Goal: Task Accomplishment & Management: Manage account settings

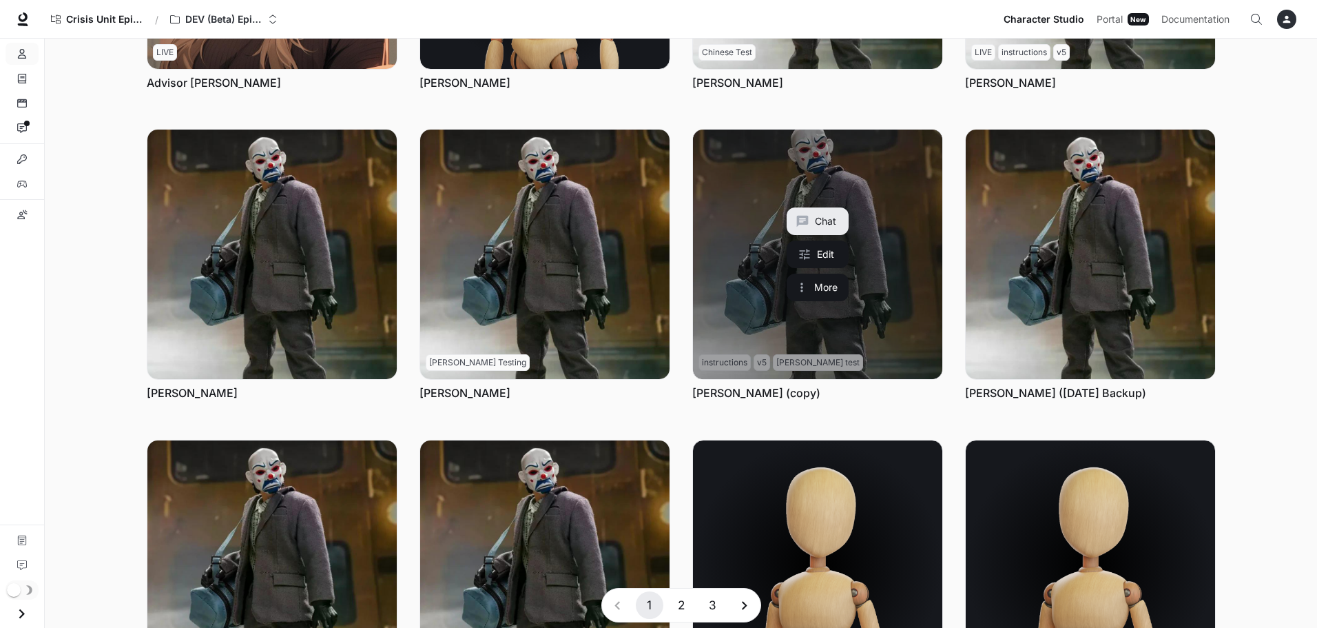
scroll to position [413, 0]
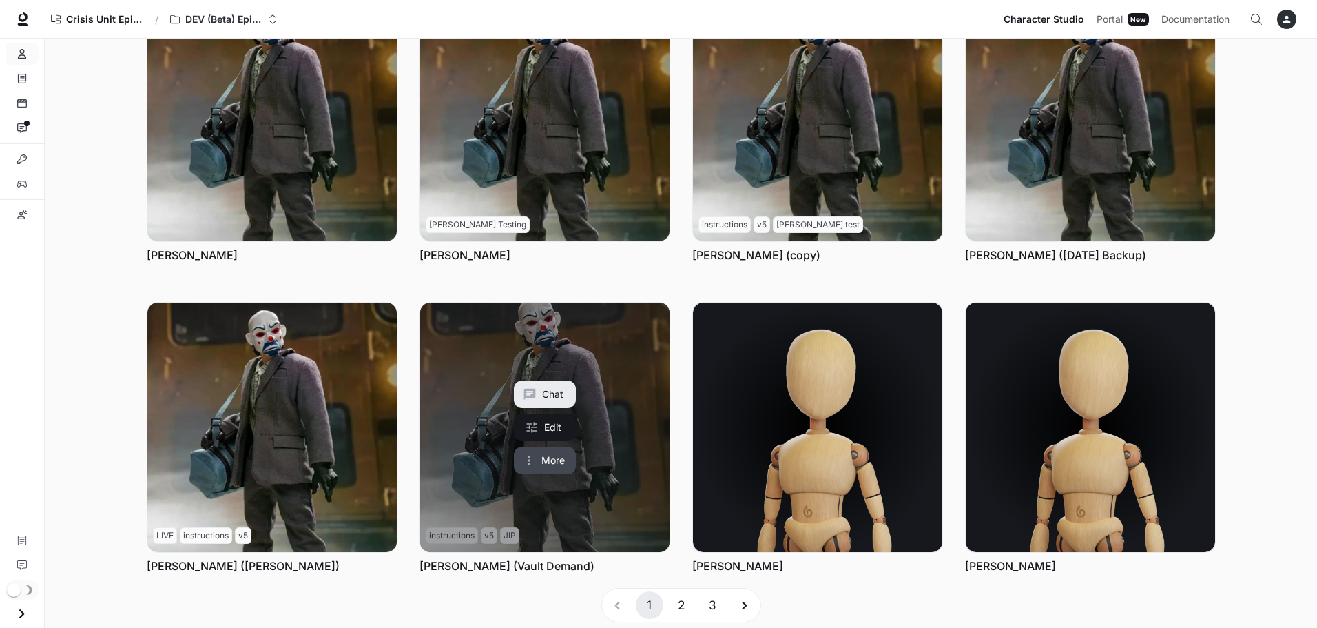
click at [550, 462] on button "More" at bounding box center [545, 460] width 62 height 28
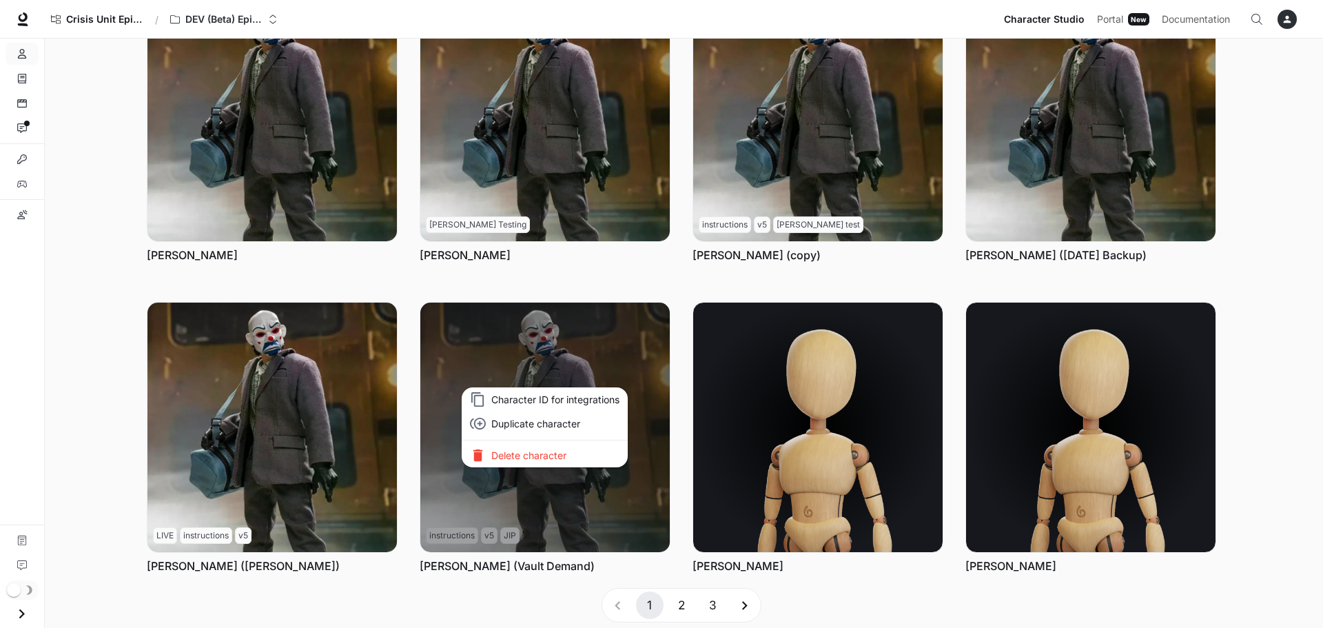
click at [544, 459] on p "Delete character" at bounding box center [555, 455] width 128 height 14
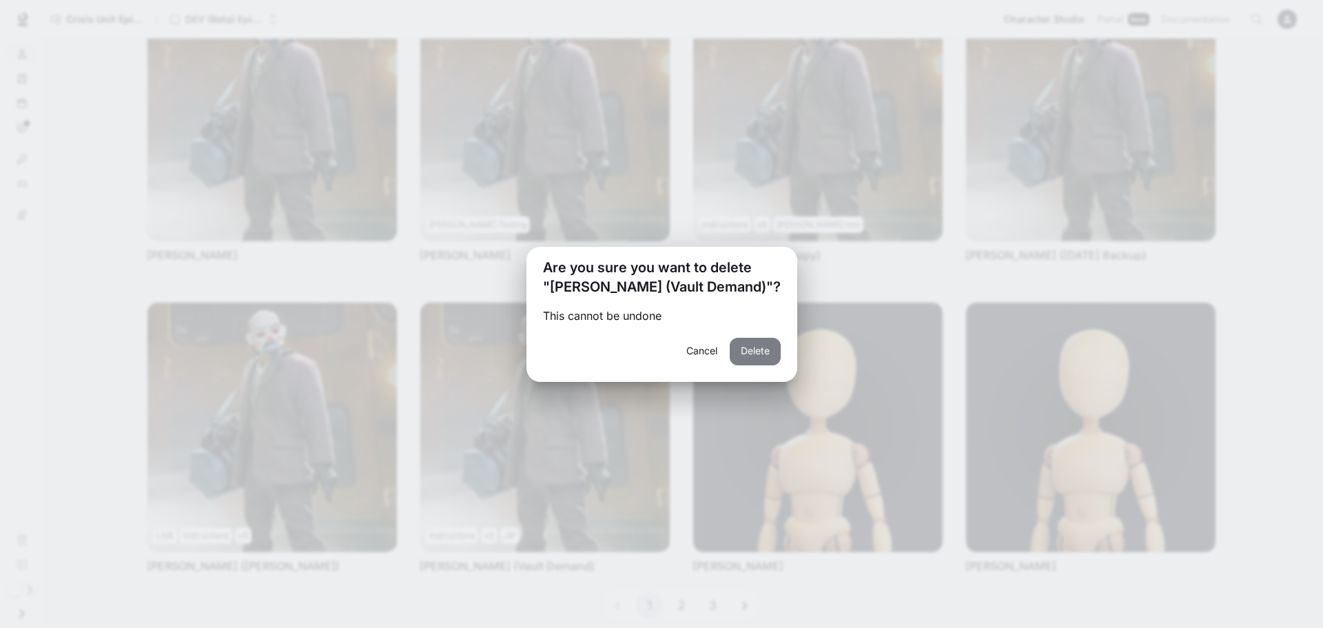
click at [747, 350] on button "Delete" at bounding box center [754, 352] width 51 height 28
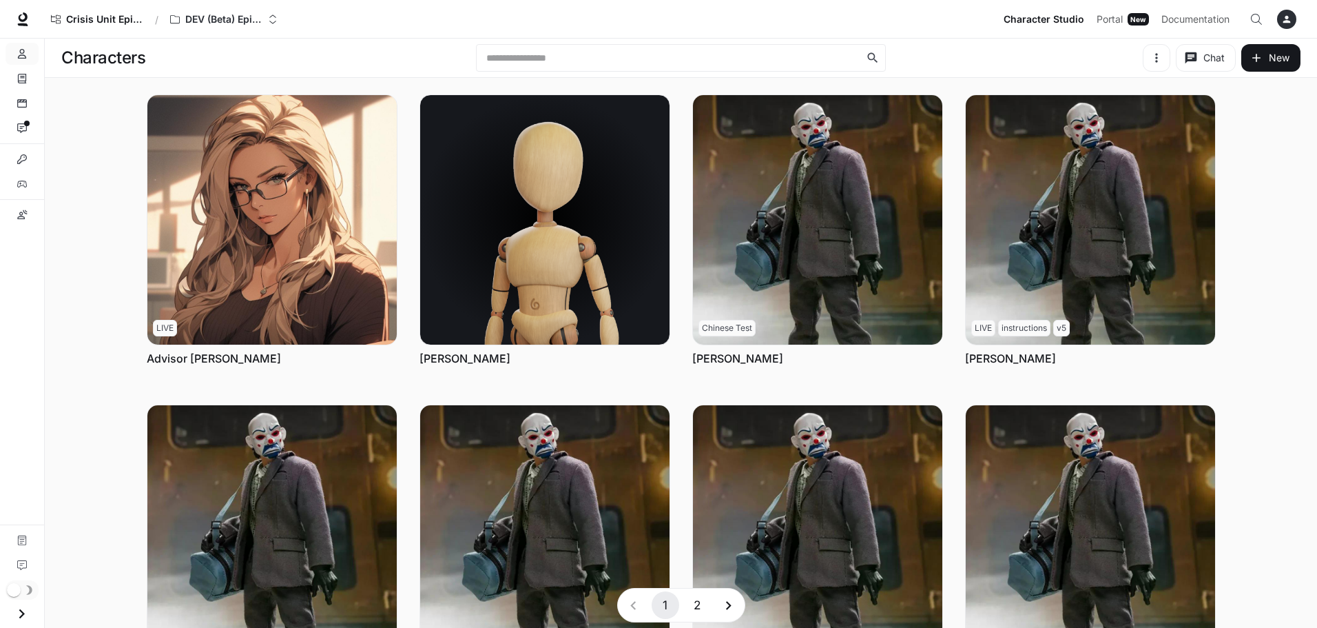
scroll to position [207, 0]
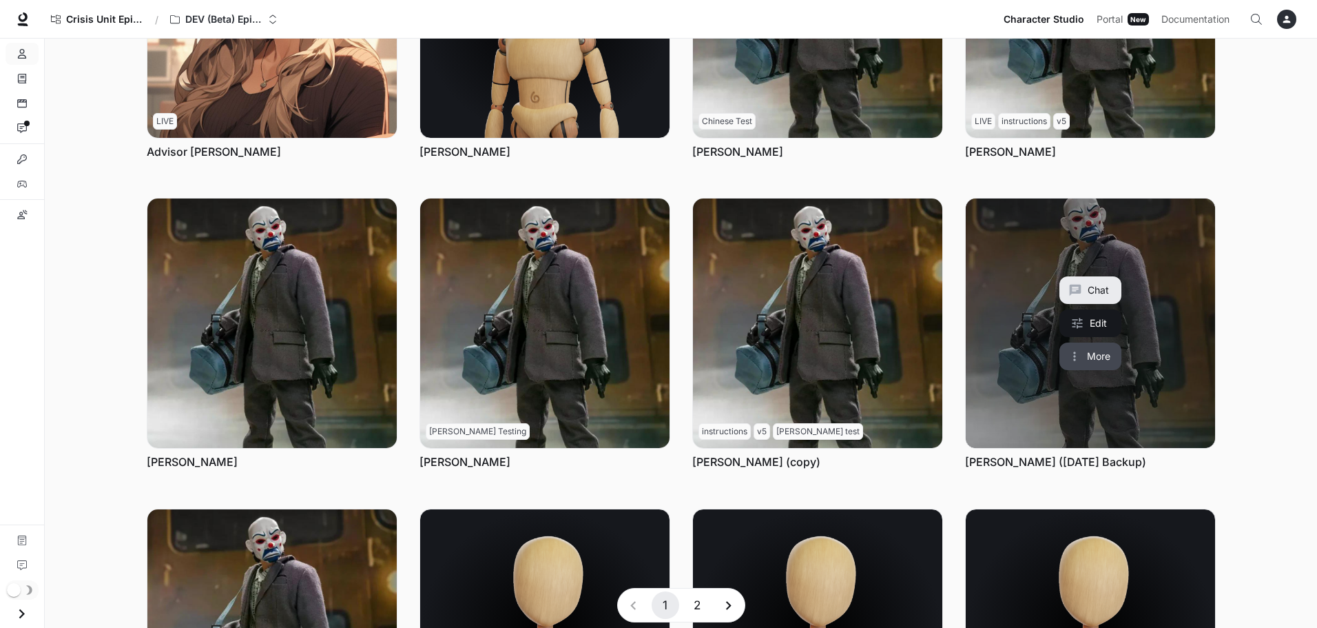
click at [1097, 356] on button "More" at bounding box center [1090, 356] width 62 height 28
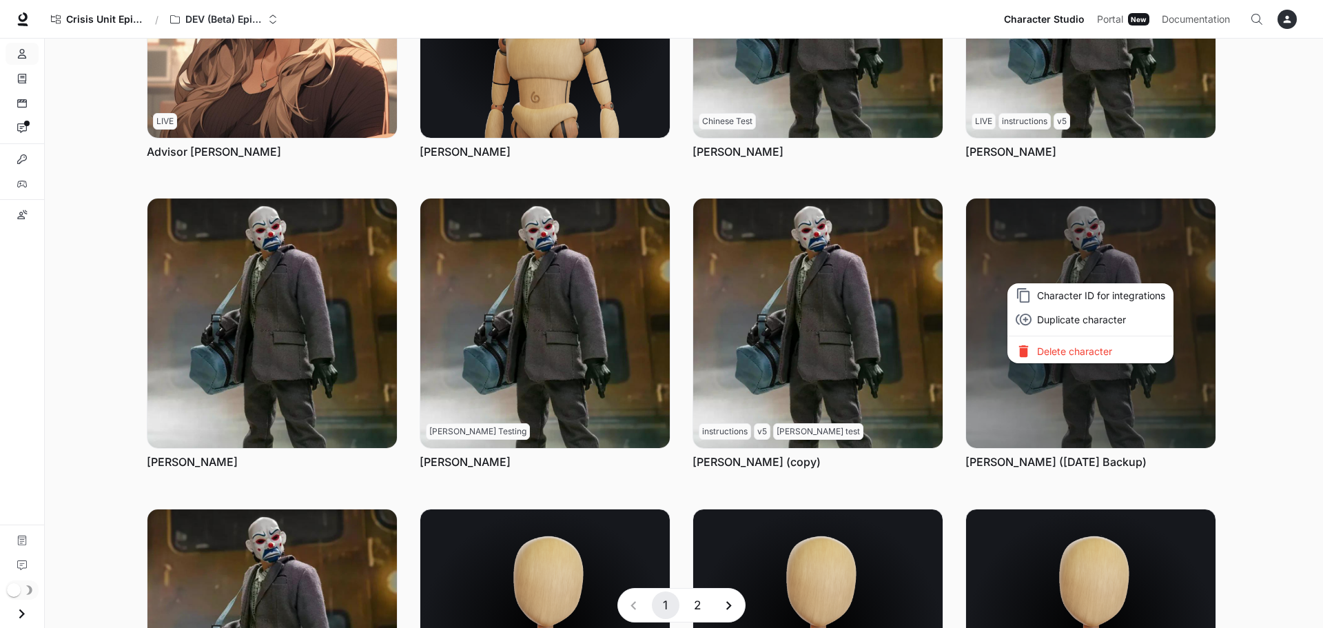
click at [1092, 356] on p "Delete character" at bounding box center [1101, 351] width 128 height 14
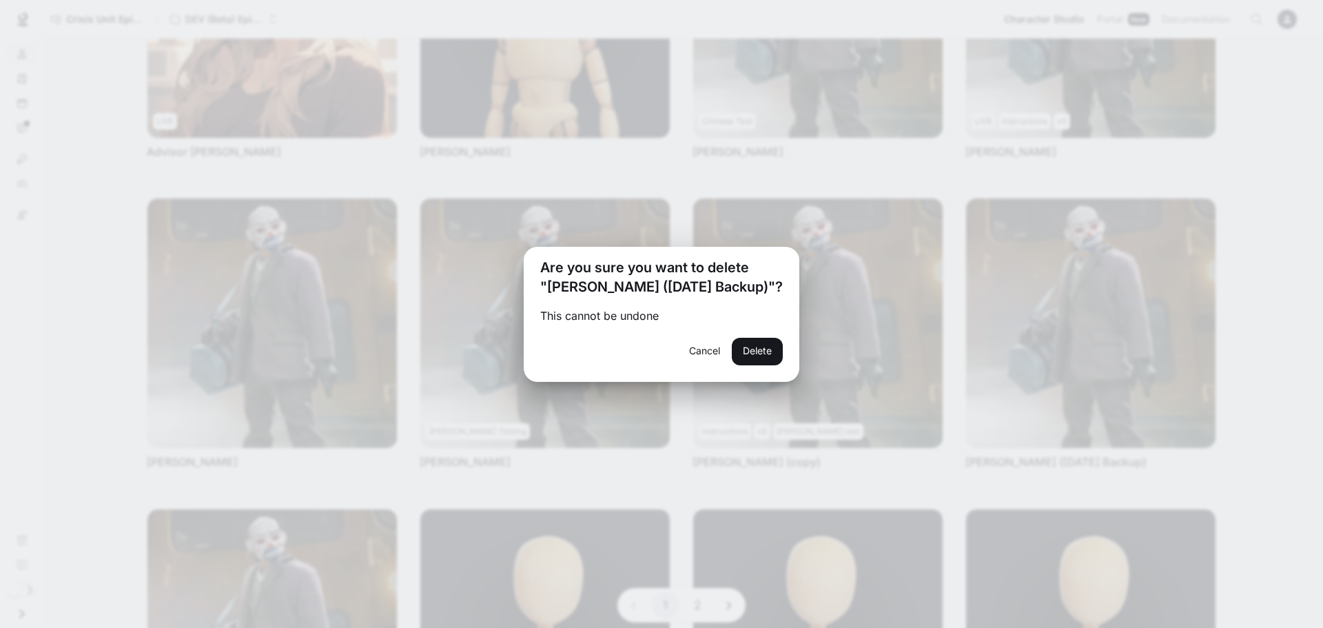
click at [701, 345] on button "Cancel" at bounding box center [704, 352] width 44 height 28
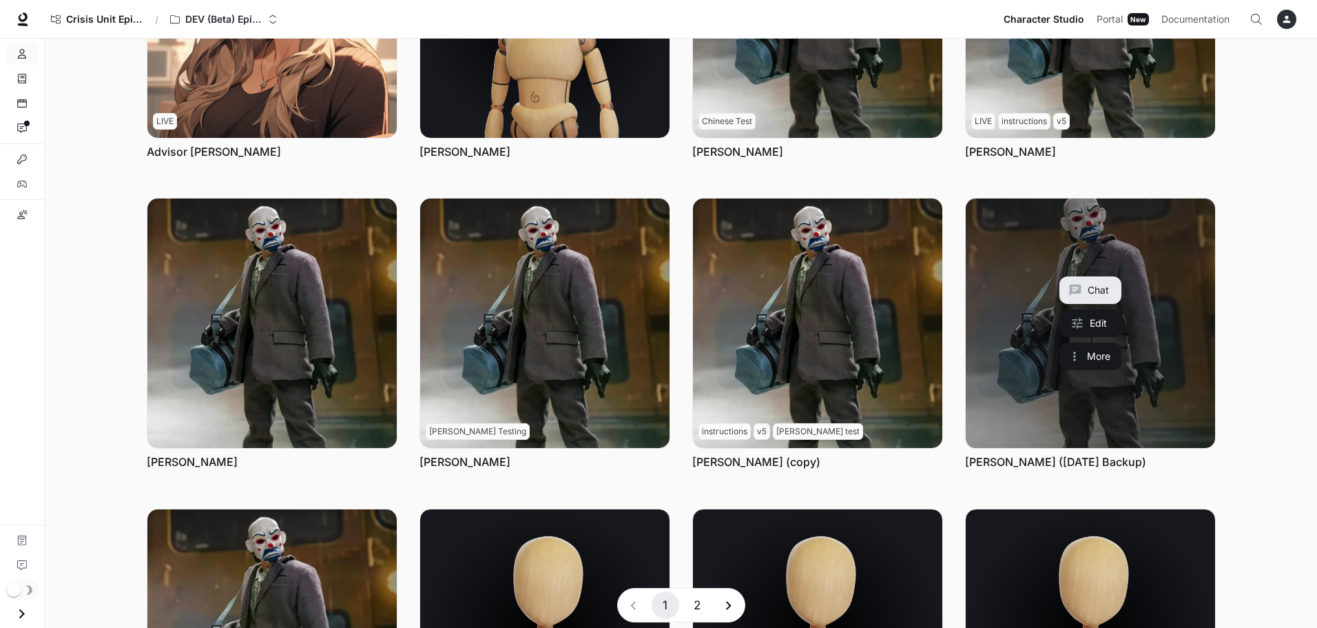
click at [1057, 428] on link "Bryan Warren (June 04 Backup)" at bounding box center [1090, 322] width 249 height 249
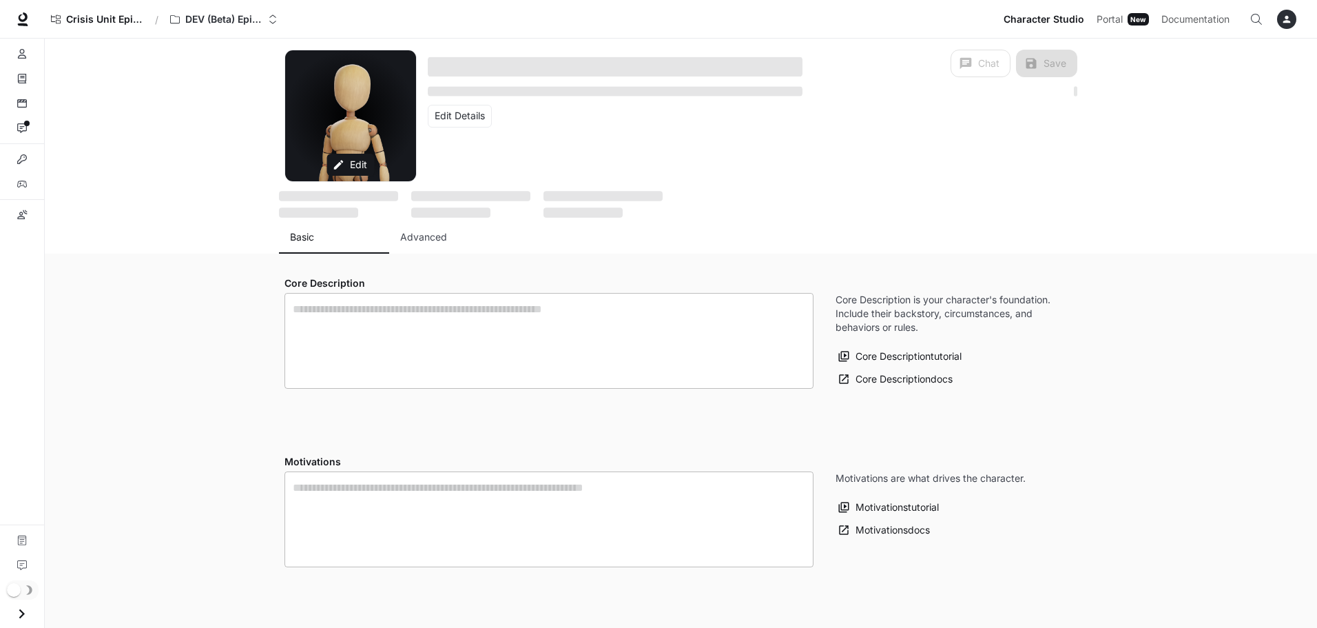
type textarea "**********"
type input "**********"
type input "***"
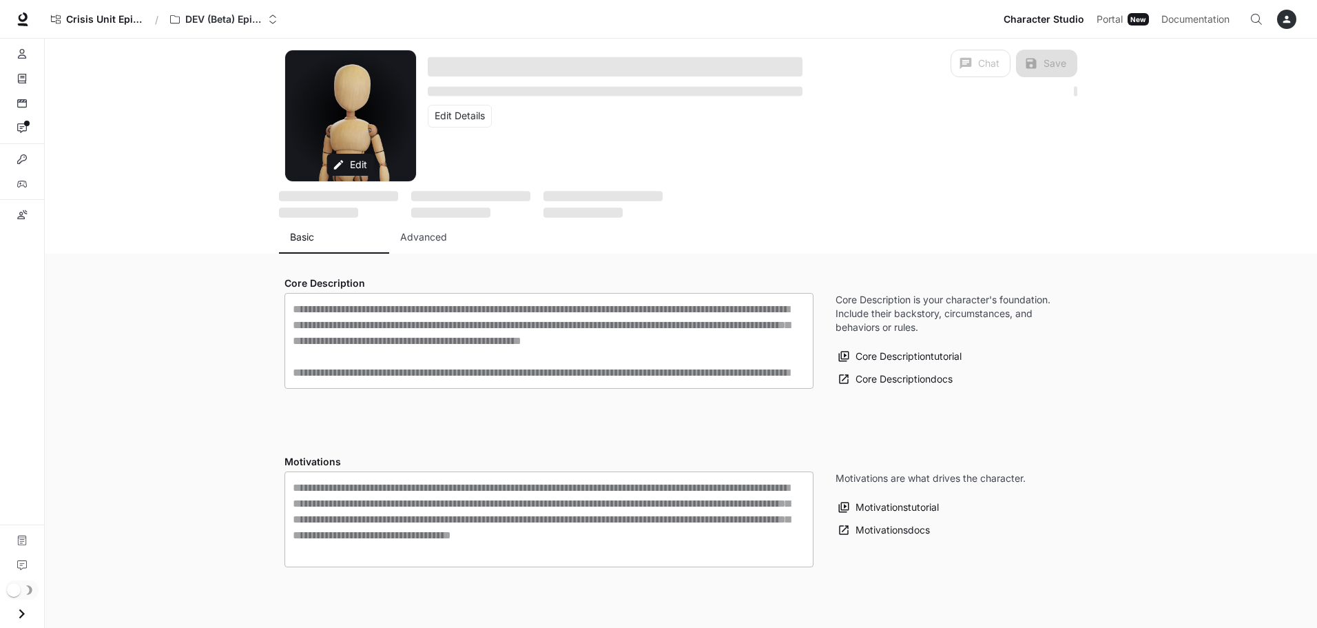
type input "**********"
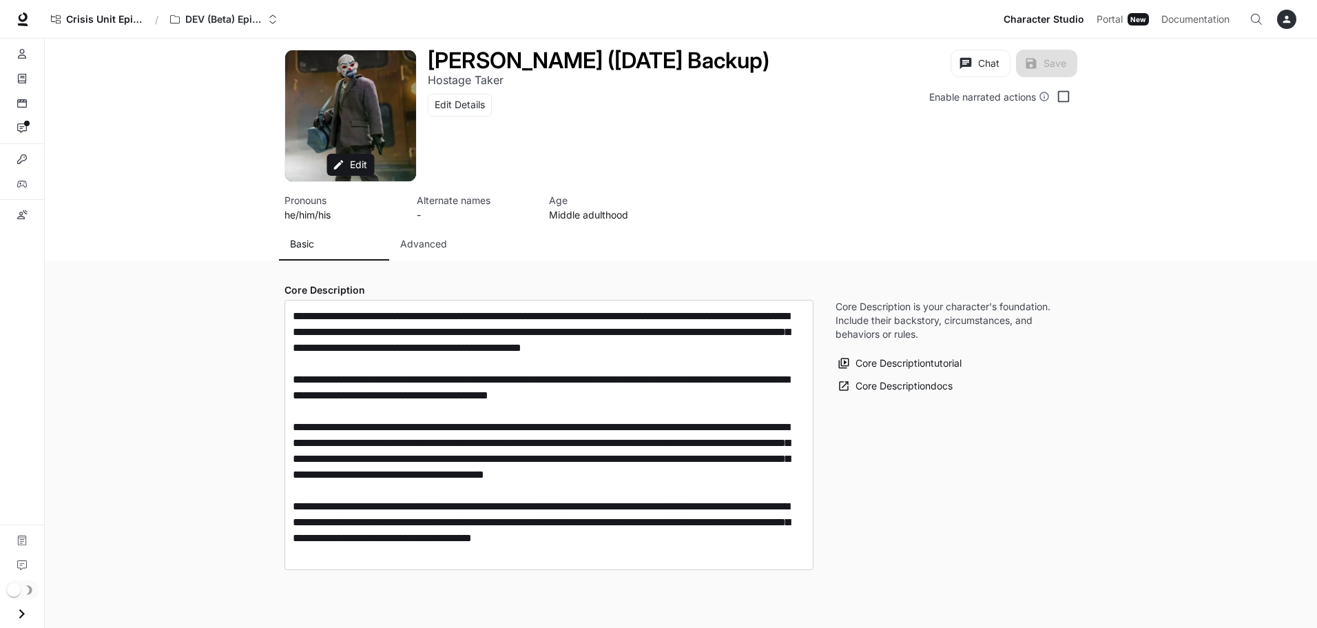
click at [408, 253] on button "Advanced" at bounding box center [444, 243] width 110 height 33
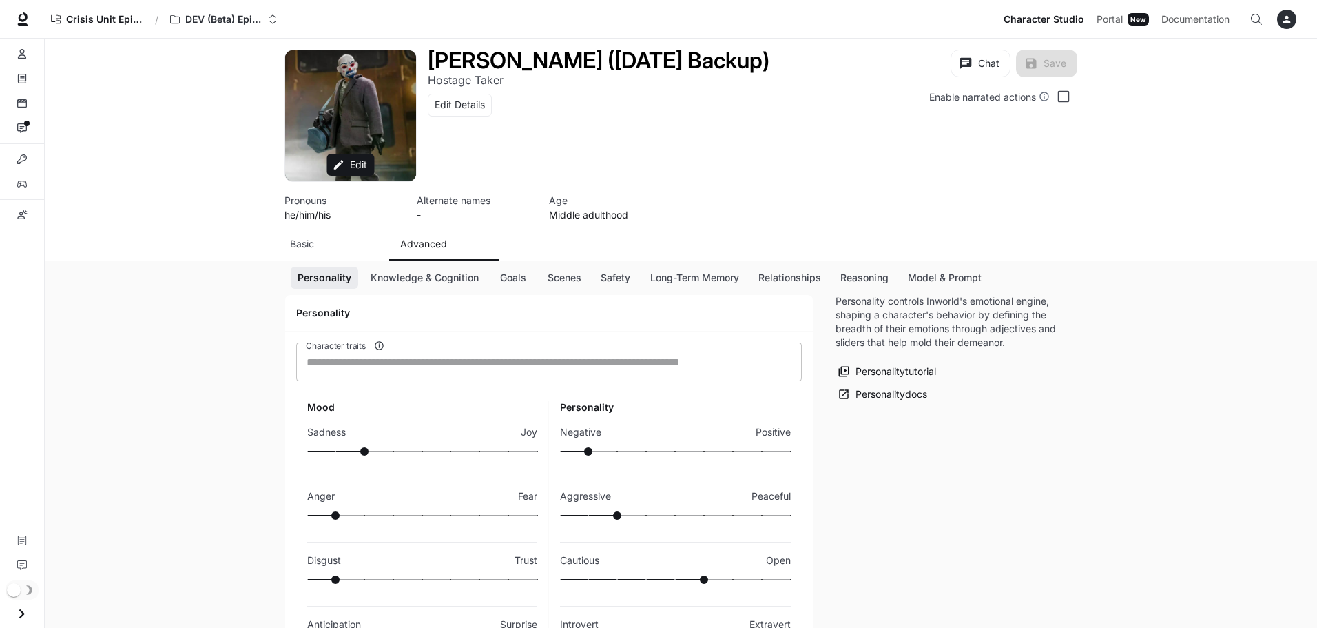
scroll to position [138, 0]
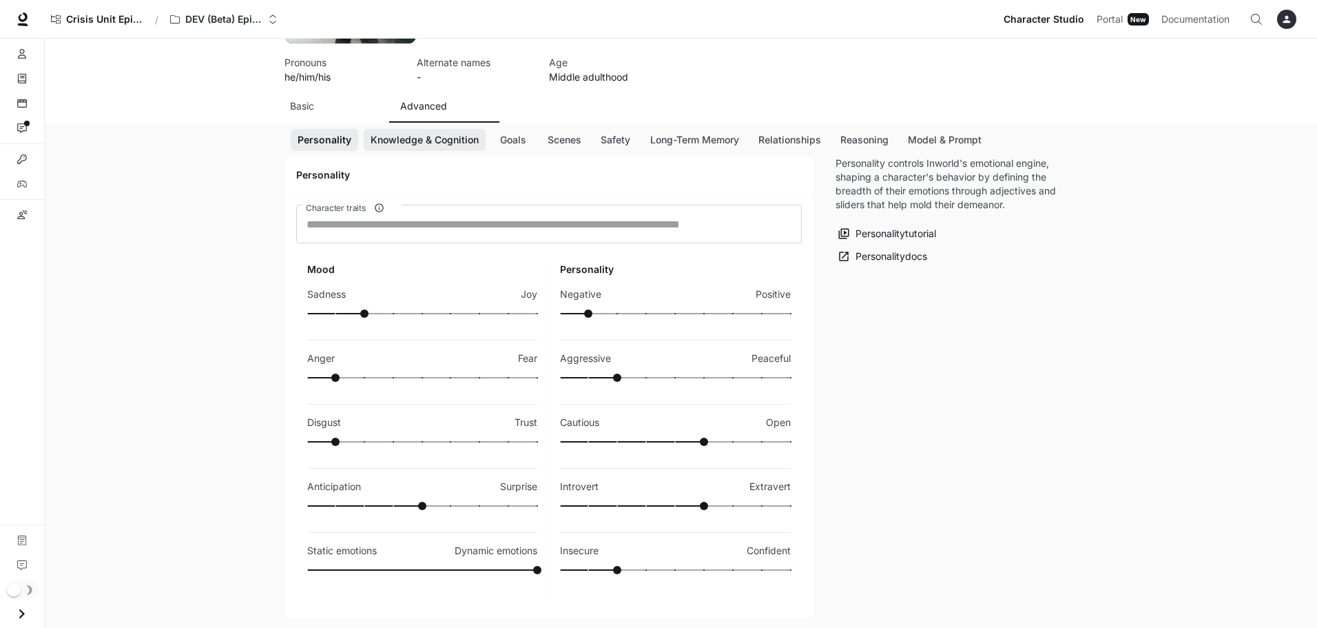
click at [453, 149] on button "Knowledge & Cognition" at bounding box center [425, 140] width 122 height 23
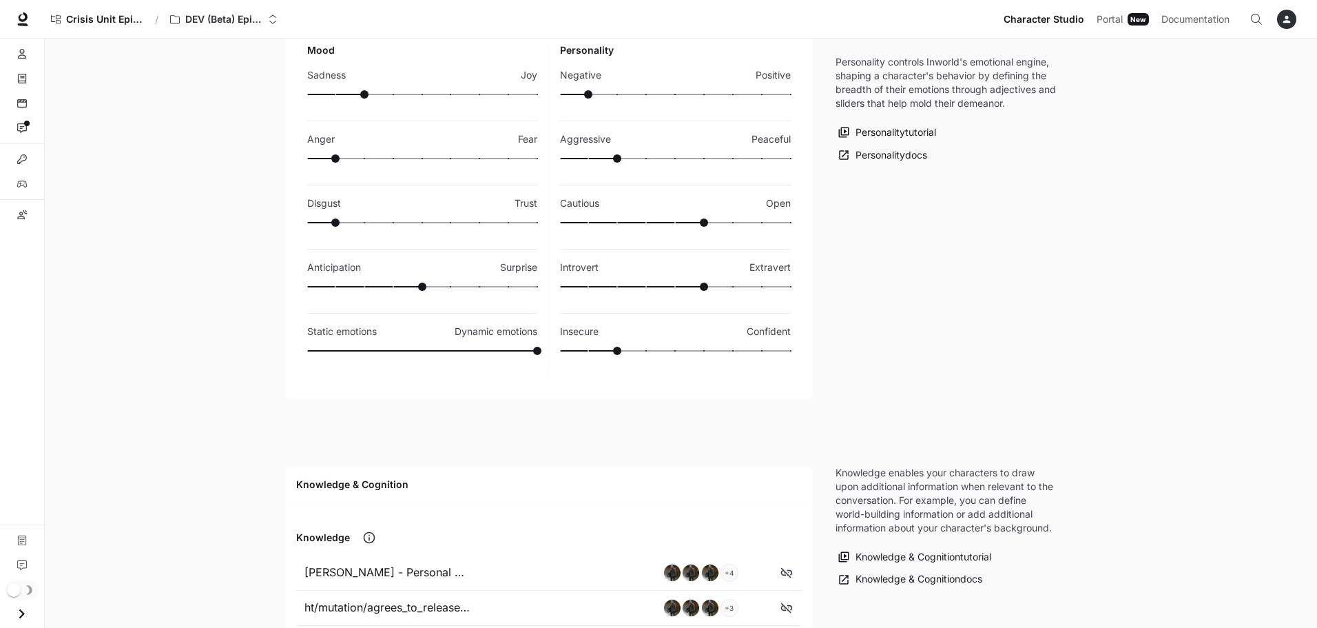
scroll to position [81, 0]
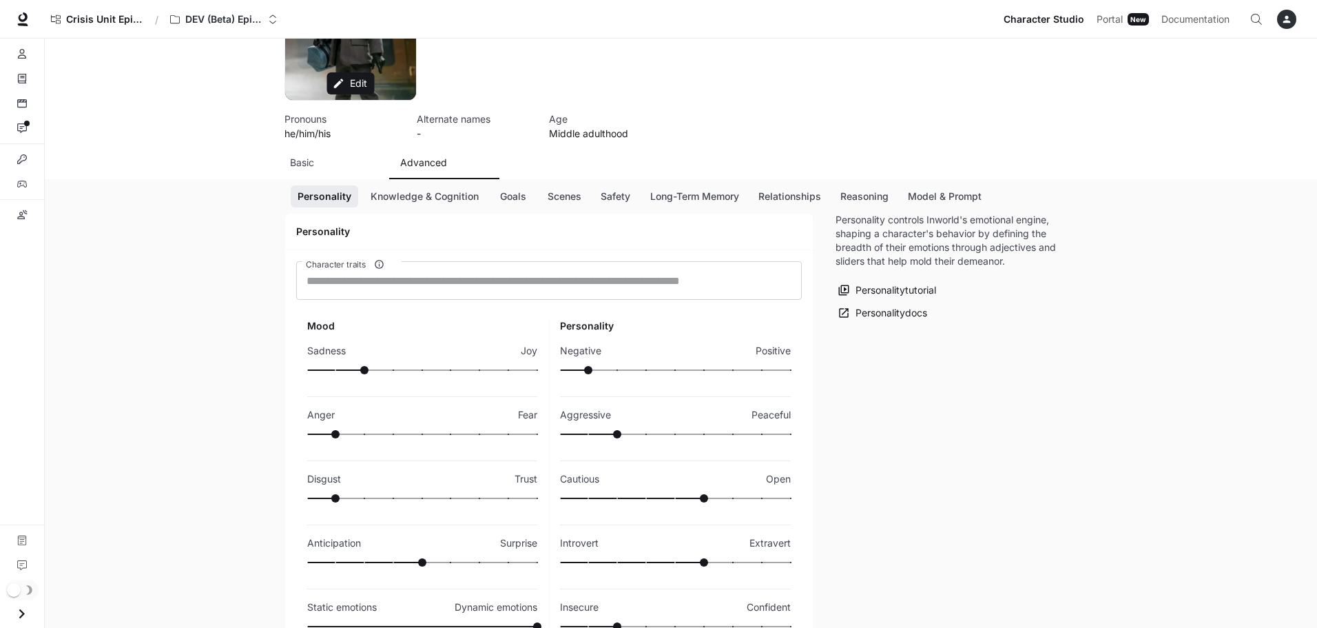
click at [487, 191] on div "Knowledge & Cognition" at bounding box center [427, 196] width 127 height 23
click at [502, 195] on button "Goals" at bounding box center [513, 196] width 44 height 23
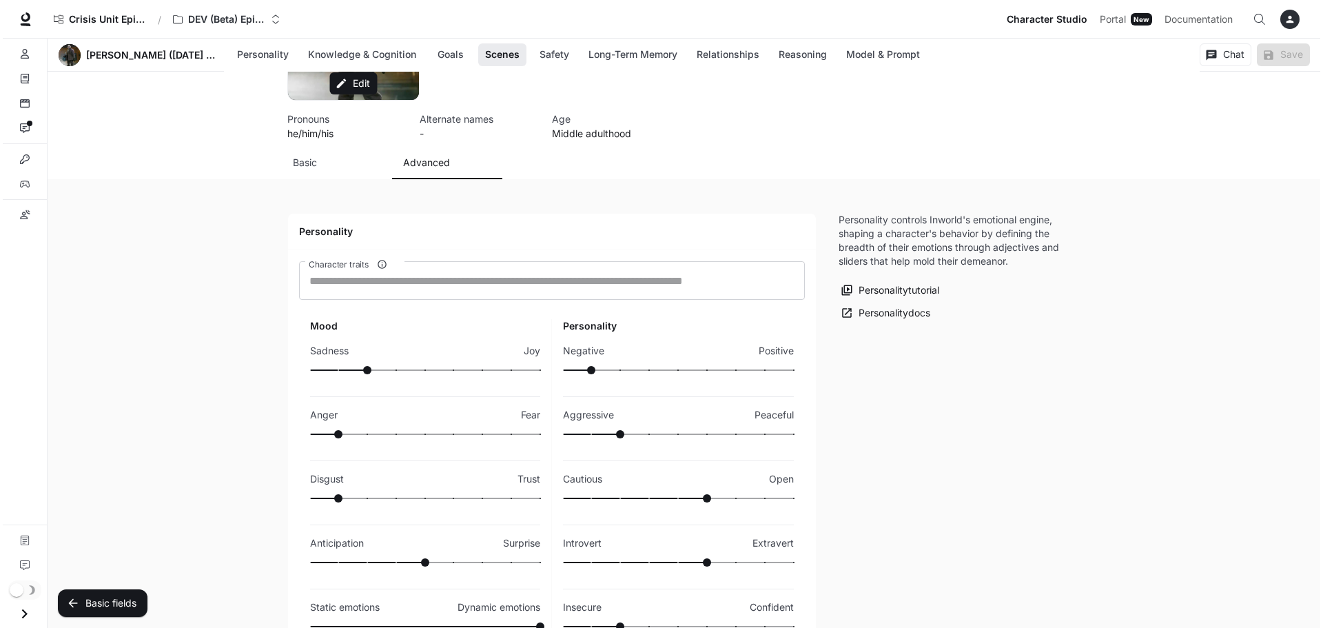
scroll to position [1523, 0]
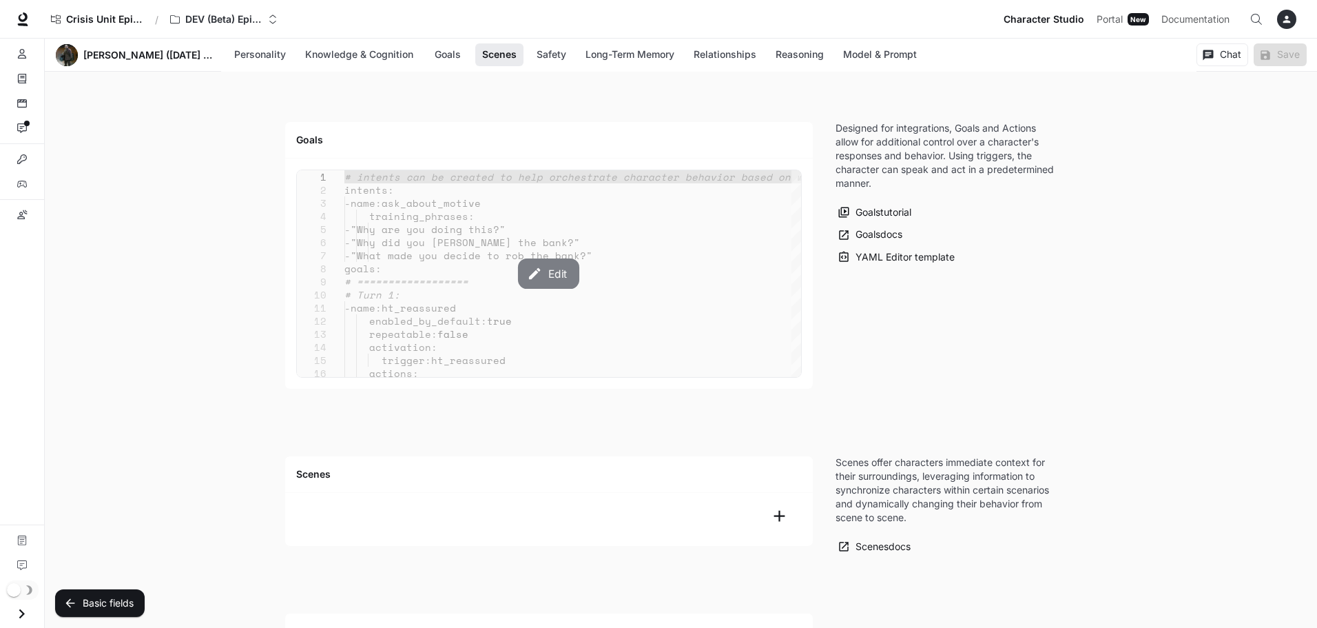
click at [525, 282] on button "Edit" at bounding box center [548, 273] width 61 height 30
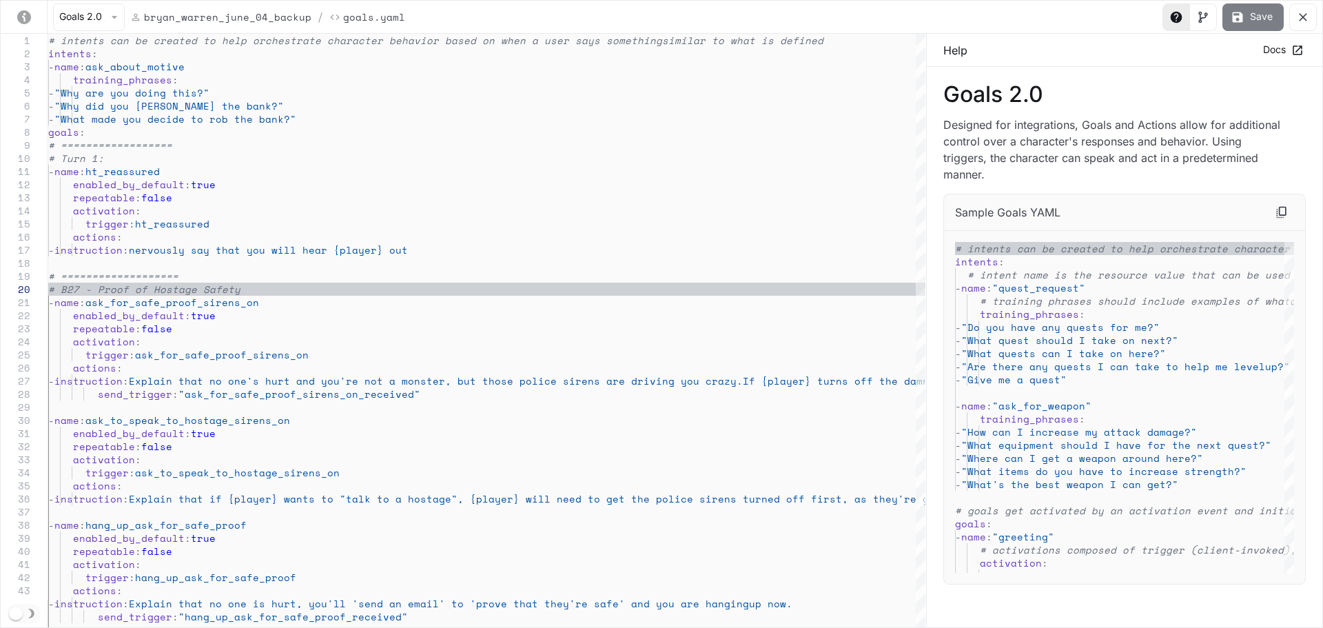
click at [1250, 20] on button "Save" at bounding box center [1252, 17] width 61 height 28
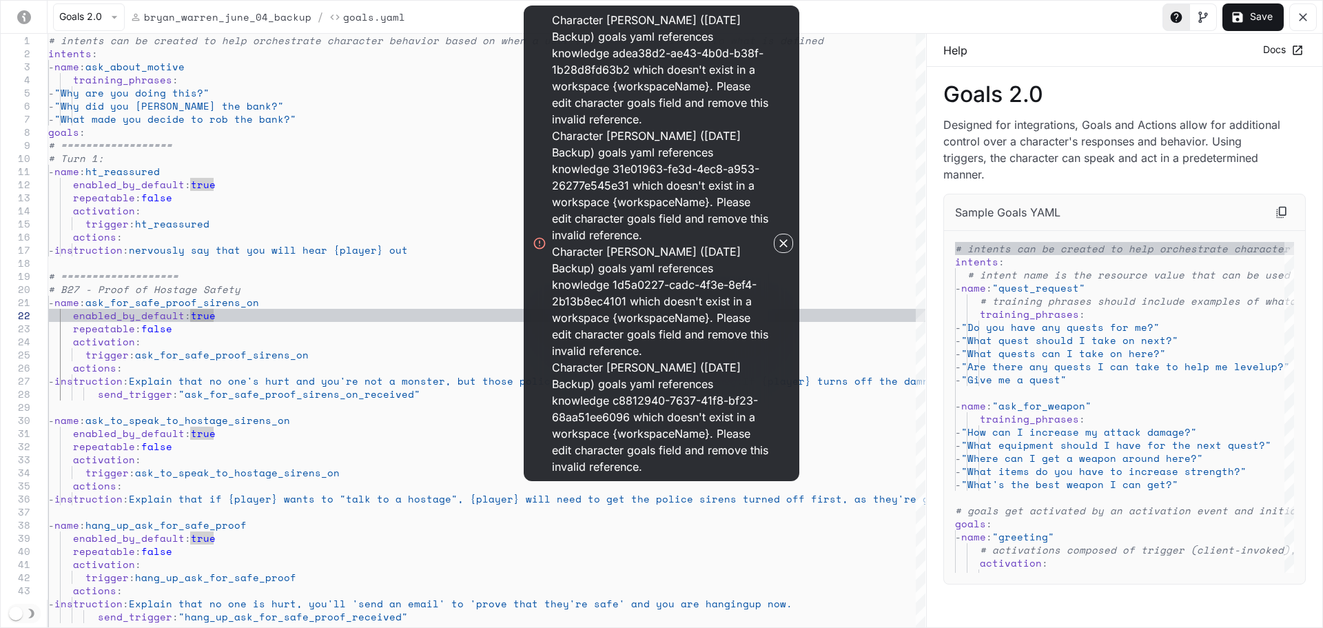
click at [1296, 19] on icon "yaml-editor" at bounding box center [1303, 17] width 14 height 14
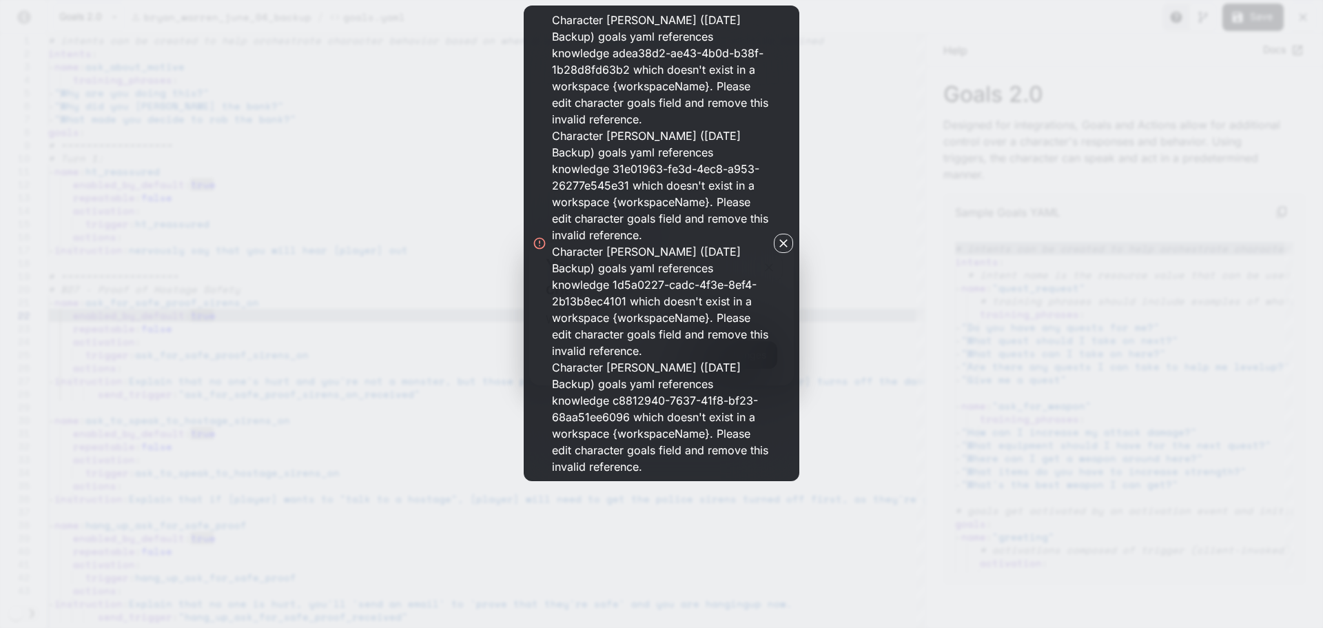
click at [785, 242] on icon "button" at bounding box center [783, 243] width 8 height 8
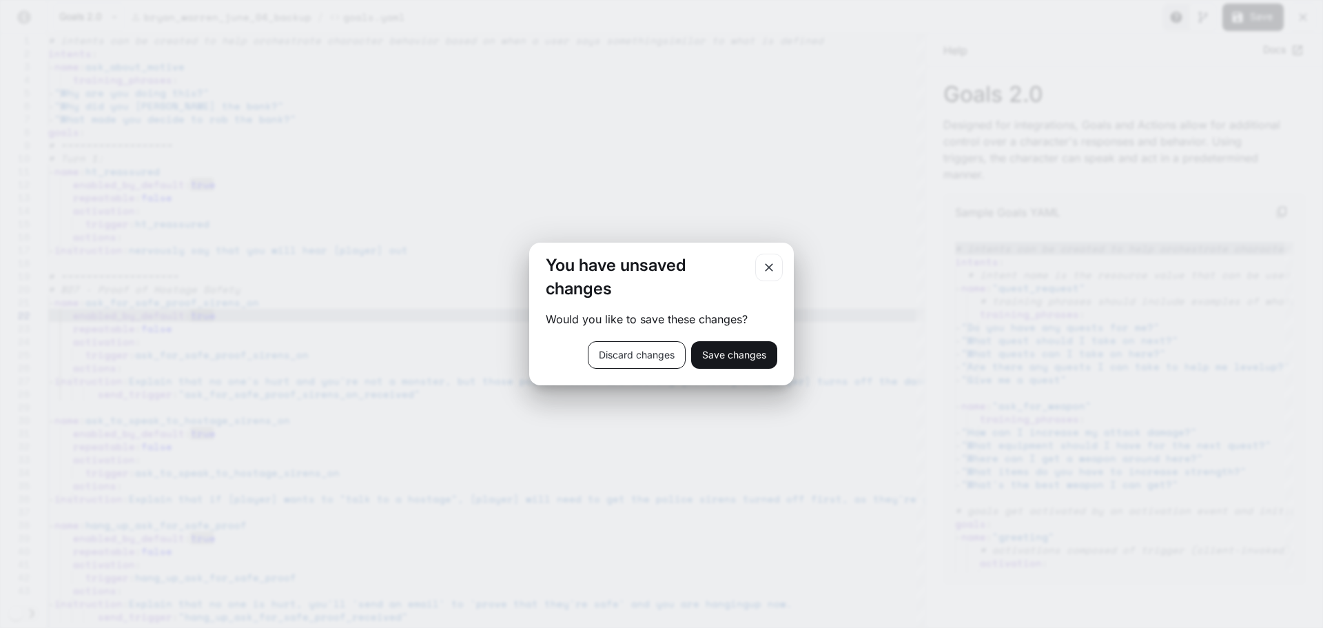
click at [632, 358] on button "Discard changes" at bounding box center [637, 355] width 98 height 28
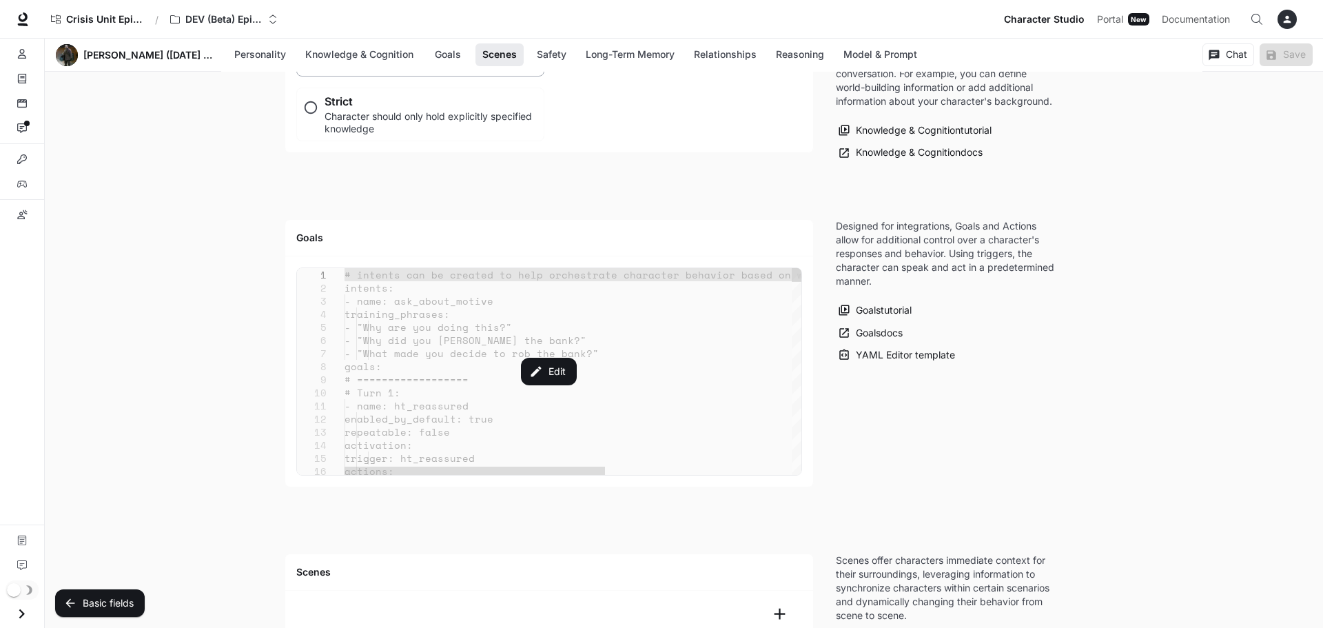
type textarea "**********"
click at [30, 64] on link "Characters" at bounding box center [22, 54] width 33 height 22
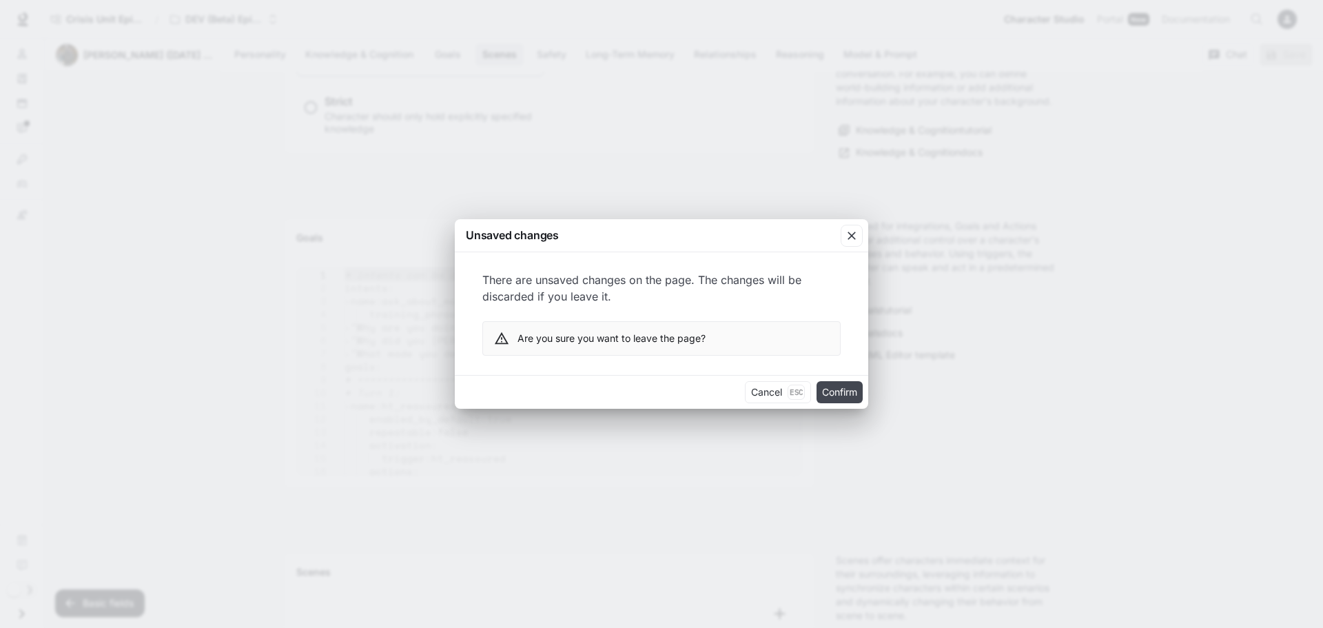
click at [840, 398] on button "Confirm" at bounding box center [839, 392] width 46 height 22
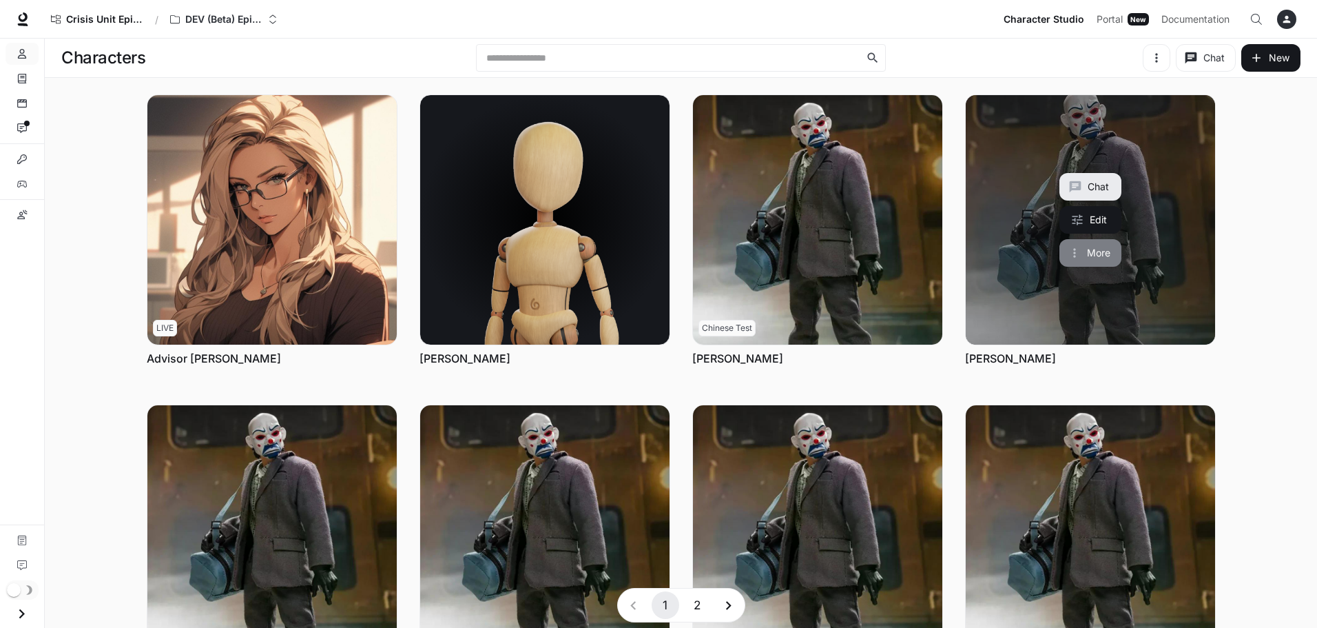
click at [1096, 248] on button "More" at bounding box center [1090, 253] width 62 height 28
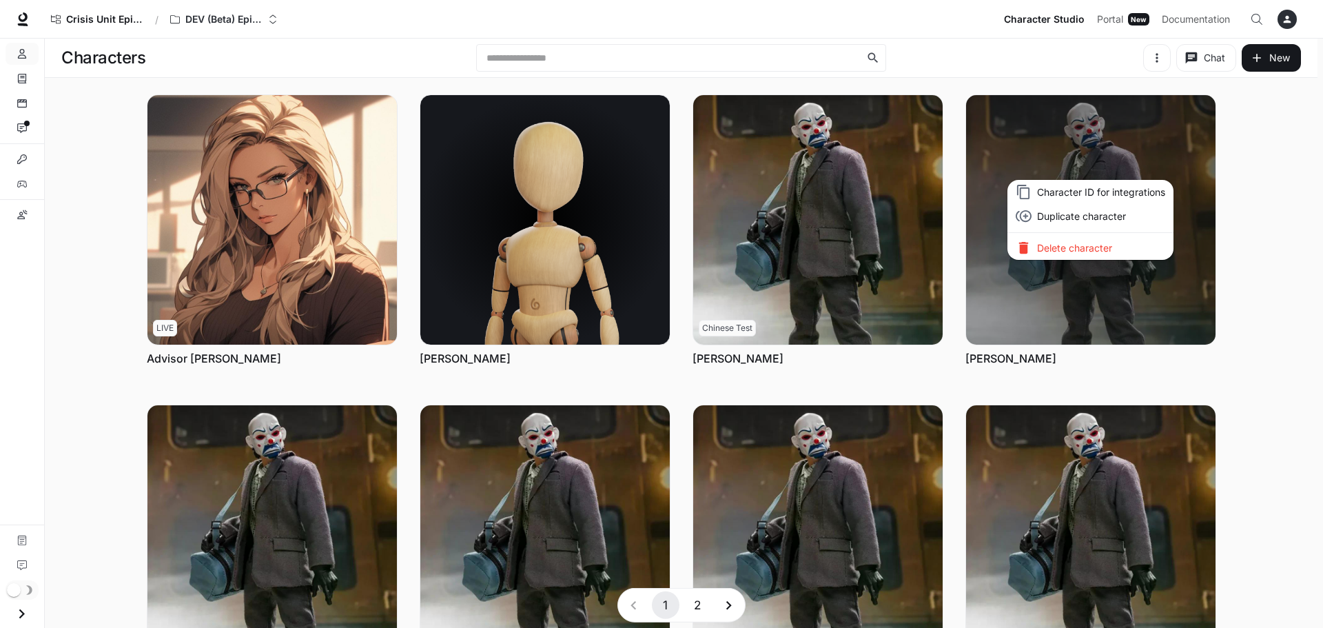
click at [1139, 319] on div at bounding box center [661, 314] width 1323 height 628
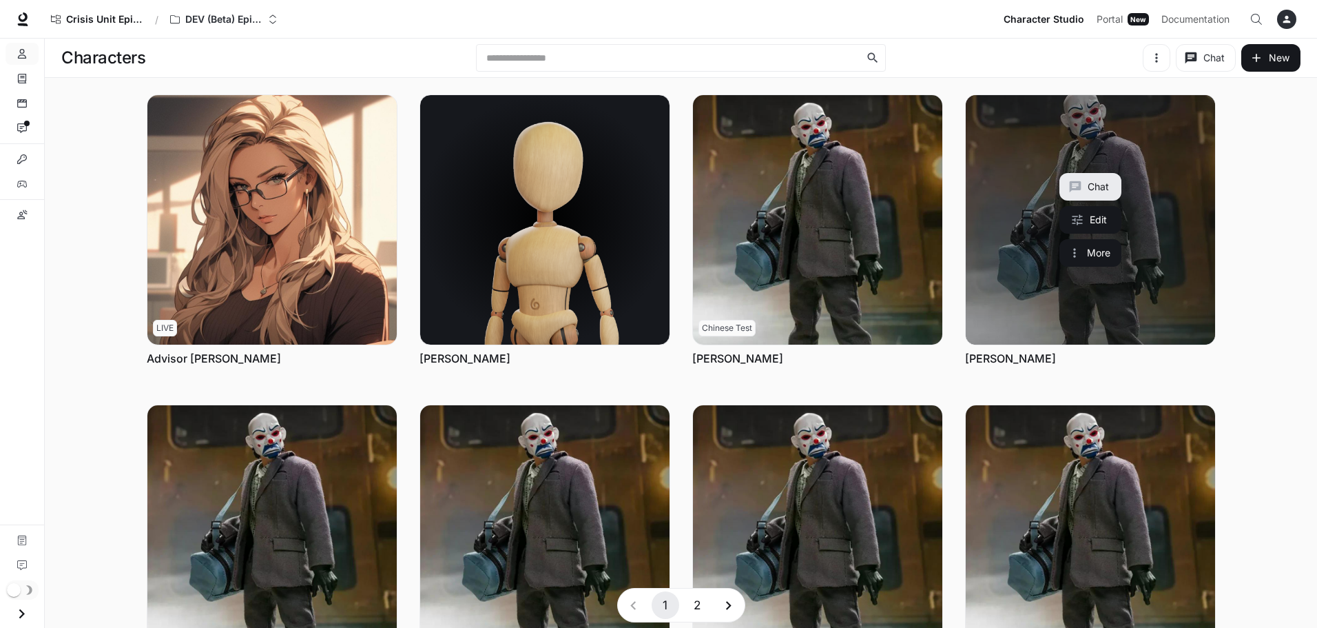
click at [1110, 315] on link "Bryan Warren" at bounding box center [1090, 219] width 249 height 249
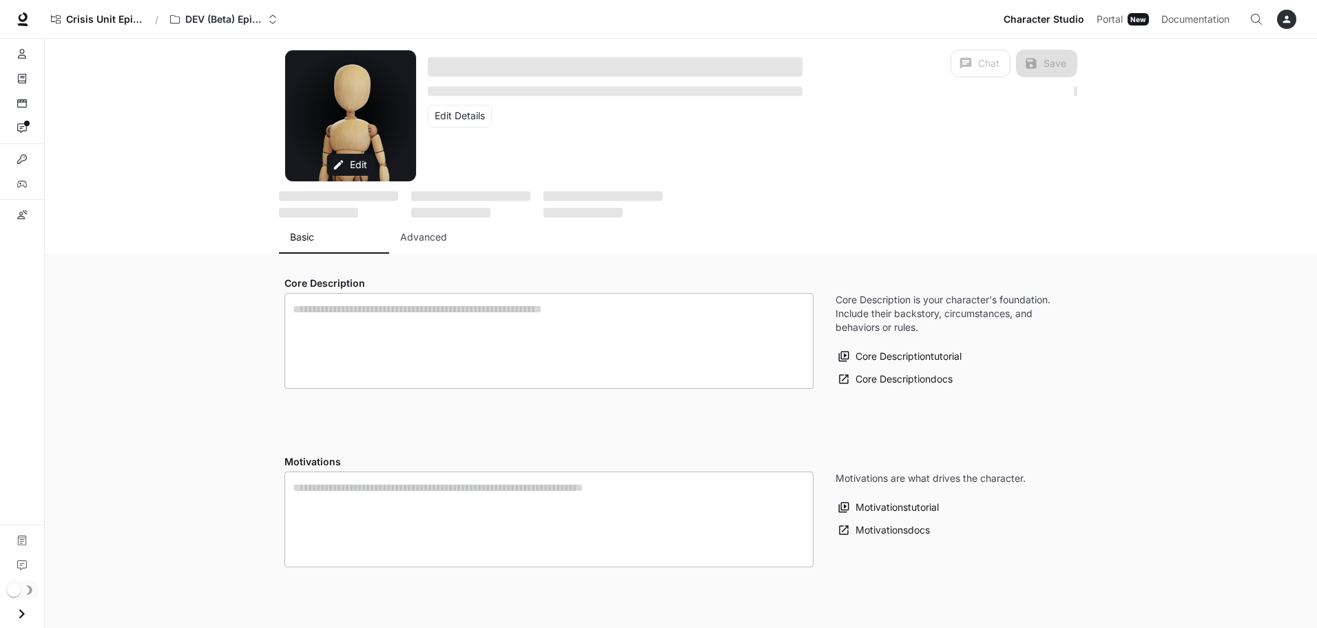
type textarea "**********"
type input "**********"
type input "***"
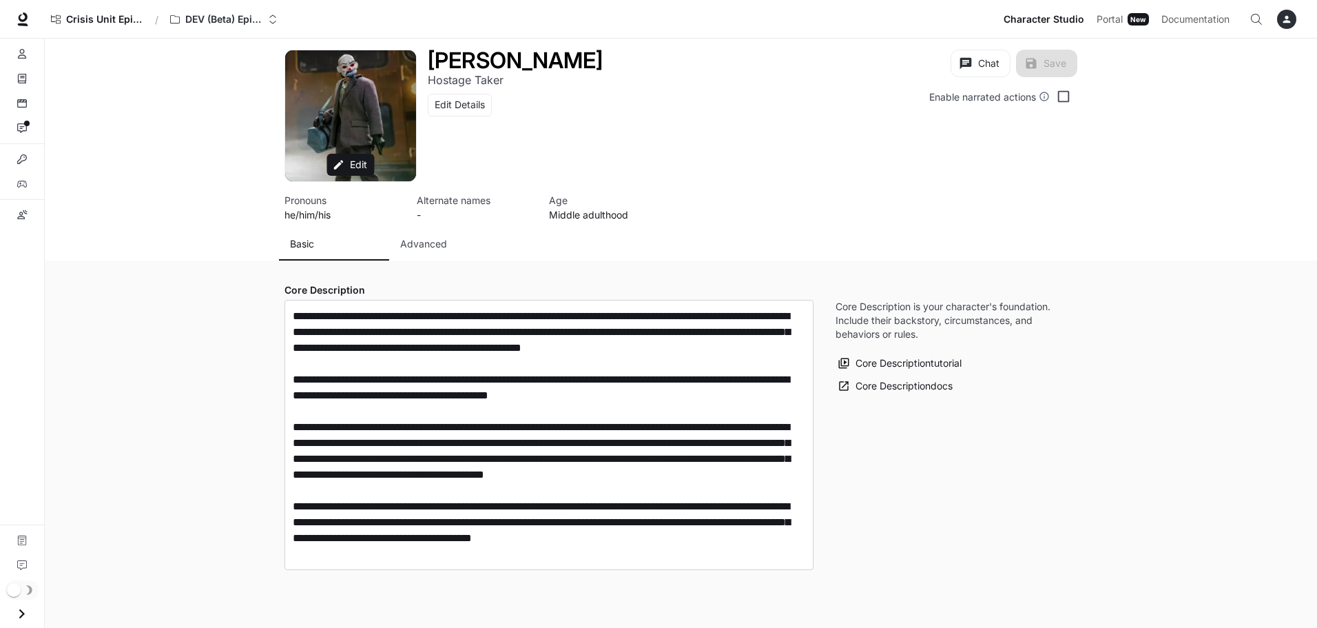
type input "**********"
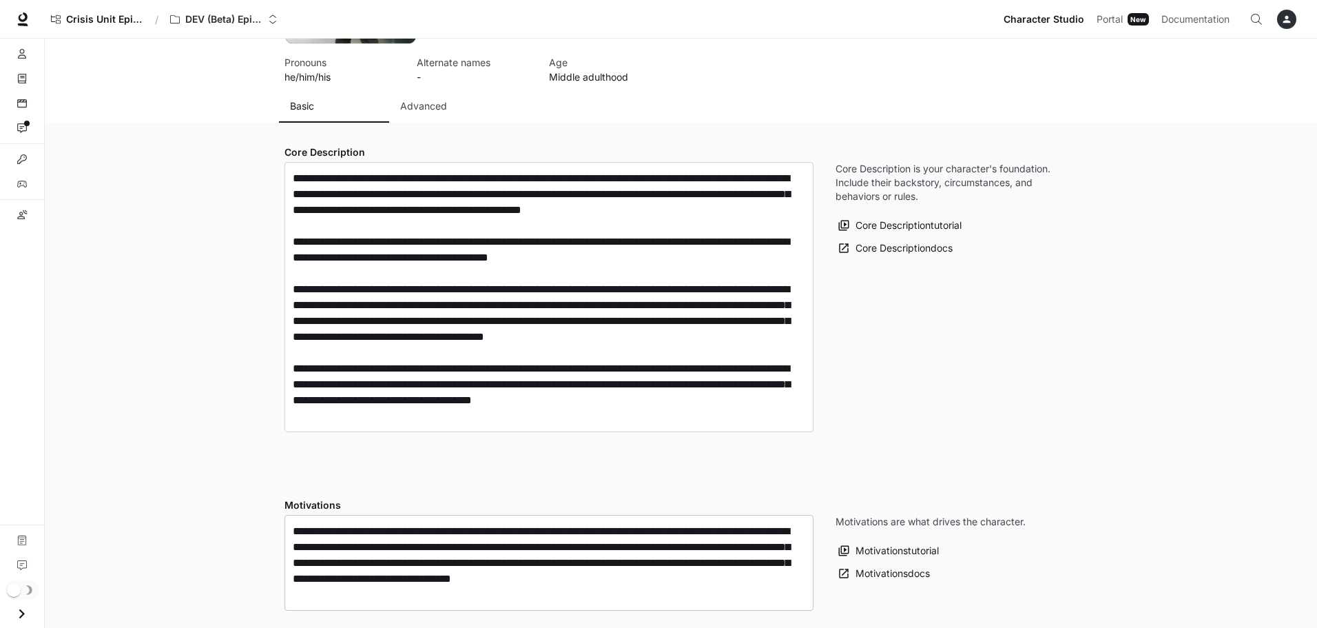
scroll to position [69, 0]
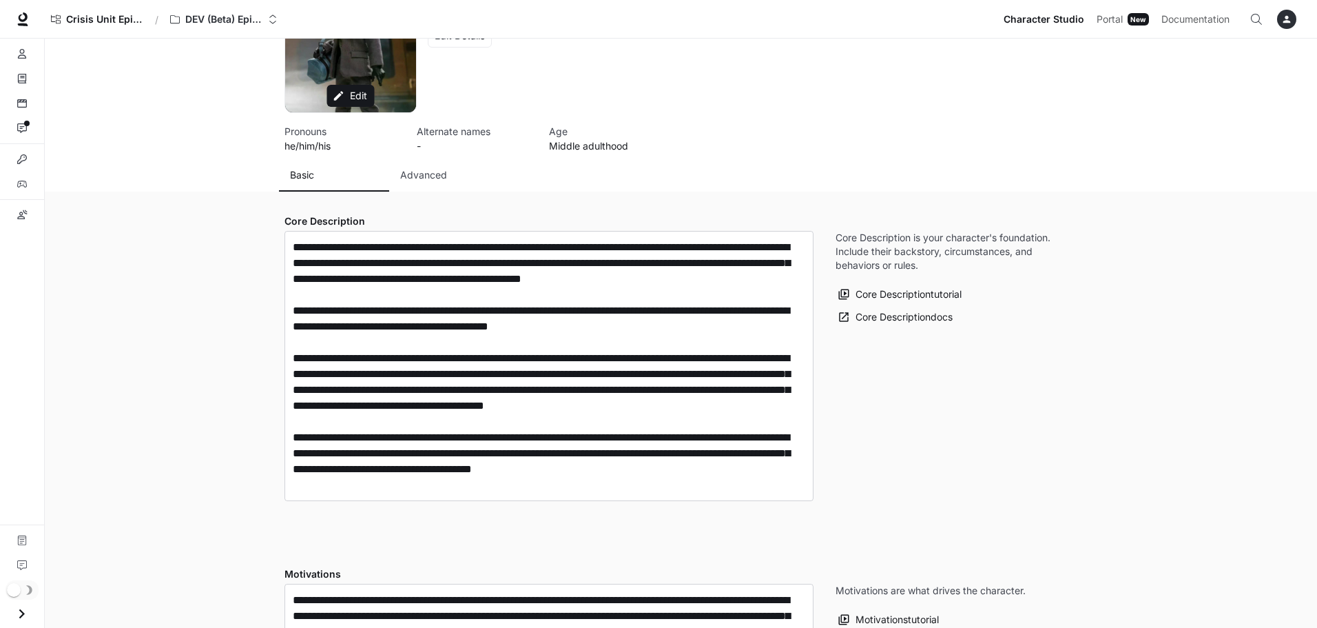
click at [424, 157] on div "Alternate names -" at bounding box center [477, 138] width 132 height 40
click at [424, 163] on button "Advanced" at bounding box center [444, 174] width 110 height 33
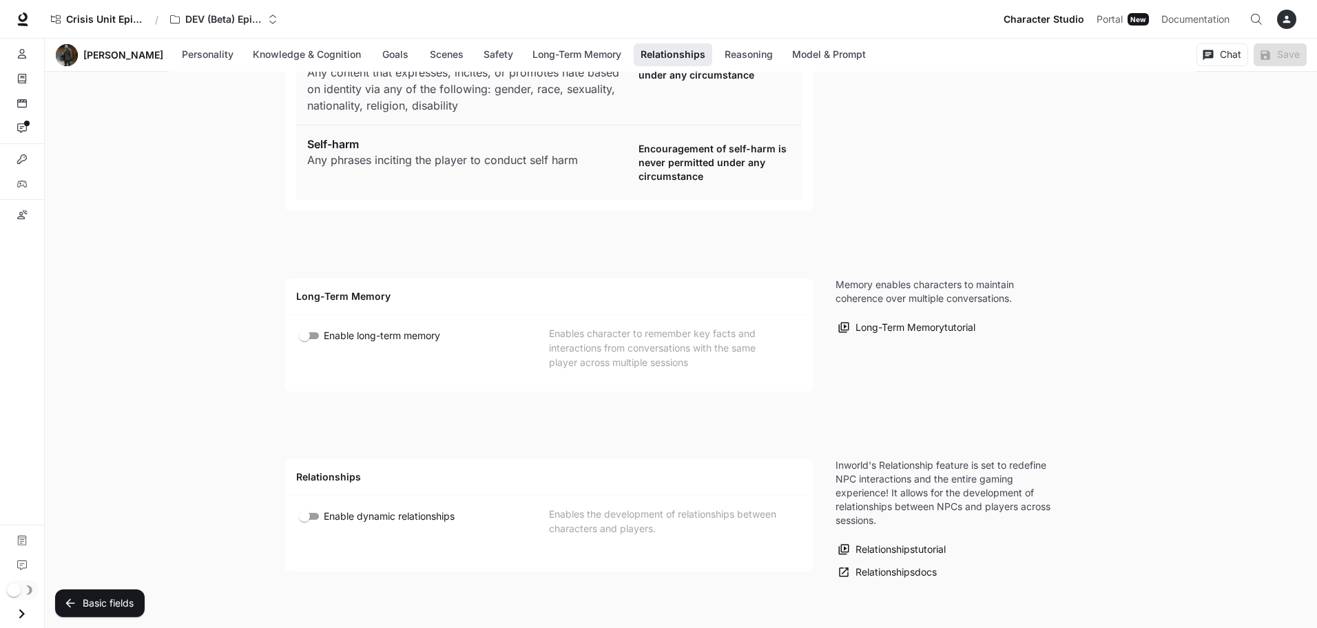
scroll to position [2411, 0]
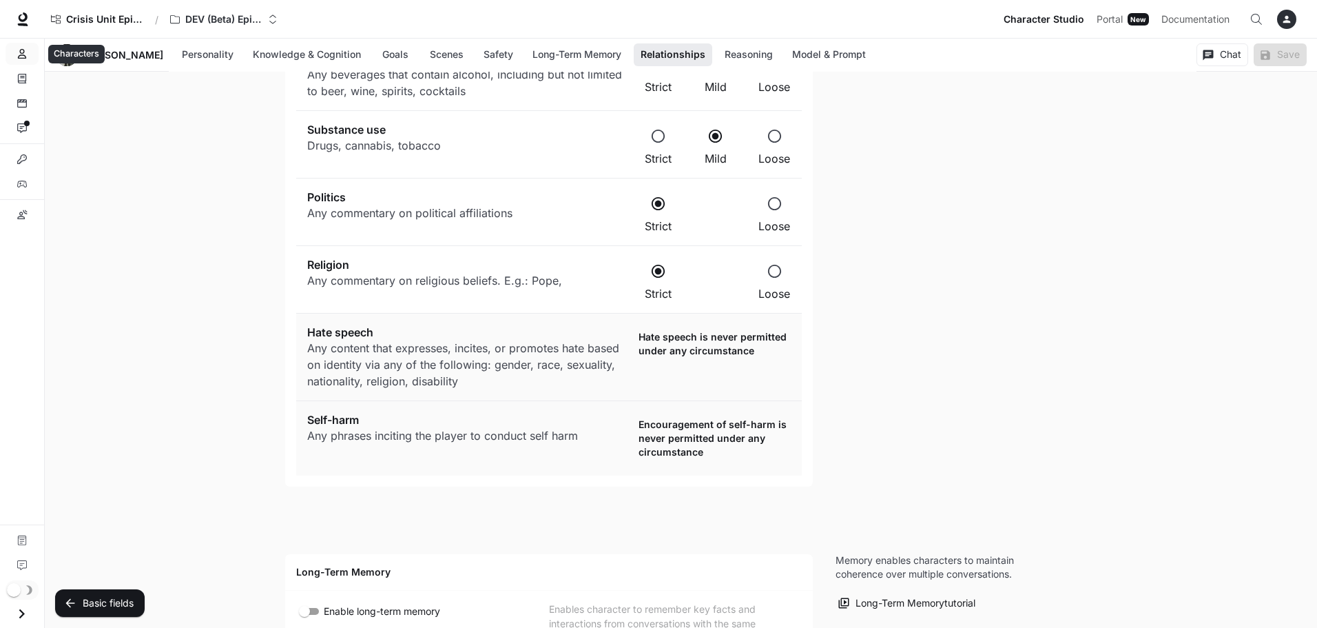
click at [14, 54] on link "Characters" at bounding box center [22, 54] width 33 height 22
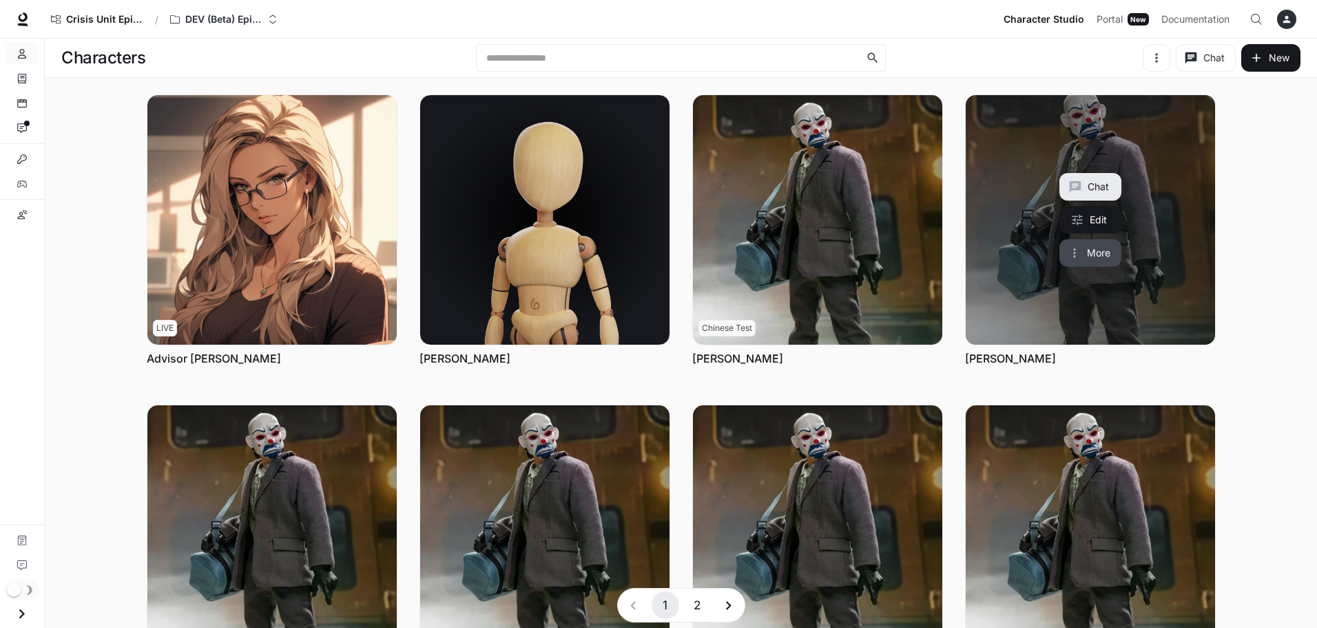
click at [1088, 249] on button "More" at bounding box center [1090, 253] width 62 height 28
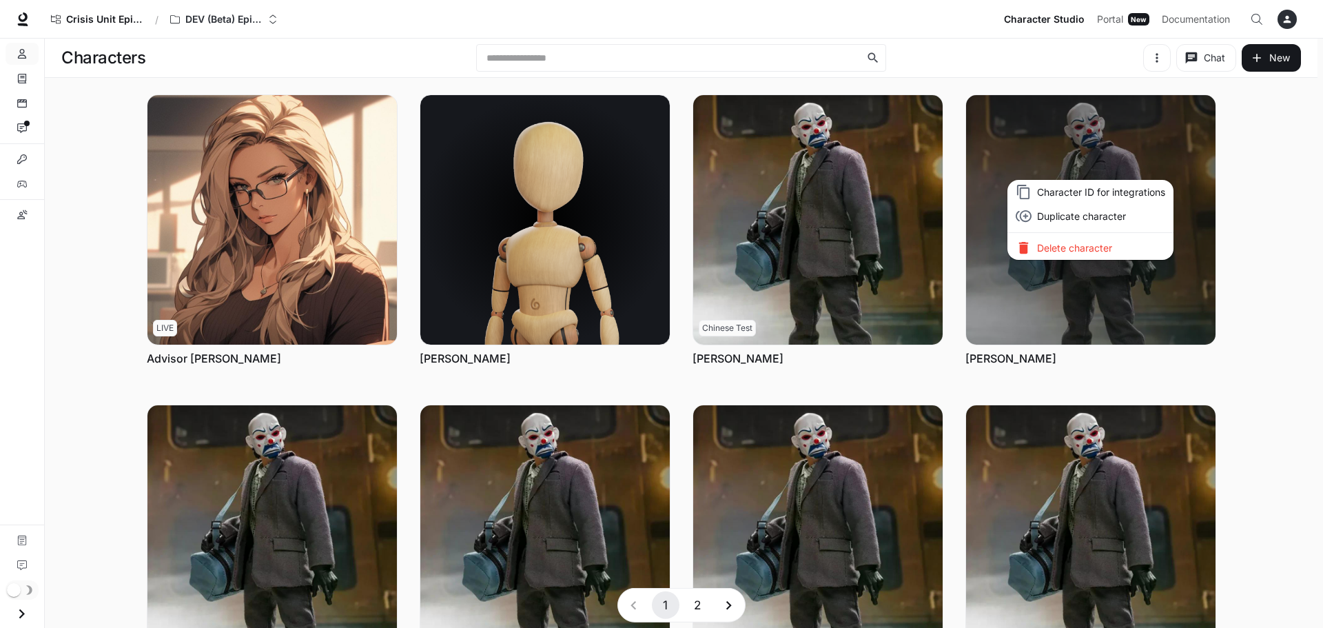
click at [1077, 251] on p "Delete character" at bounding box center [1101, 247] width 128 height 14
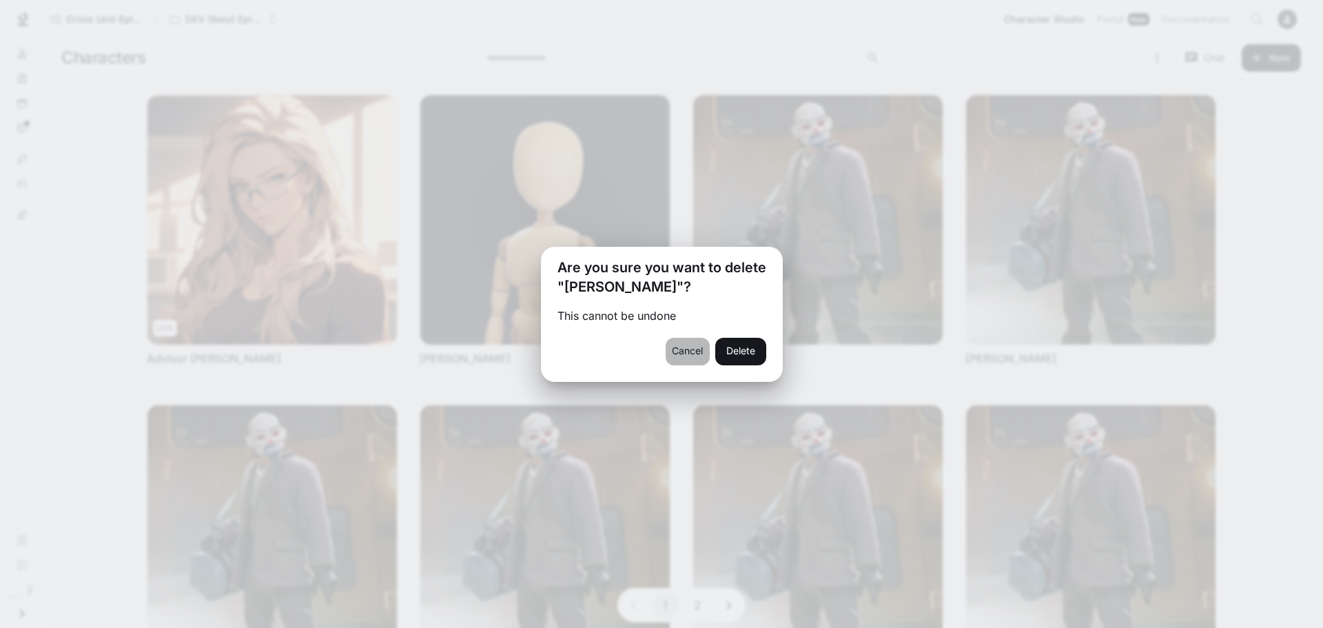
click at [687, 351] on button "Cancel" at bounding box center [687, 352] width 44 height 28
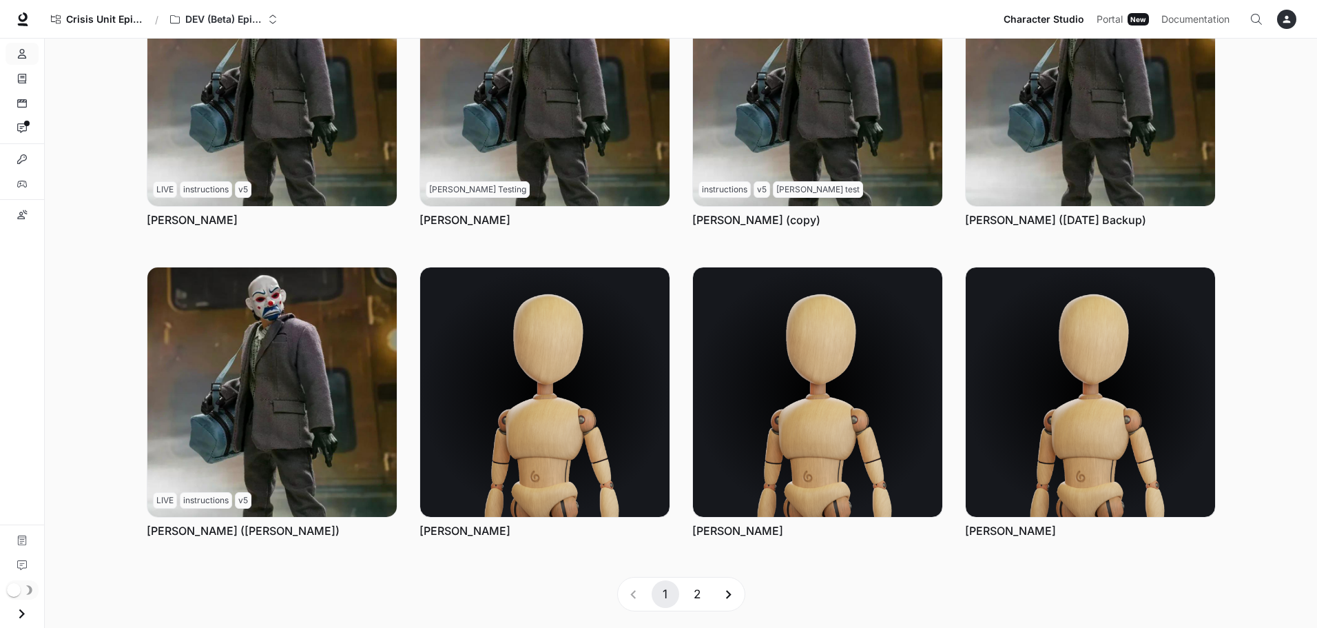
scroll to position [380, 0]
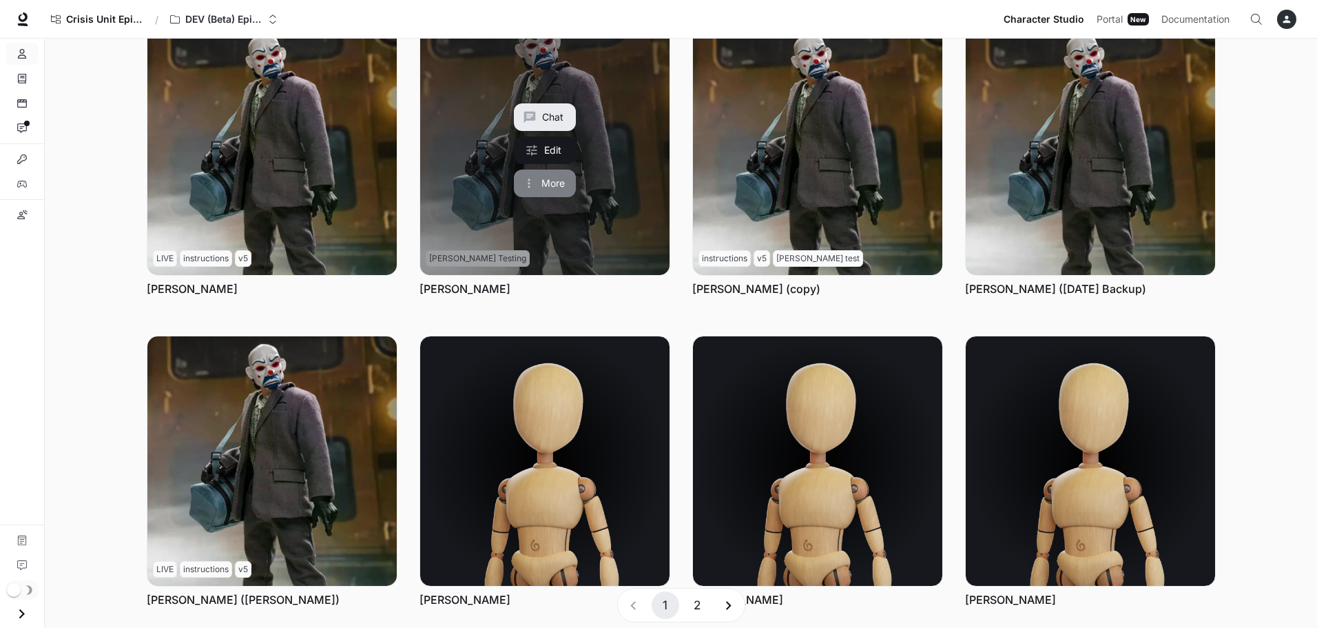
click at [557, 180] on button "More" at bounding box center [545, 183] width 62 height 28
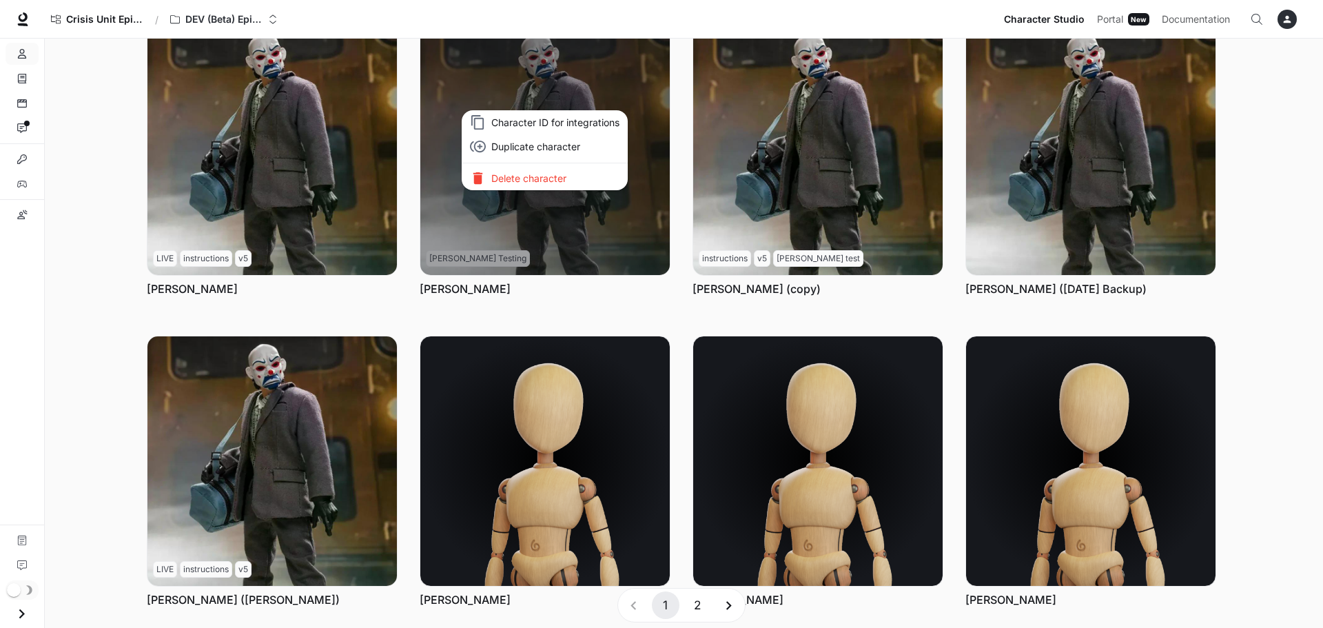
click at [561, 184] on p "Delete character" at bounding box center [555, 178] width 128 height 14
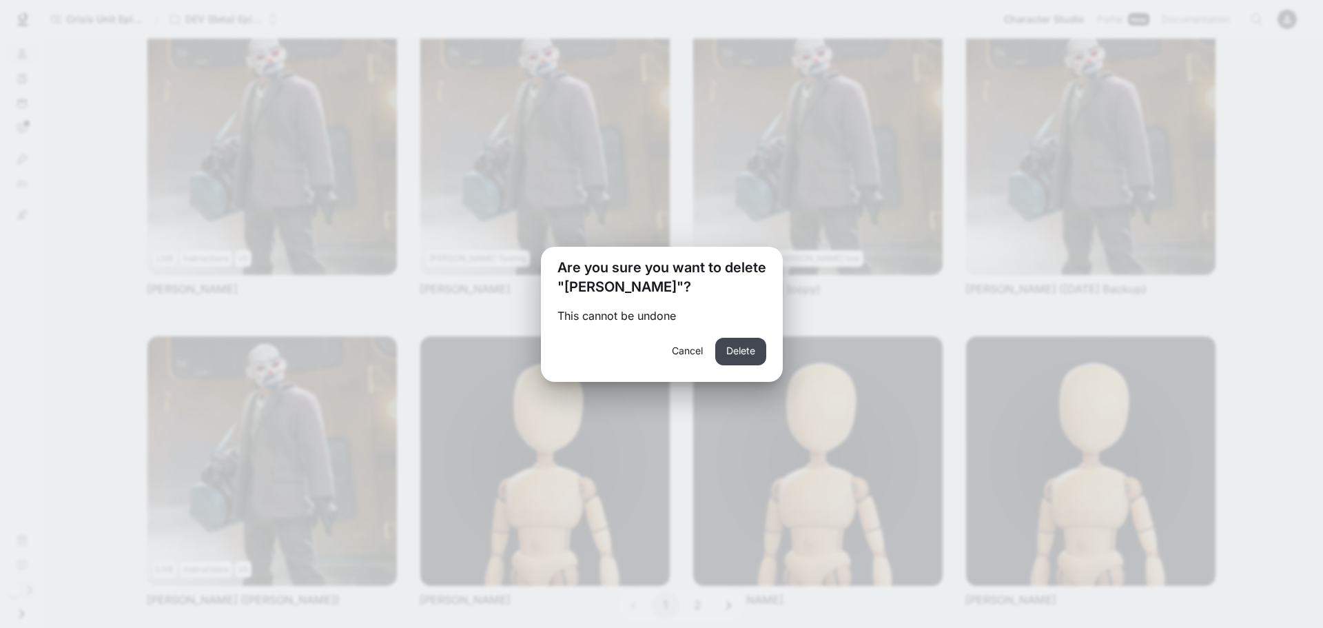
click at [723, 340] on button "Delete" at bounding box center [740, 352] width 51 height 28
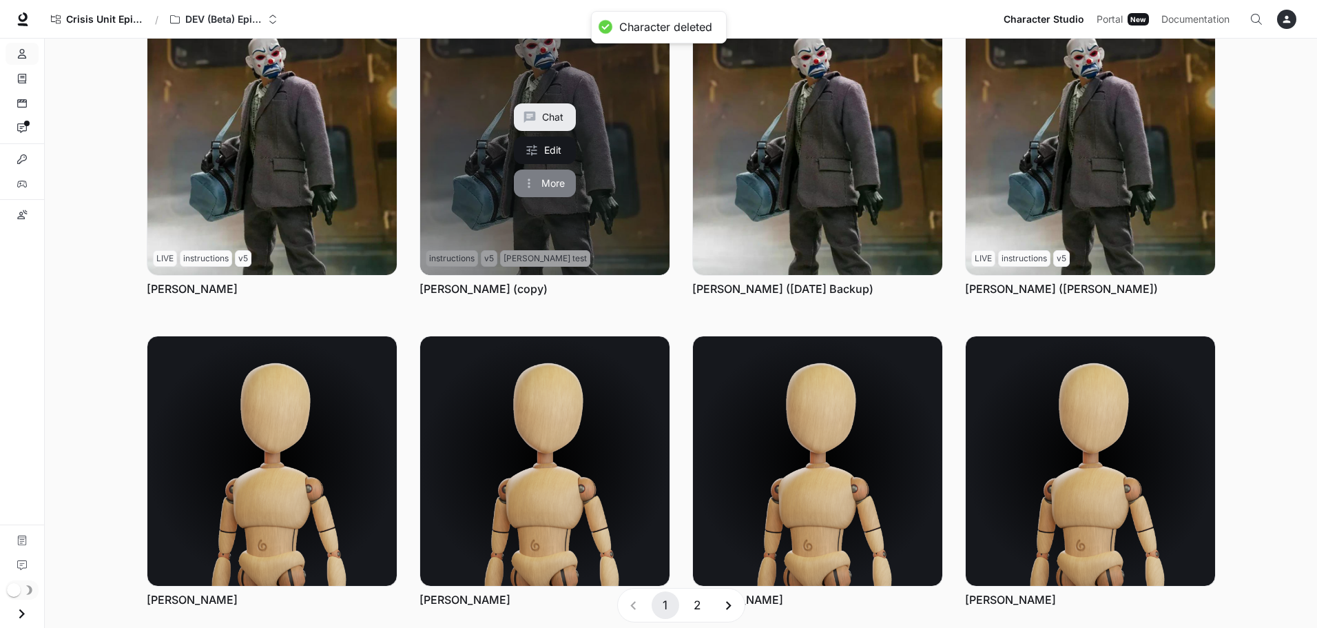
click at [540, 185] on button "More" at bounding box center [545, 183] width 62 height 28
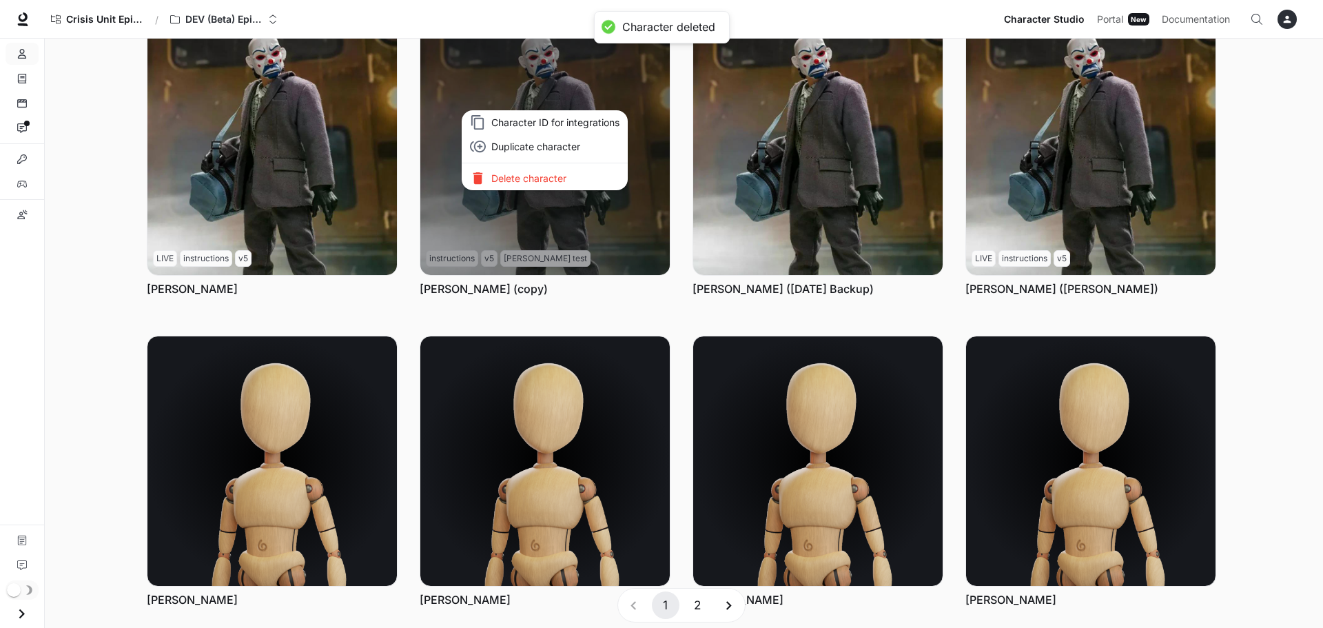
click at [559, 183] on p "Delete character" at bounding box center [555, 178] width 128 height 14
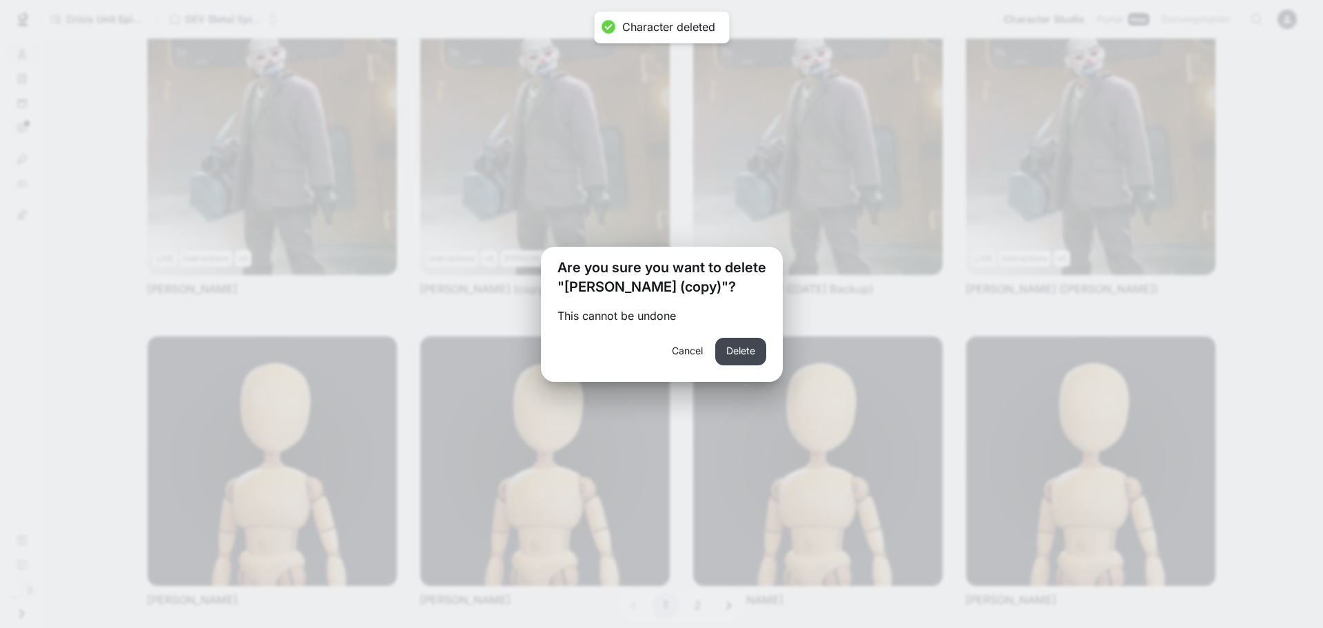
click at [716, 346] on button "Delete" at bounding box center [740, 352] width 51 height 28
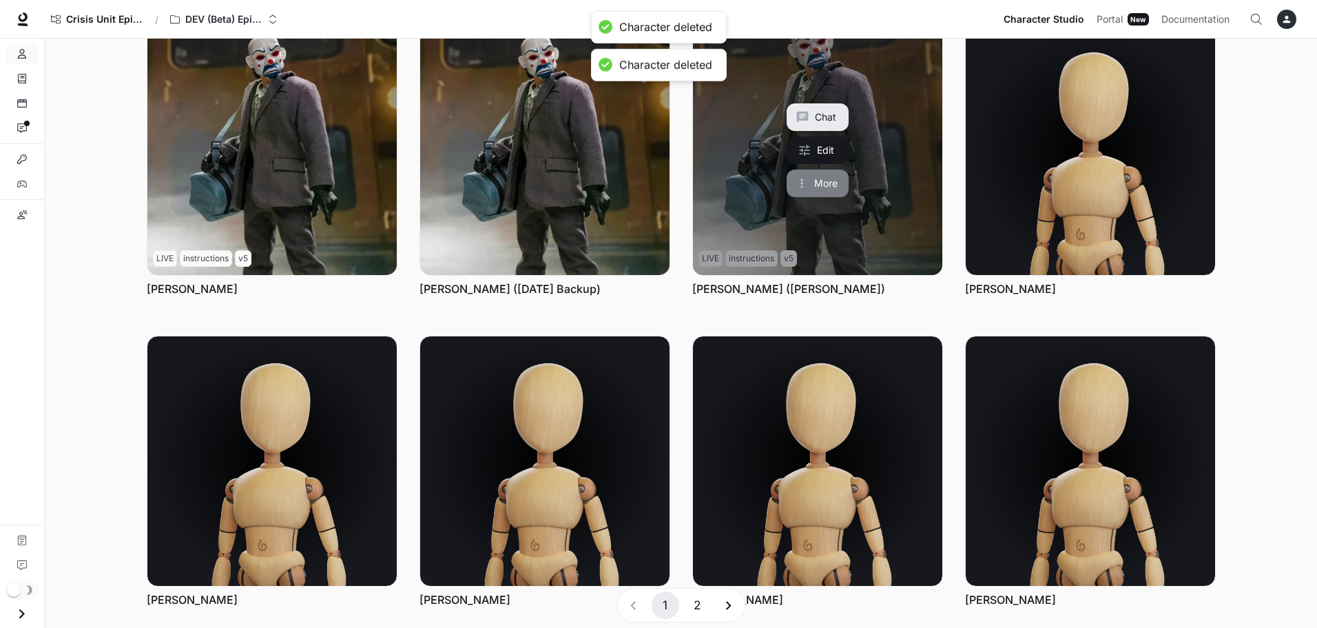
click at [811, 178] on button "More" at bounding box center [818, 183] width 62 height 28
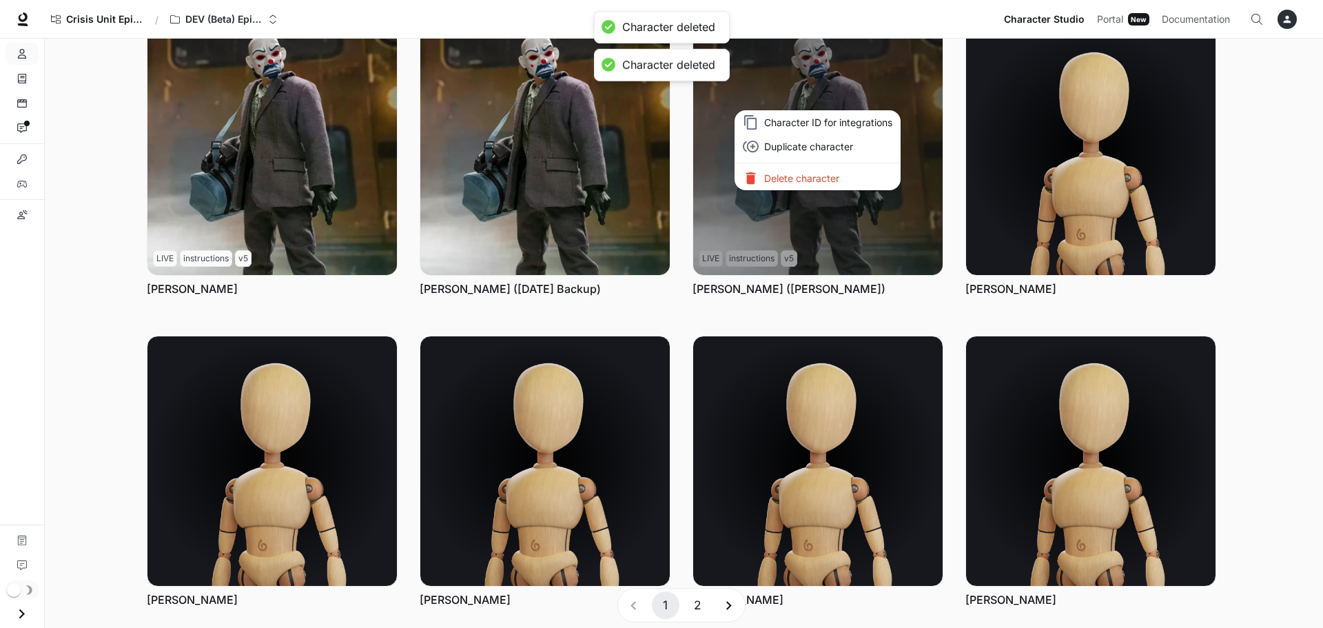
click at [816, 174] on p "Delete character" at bounding box center [828, 178] width 128 height 14
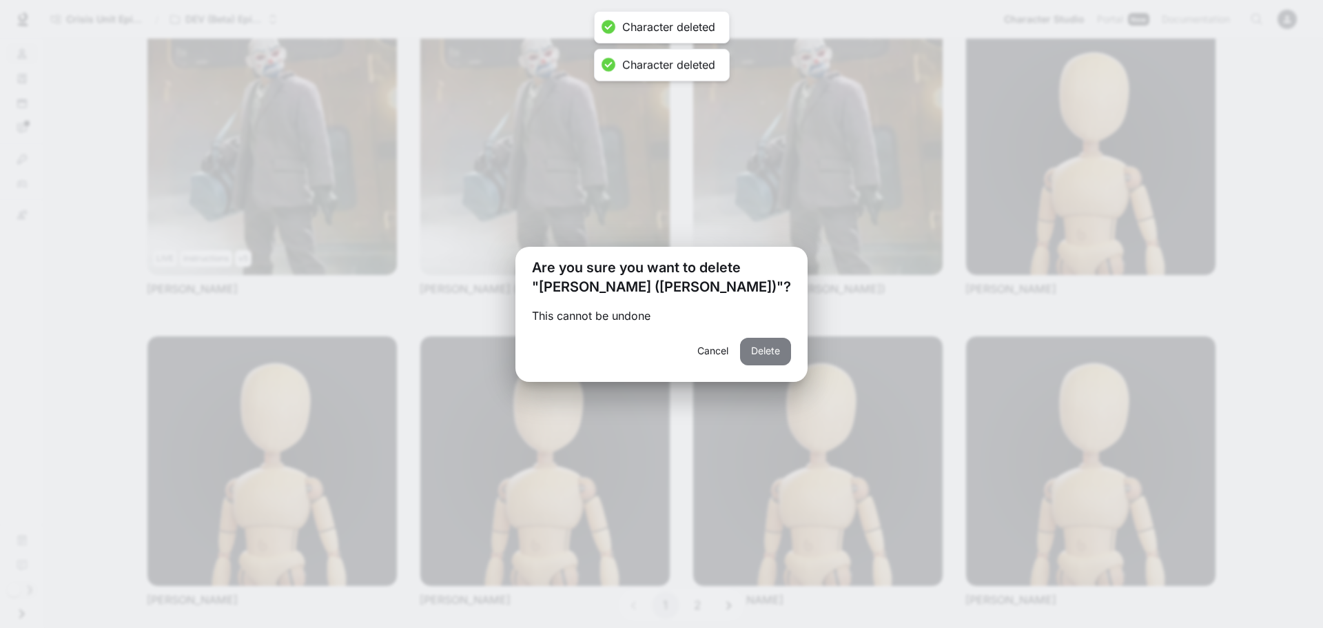
click at [745, 352] on button "Delete" at bounding box center [765, 352] width 51 height 28
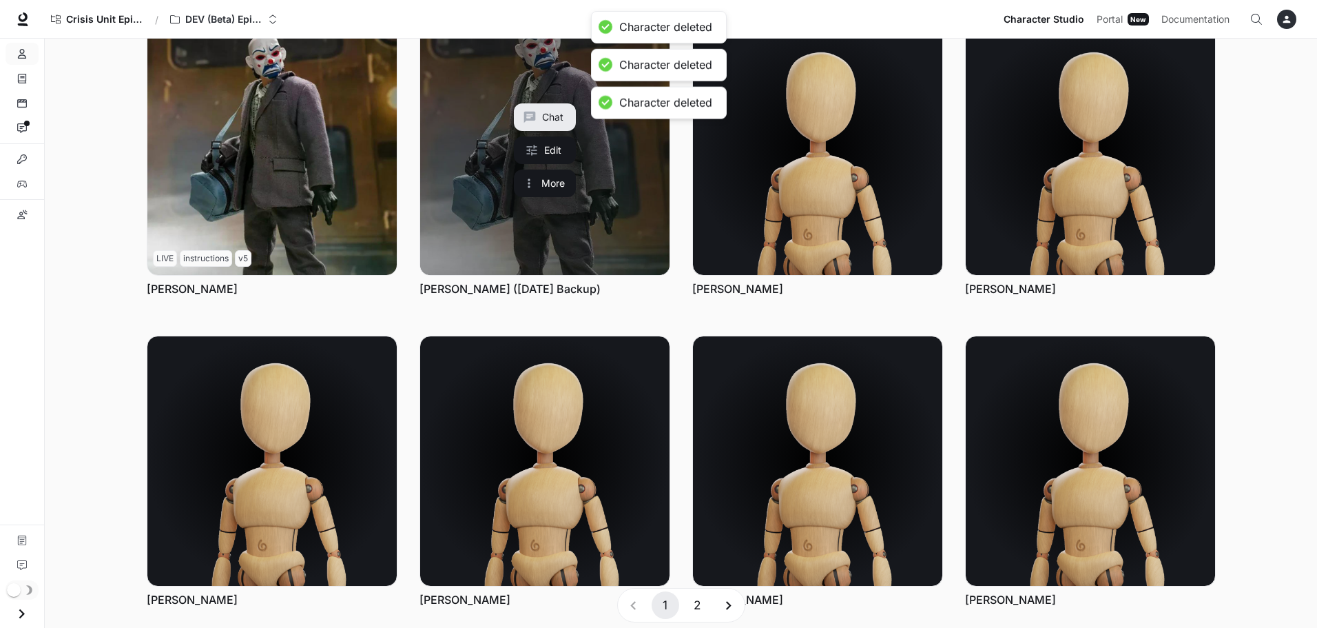
scroll to position [311, 0]
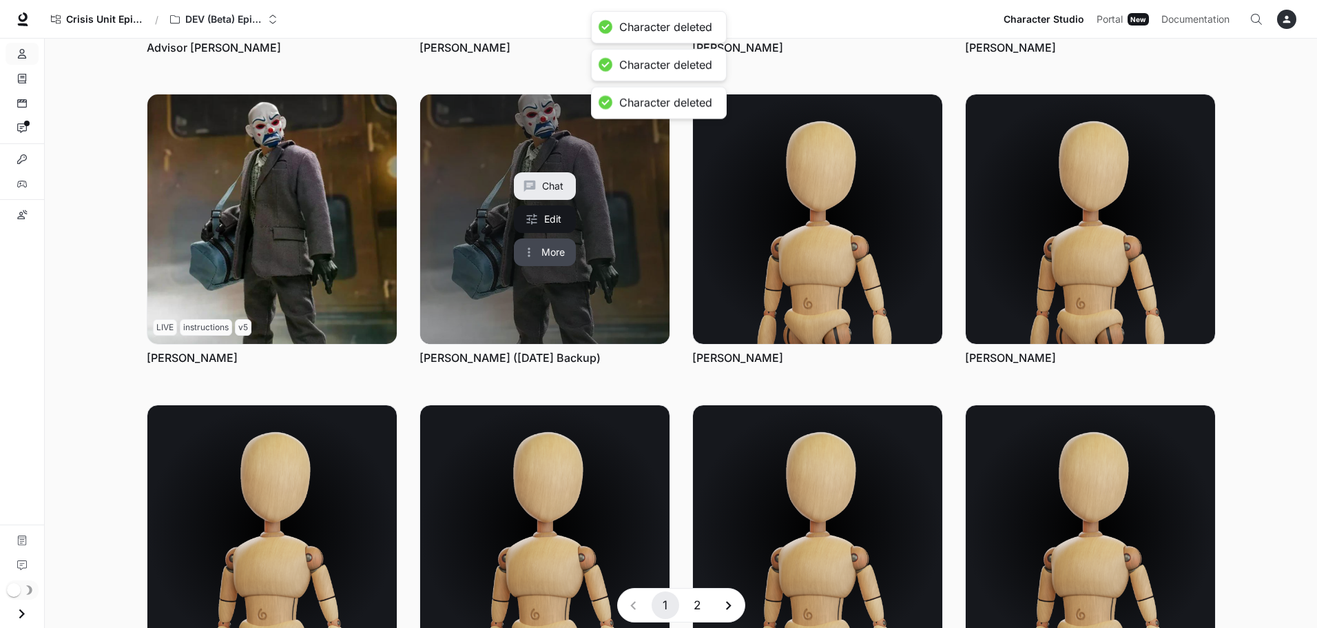
click at [552, 251] on button "More" at bounding box center [545, 252] width 62 height 28
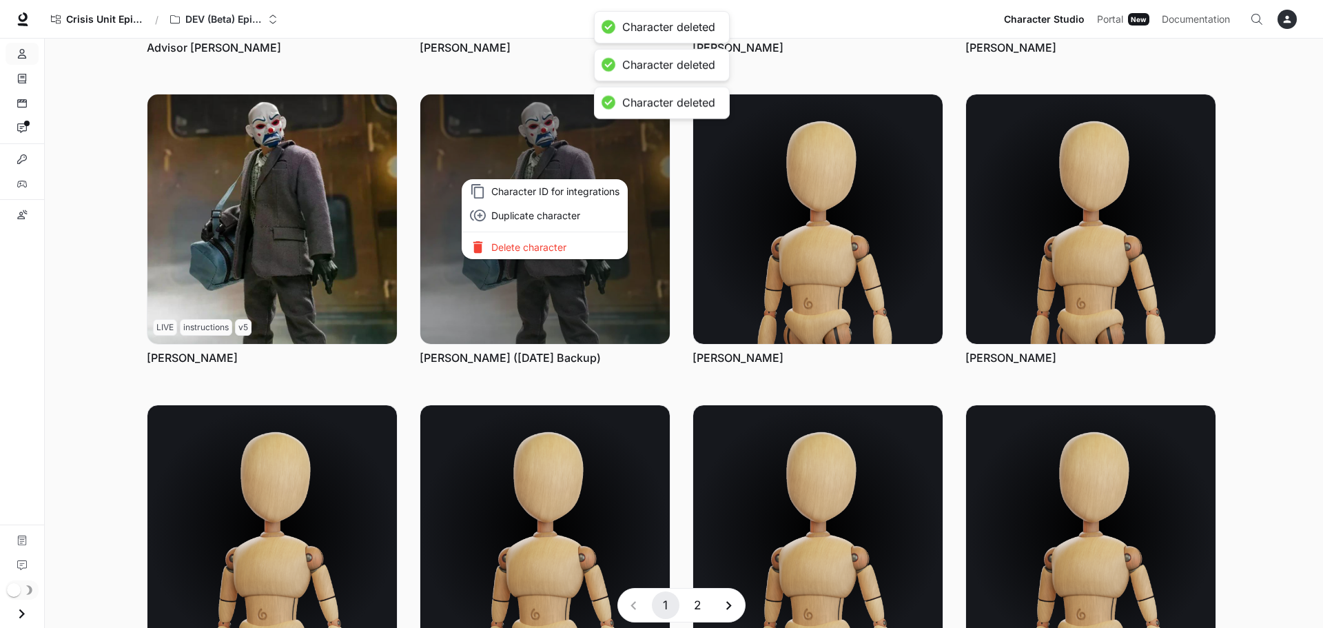
click at [550, 248] on p "Delete character" at bounding box center [555, 247] width 128 height 14
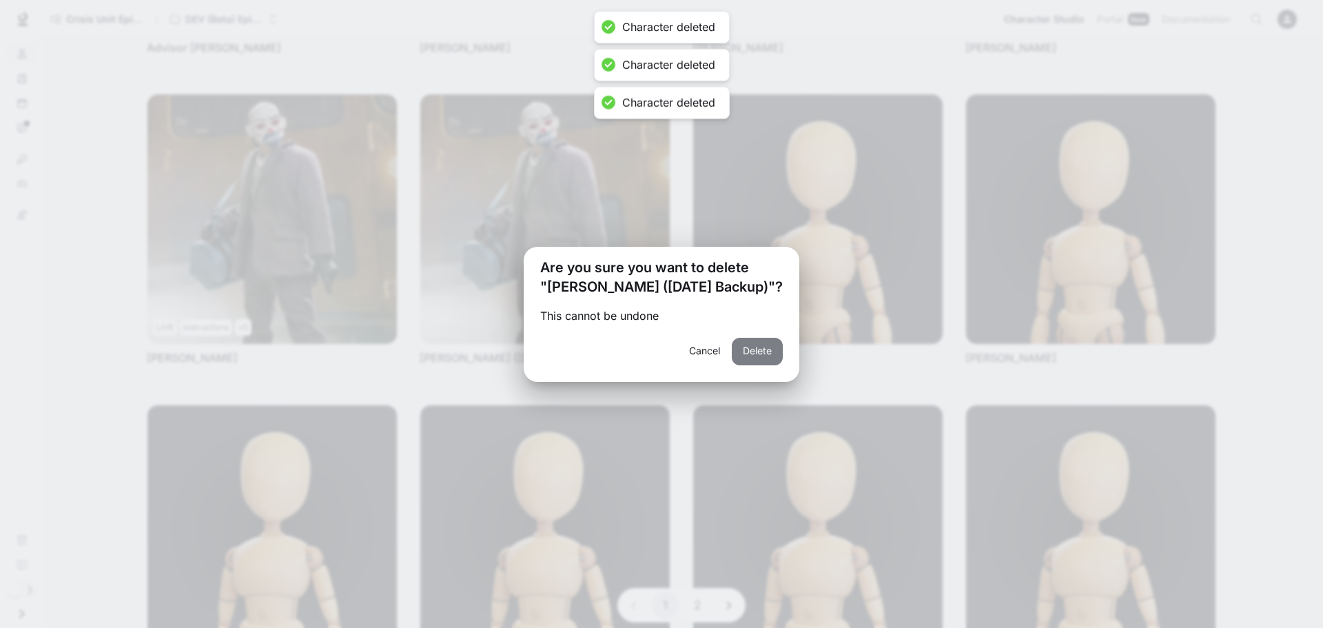
click at [735, 354] on button "Delete" at bounding box center [757, 352] width 51 height 28
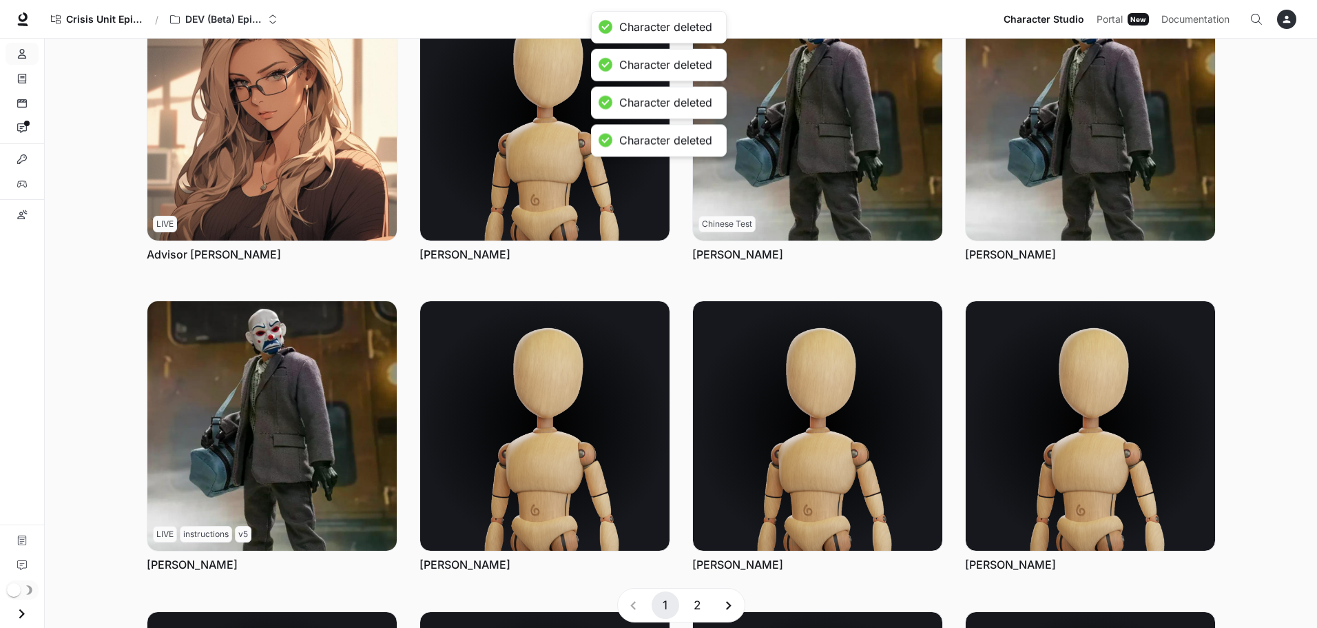
scroll to position [0, 0]
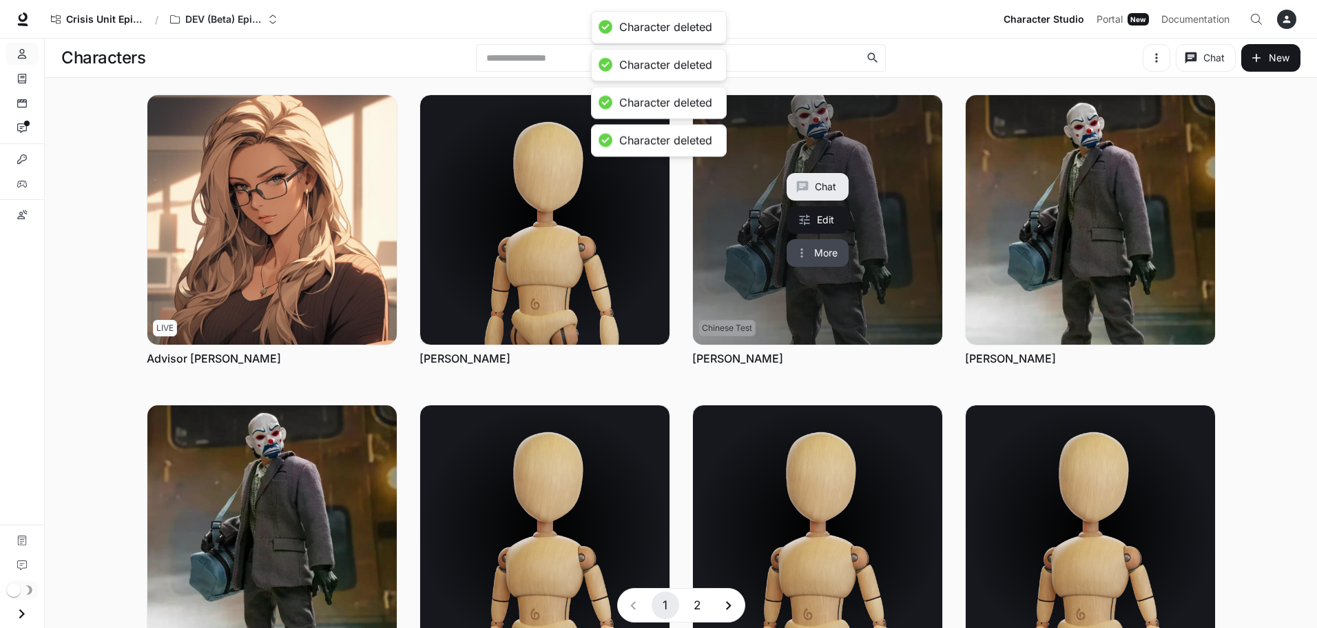
click at [822, 249] on button "More" at bounding box center [818, 253] width 62 height 28
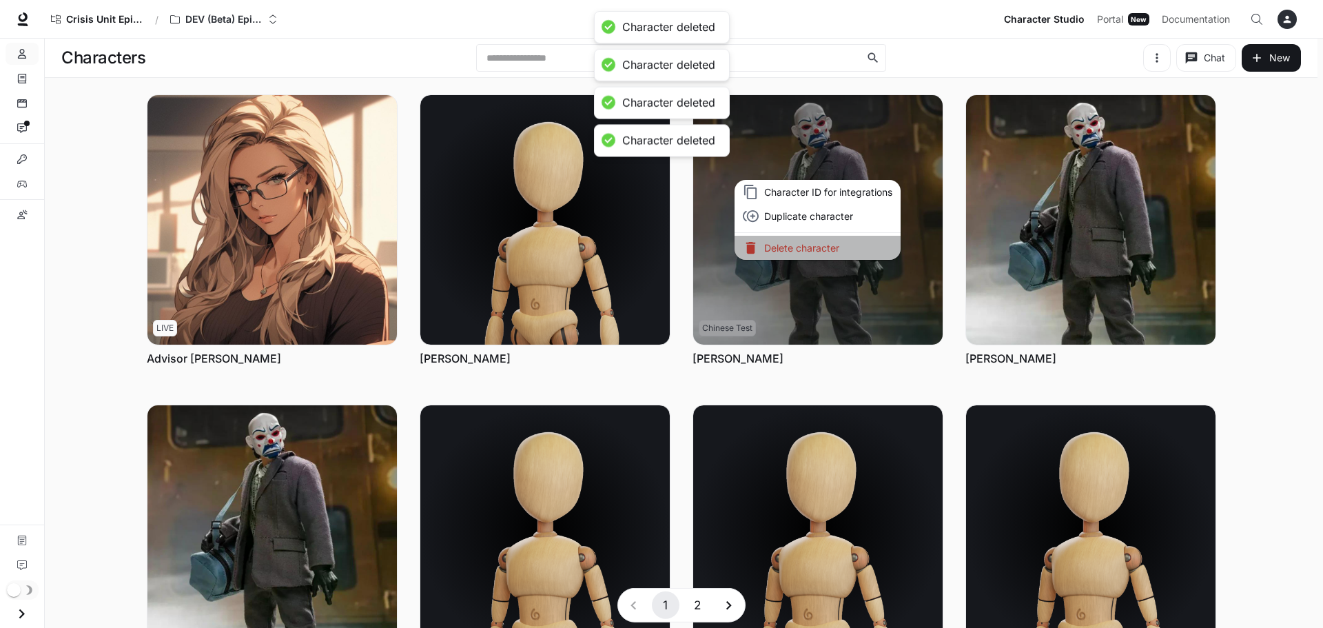
click at [821, 248] on p "Delete character" at bounding box center [828, 247] width 128 height 14
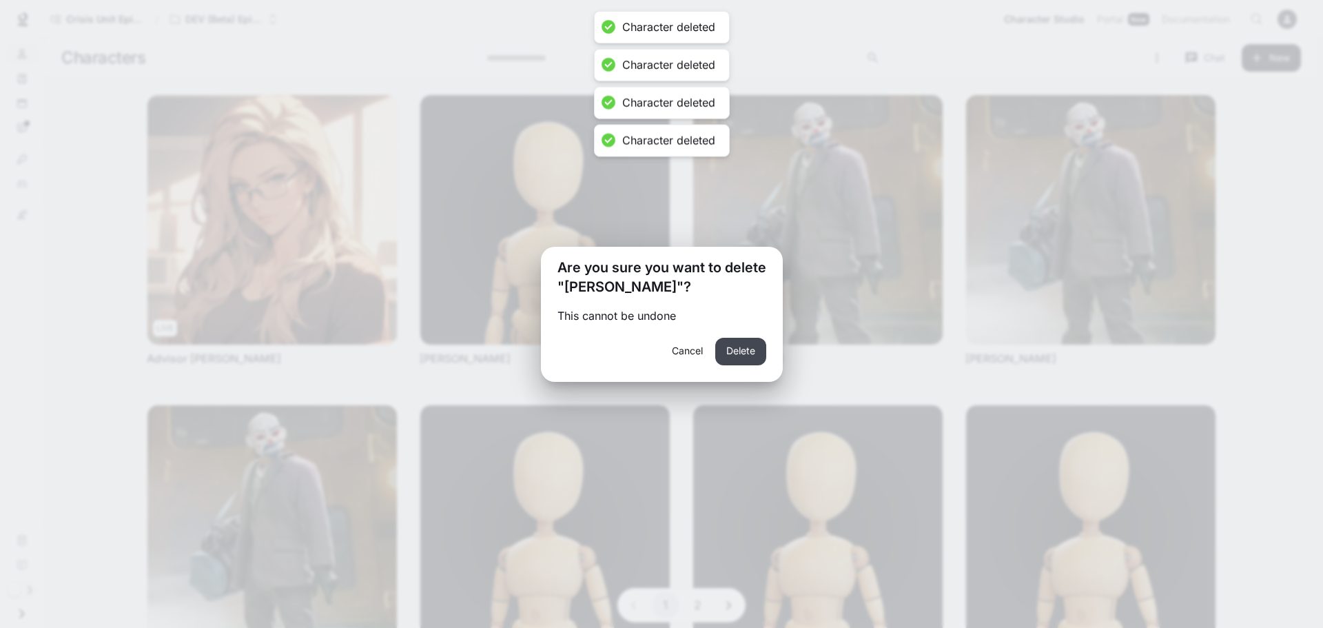
click at [745, 349] on button "Delete" at bounding box center [740, 352] width 51 height 28
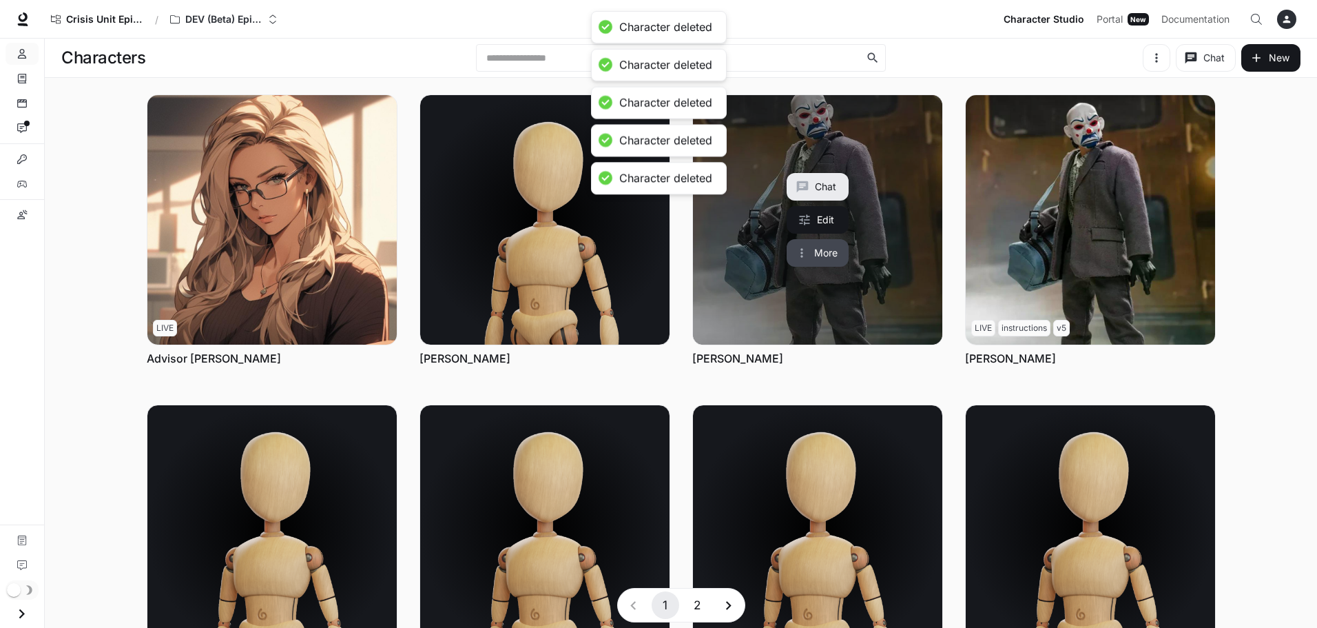
click at [816, 253] on button "More" at bounding box center [818, 253] width 62 height 28
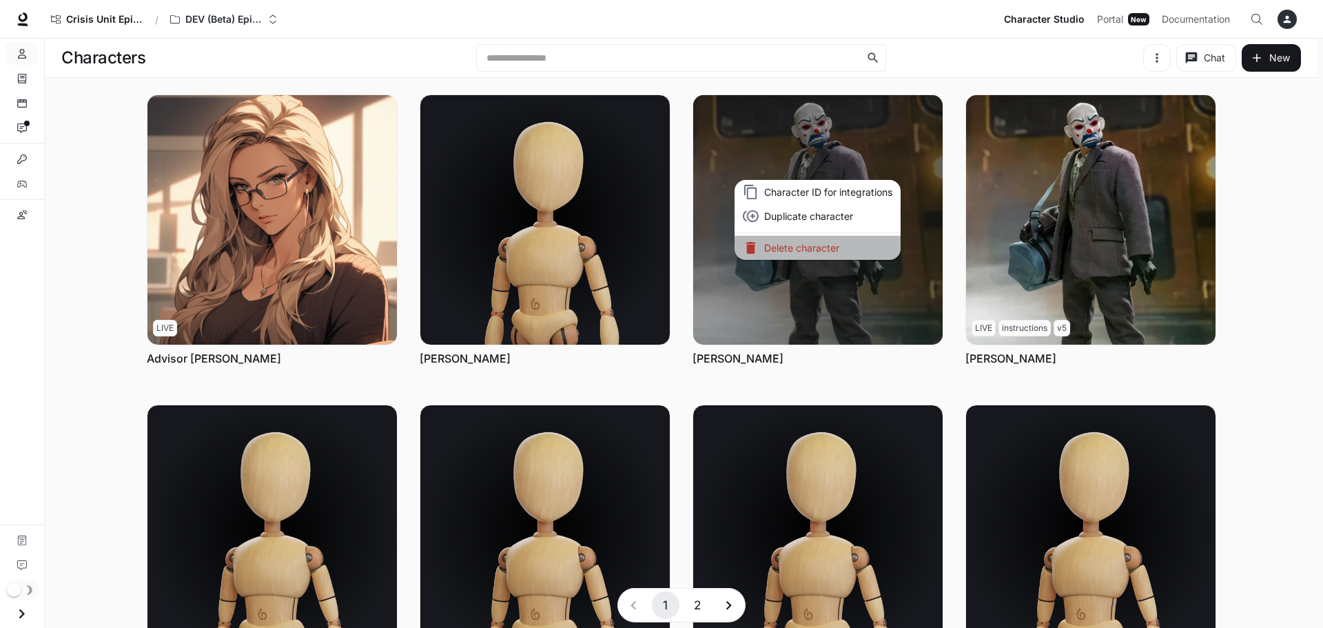
click at [792, 248] on p "Delete character" at bounding box center [828, 247] width 128 height 14
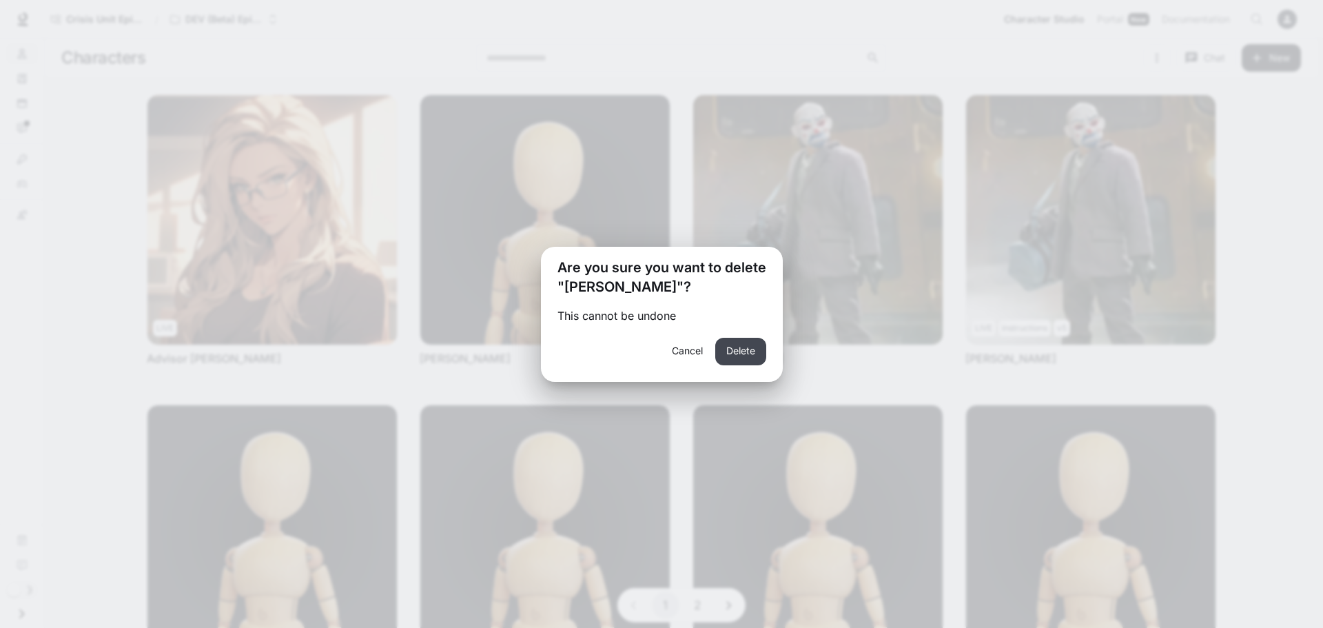
click at [734, 352] on button "Delete" at bounding box center [740, 352] width 51 height 28
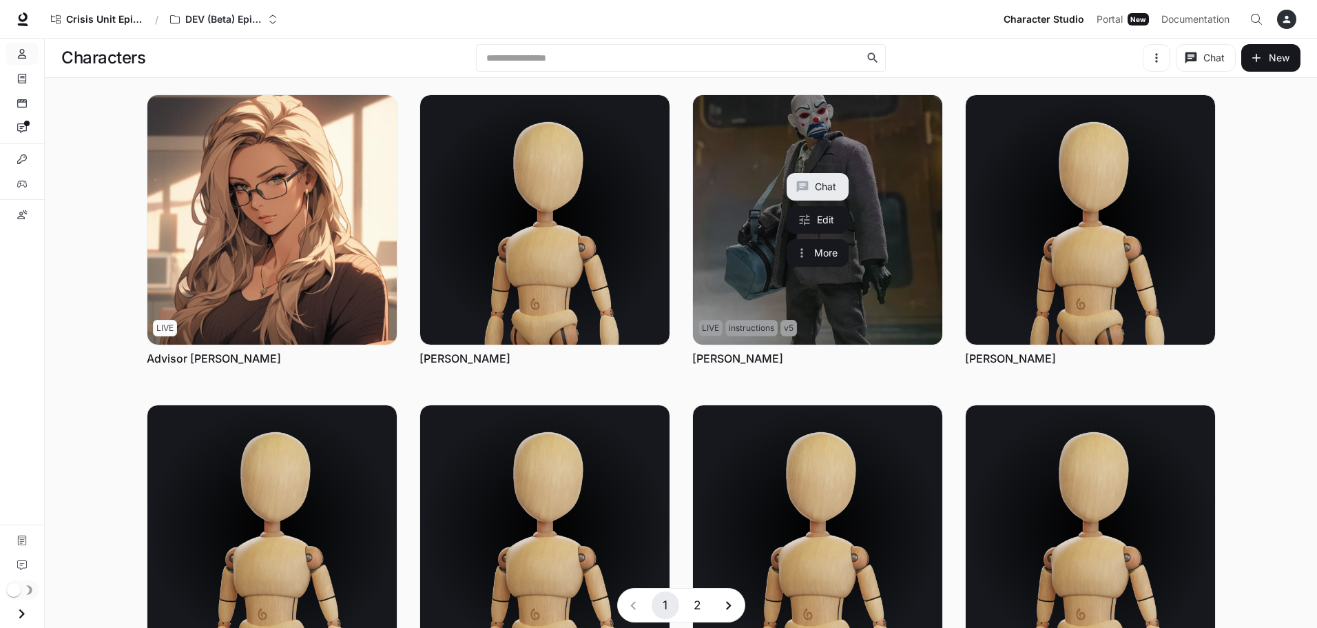
click at [913, 260] on link "Bryan Warren" at bounding box center [817, 219] width 249 height 249
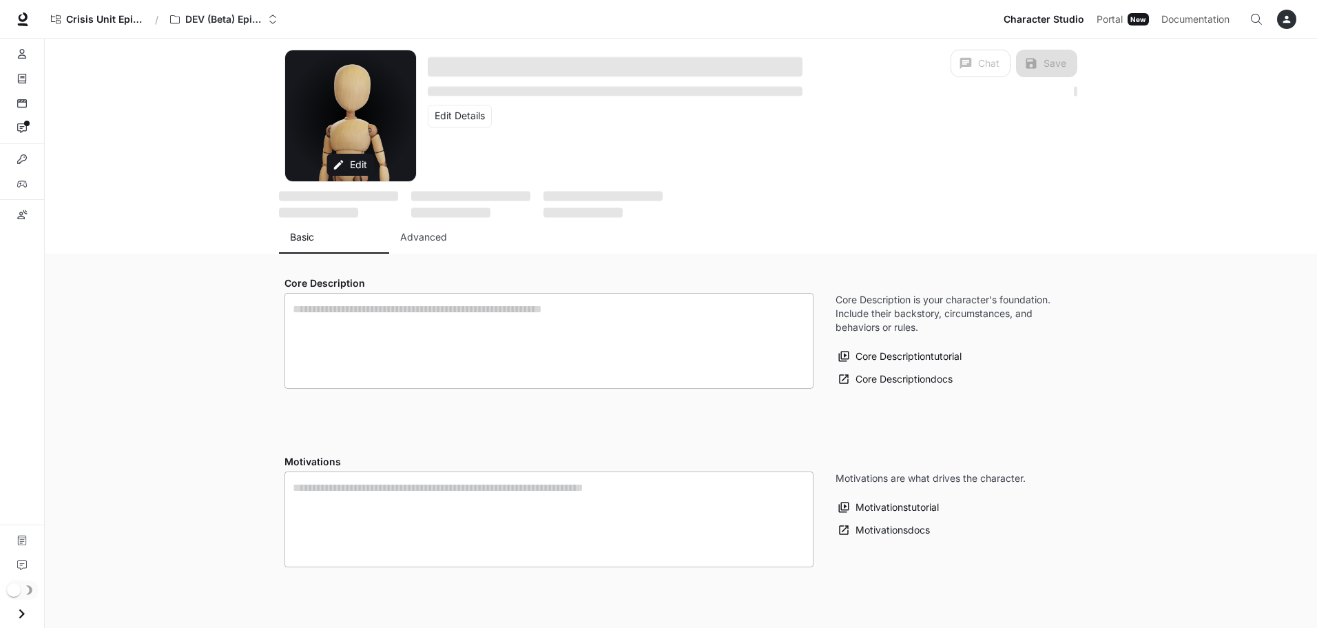
type textarea "**********"
type input "**********"
type input "*"
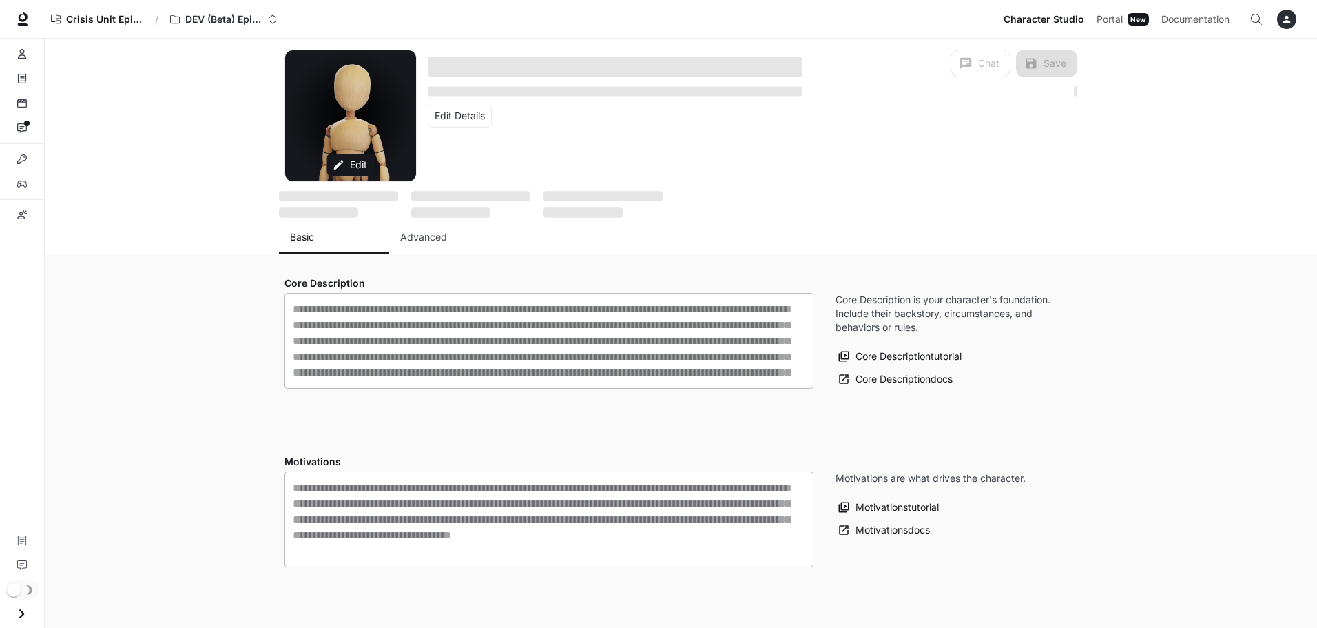
type input "**********"
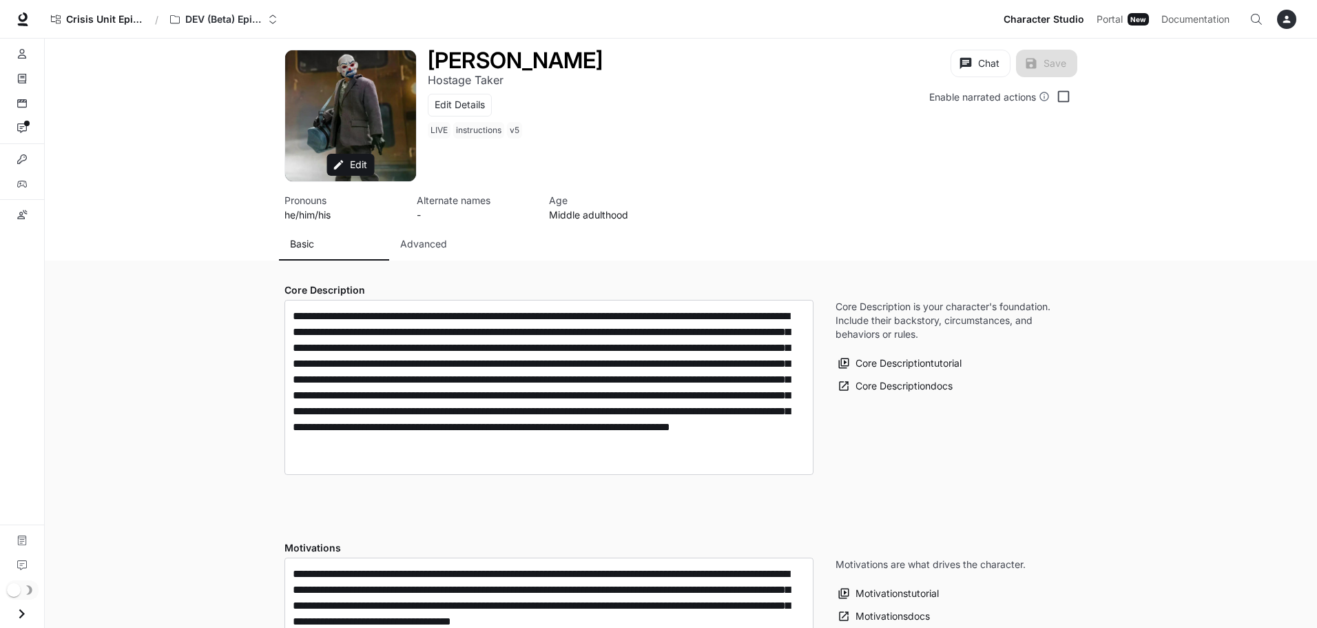
type input "**********"
click at [20, 56] on icon "Characters" at bounding box center [22, 54] width 10 height 10
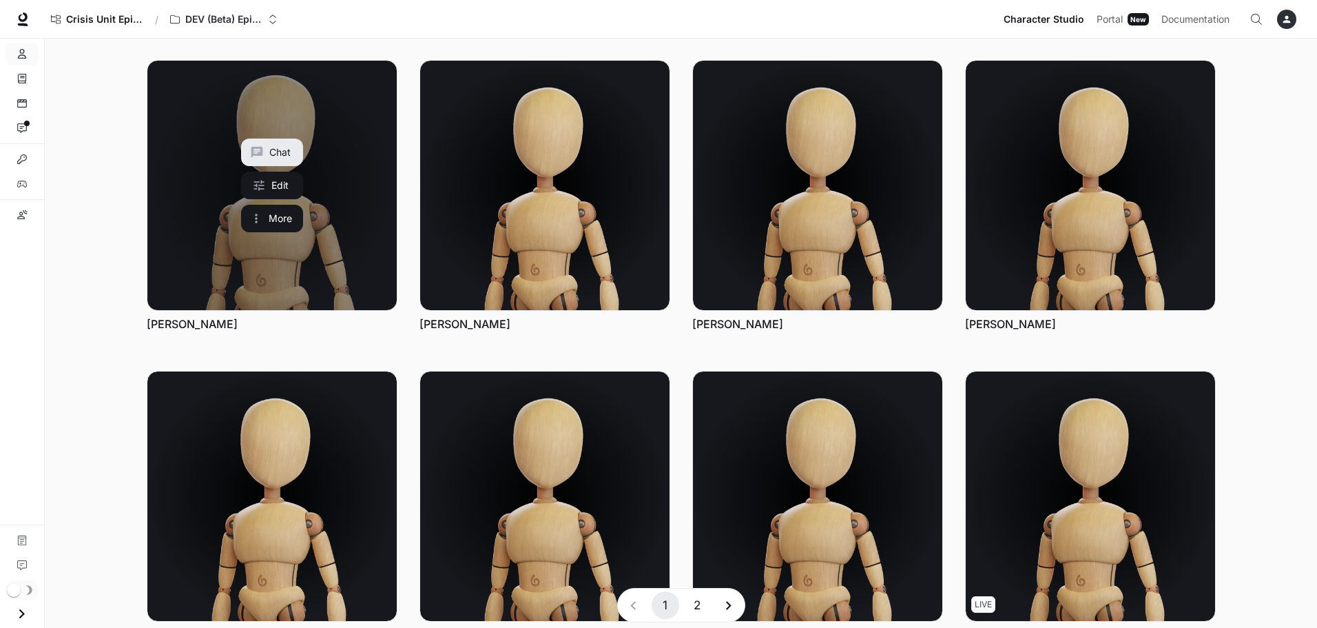
scroll to position [448, 0]
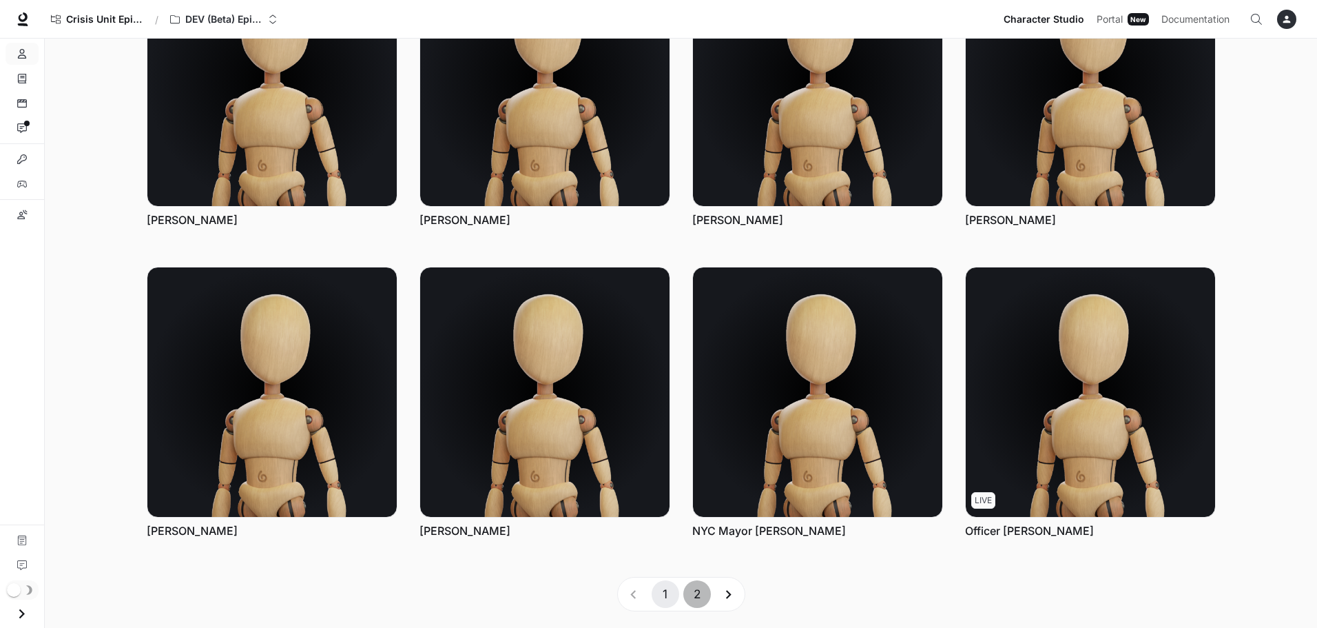
click at [692, 585] on button "2" at bounding box center [697, 594] width 28 height 28
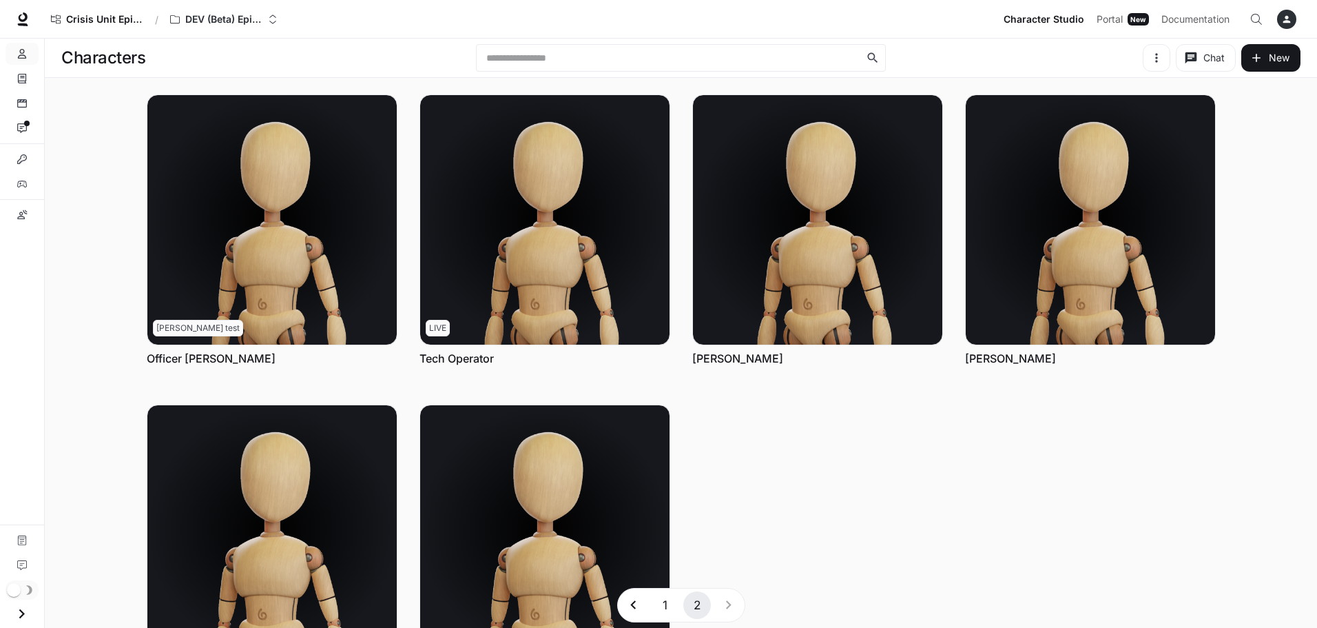
scroll to position [138, 0]
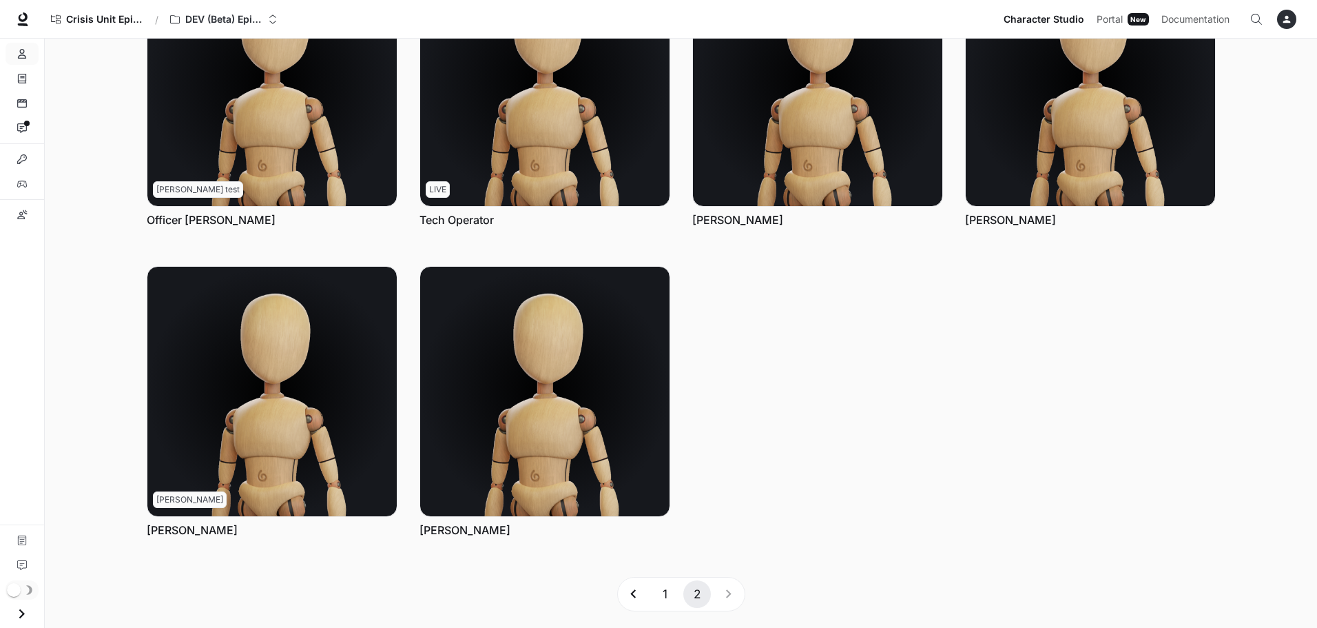
click at [663, 600] on button "1" at bounding box center [666, 594] width 28 height 28
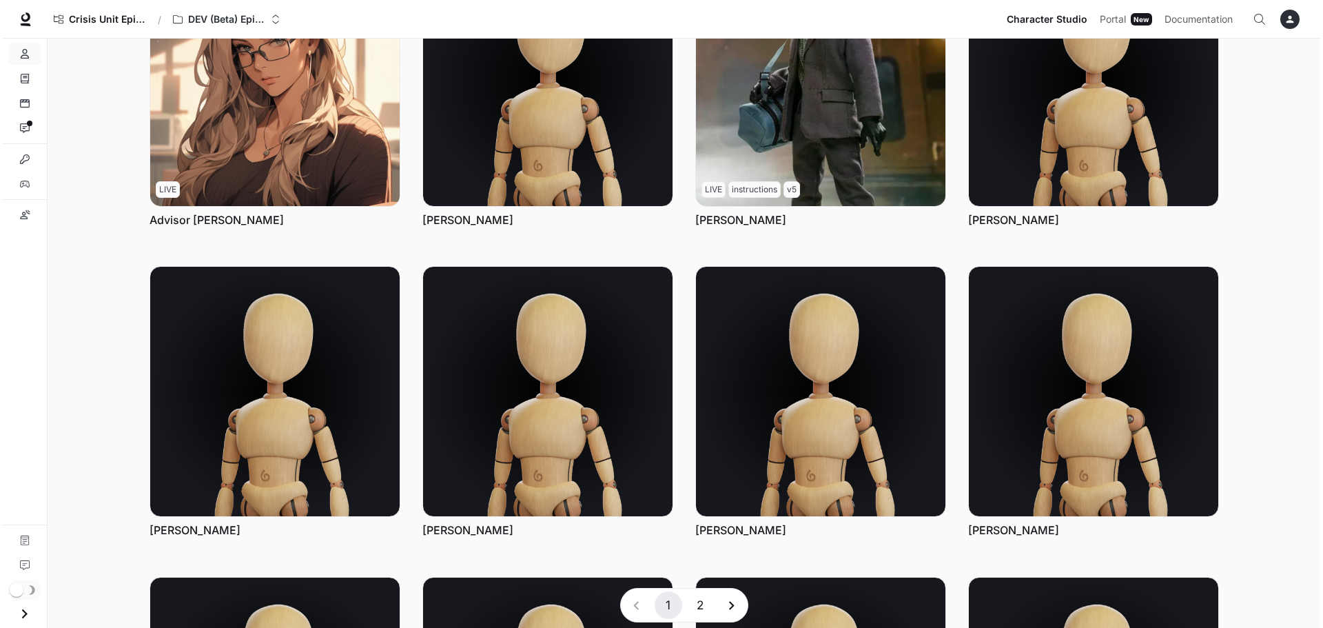
scroll to position [0, 0]
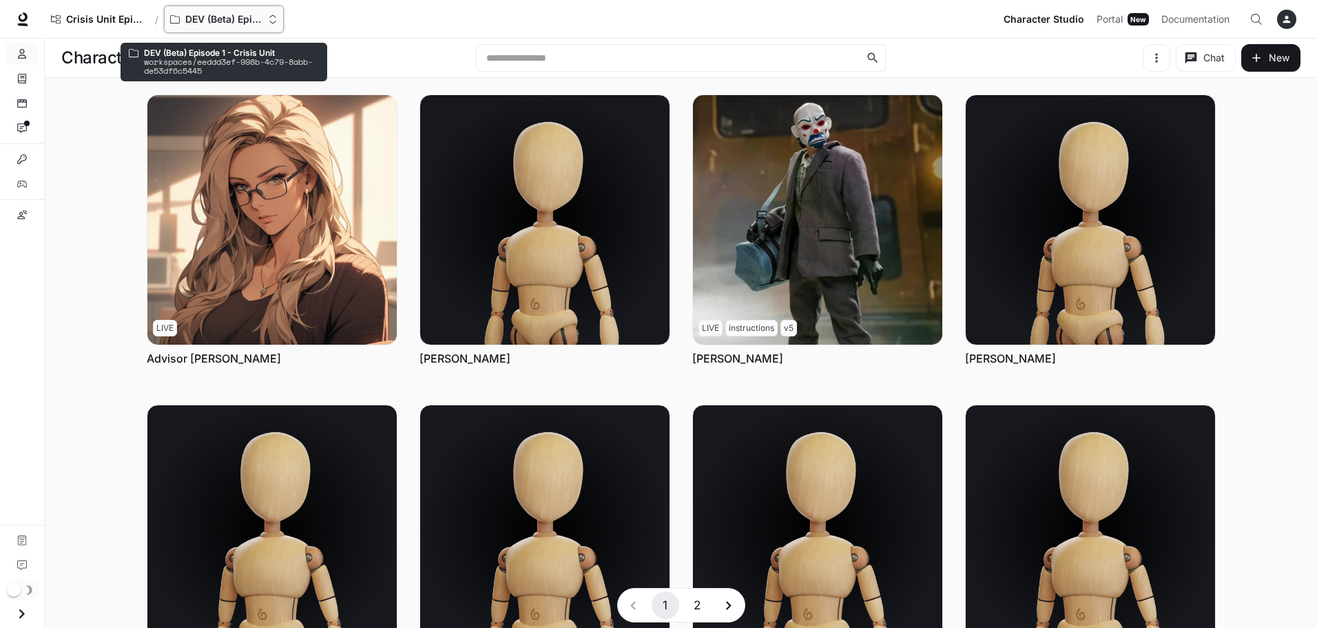
click at [205, 17] on p "DEV (Beta) Episode 1 - Crisis Unit" at bounding box center [223, 20] width 77 height 12
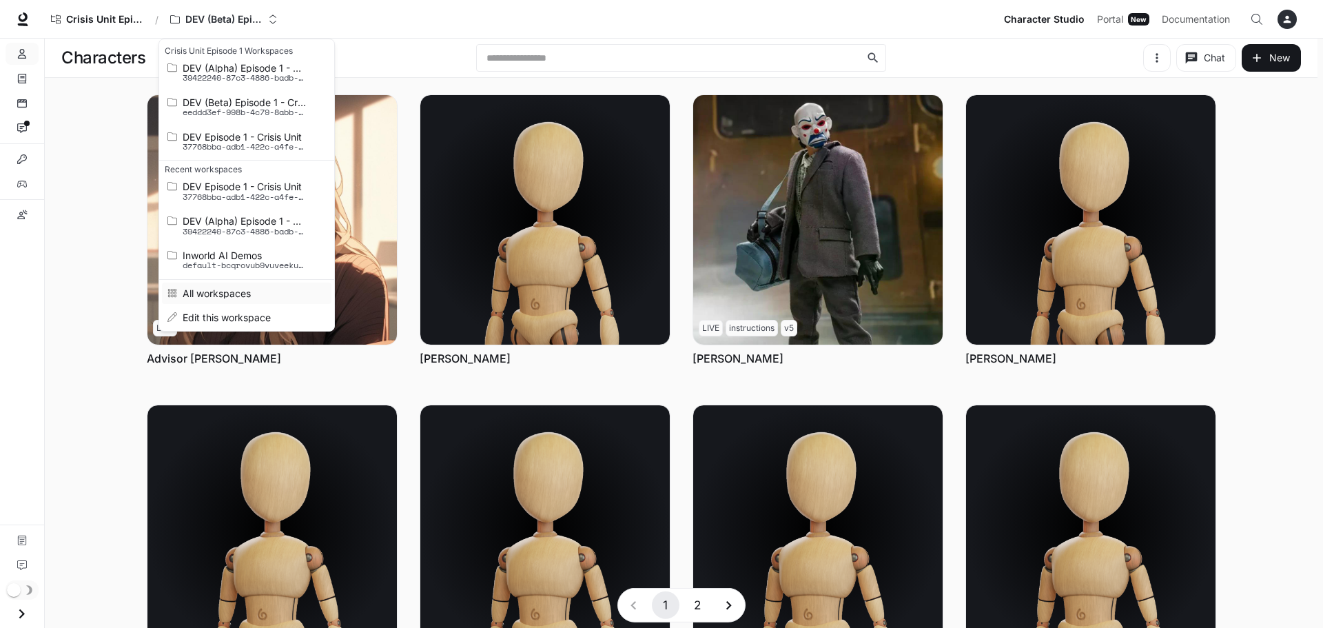
click at [225, 291] on span "All workspaces" at bounding box center [245, 293] width 124 height 10
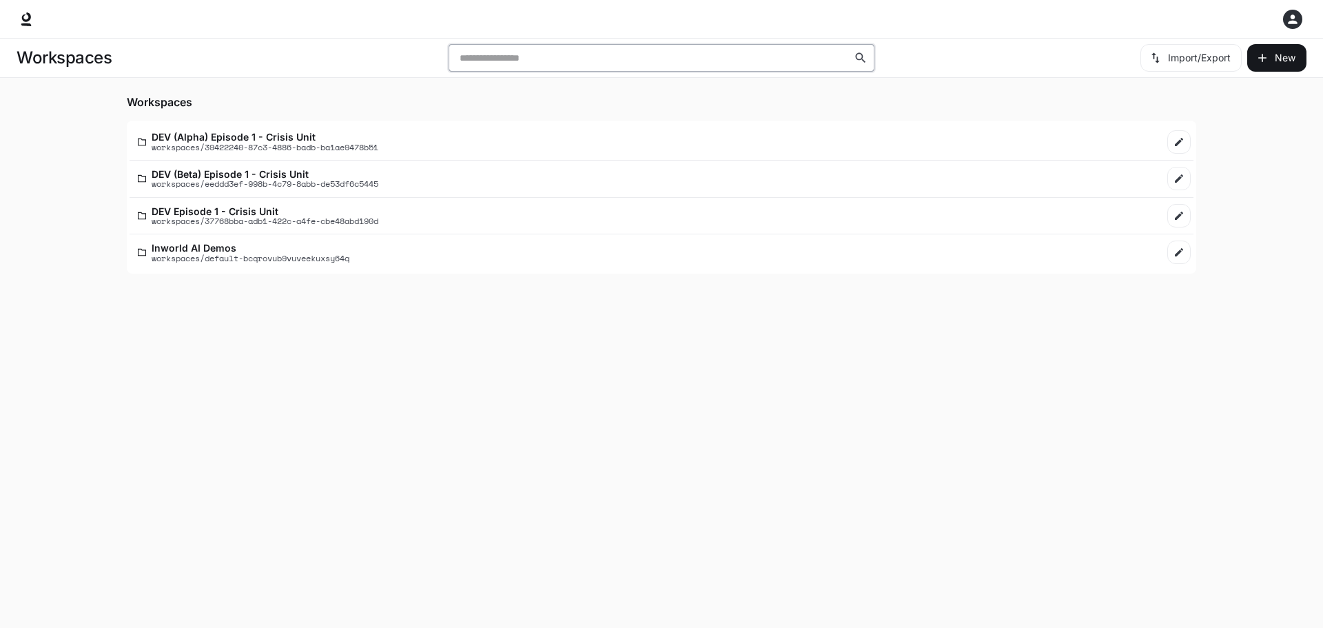
click at [620, 56] on input "text" at bounding box center [654, 58] width 399 height 14
type input "****"
click at [74, 59] on h1 "Workspaces" at bounding box center [64, 58] width 95 height 28
click at [23, 17] on icon at bounding box center [26, 17] width 9 height 10
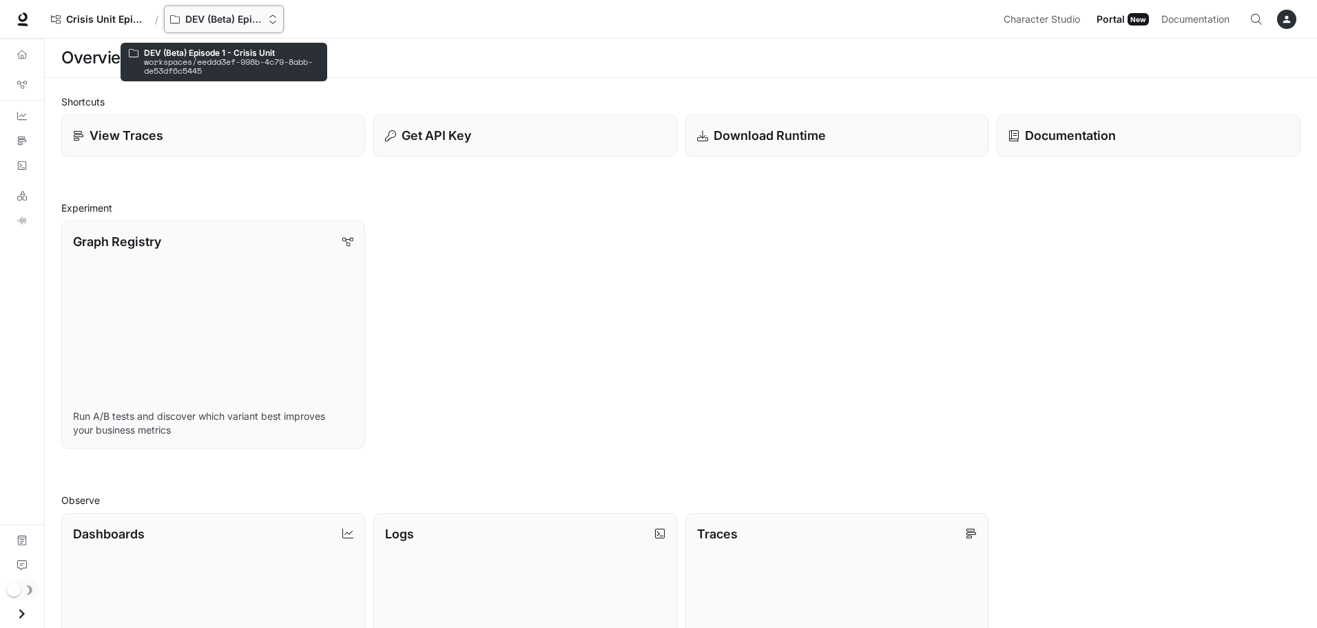
click at [267, 24] on div "DEV (Beta) Episode 1 - Crisis Unit" at bounding box center [219, 20] width 98 height 12
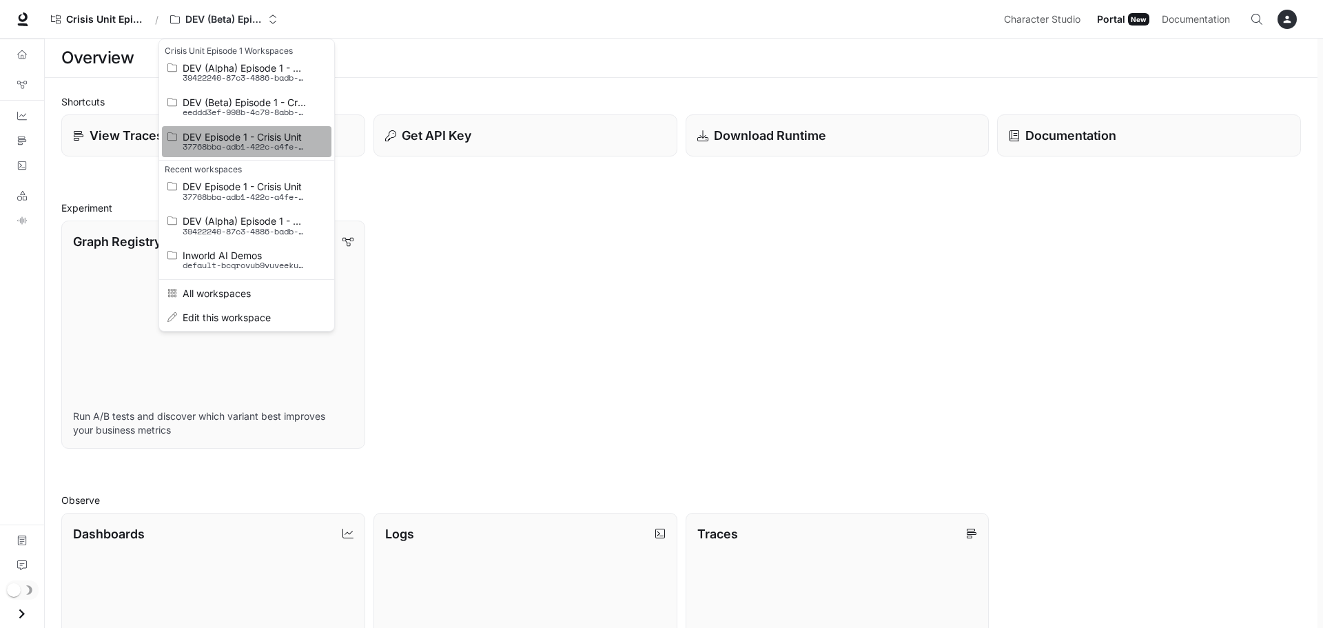
click at [251, 148] on p "37768bba-adb1-422c-a4fe-cbe48abd190d" at bounding box center [245, 147] width 124 height 10
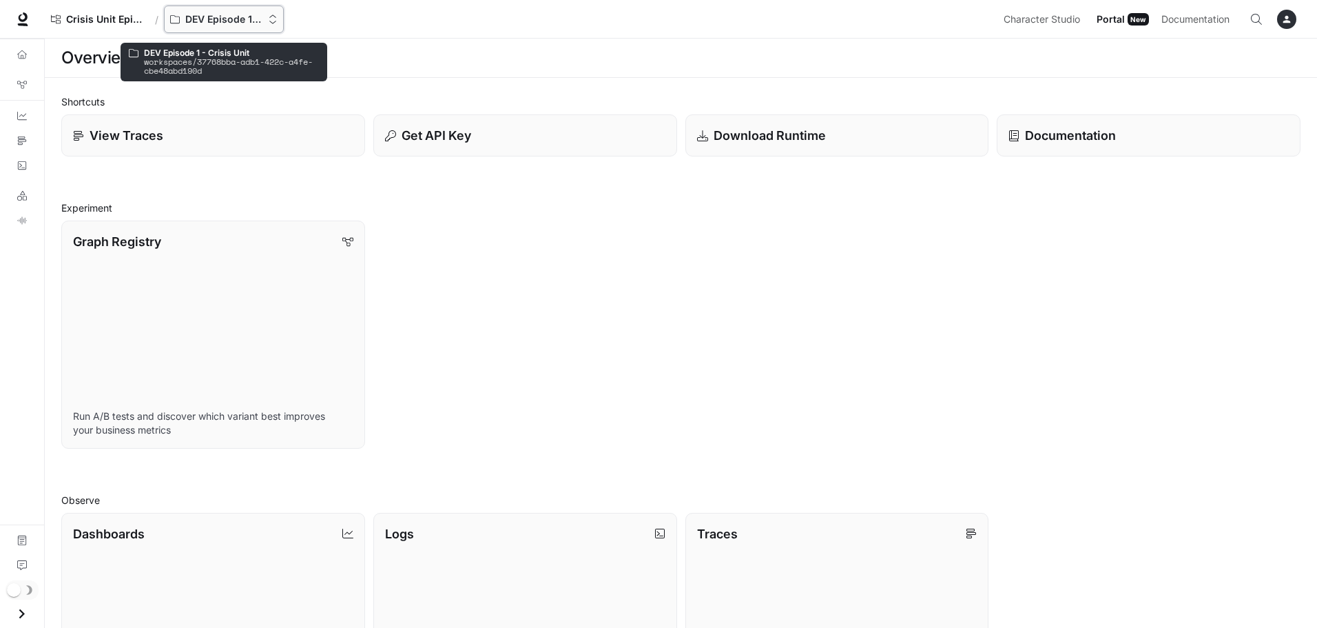
click at [211, 15] on p "DEV Episode 1 - Crisis Unit" at bounding box center [223, 20] width 77 height 12
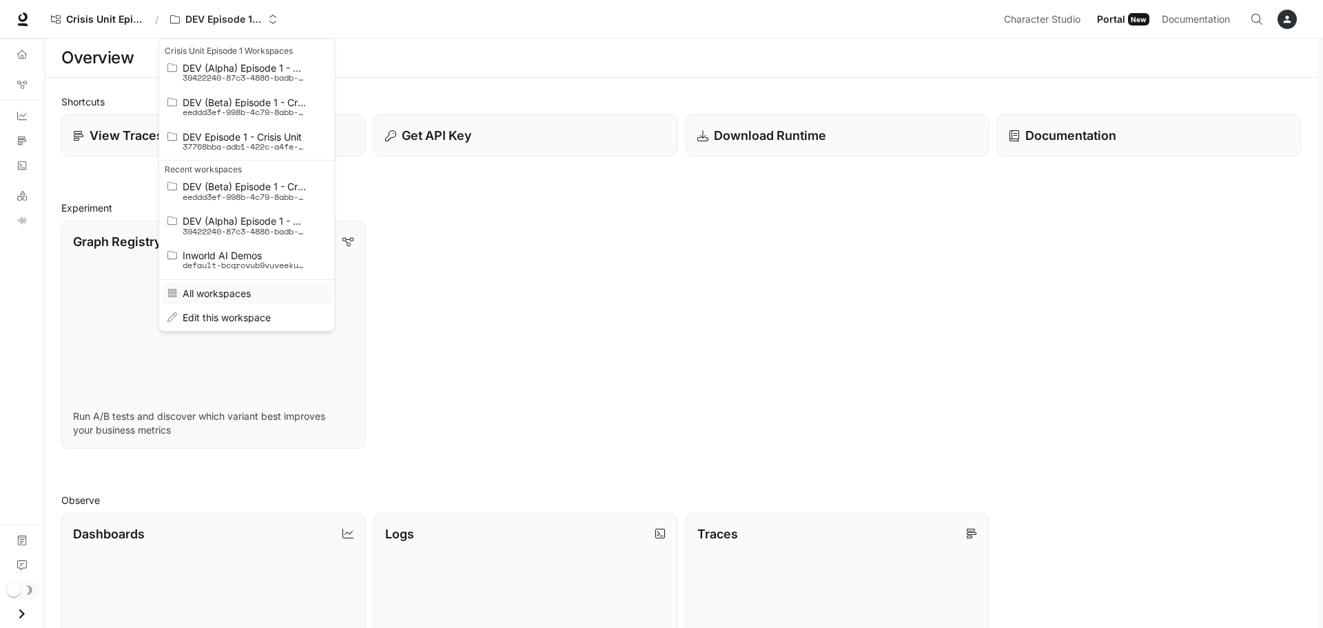
click at [242, 287] on link "All workspaces" at bounding box center [246, 292] width 169 height 21
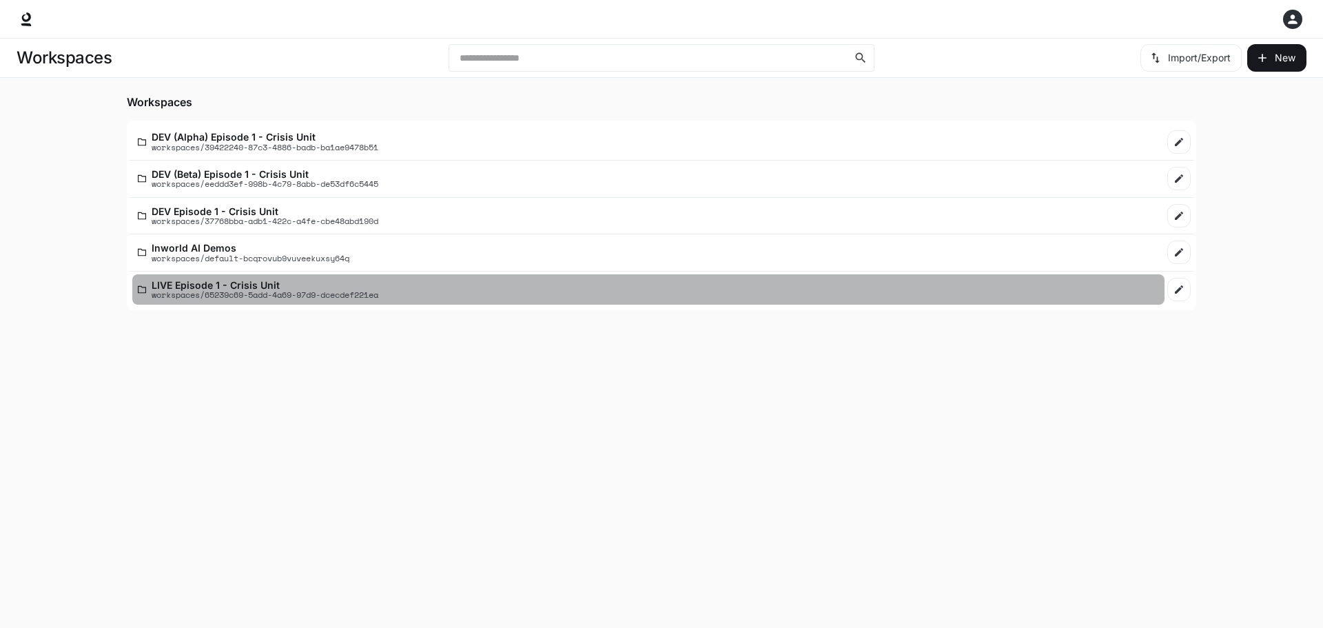
click at [378, 287] on p "LIVE Episode 1 - Crisis Unit" at bounding box center [265, 285] width 227 height 10
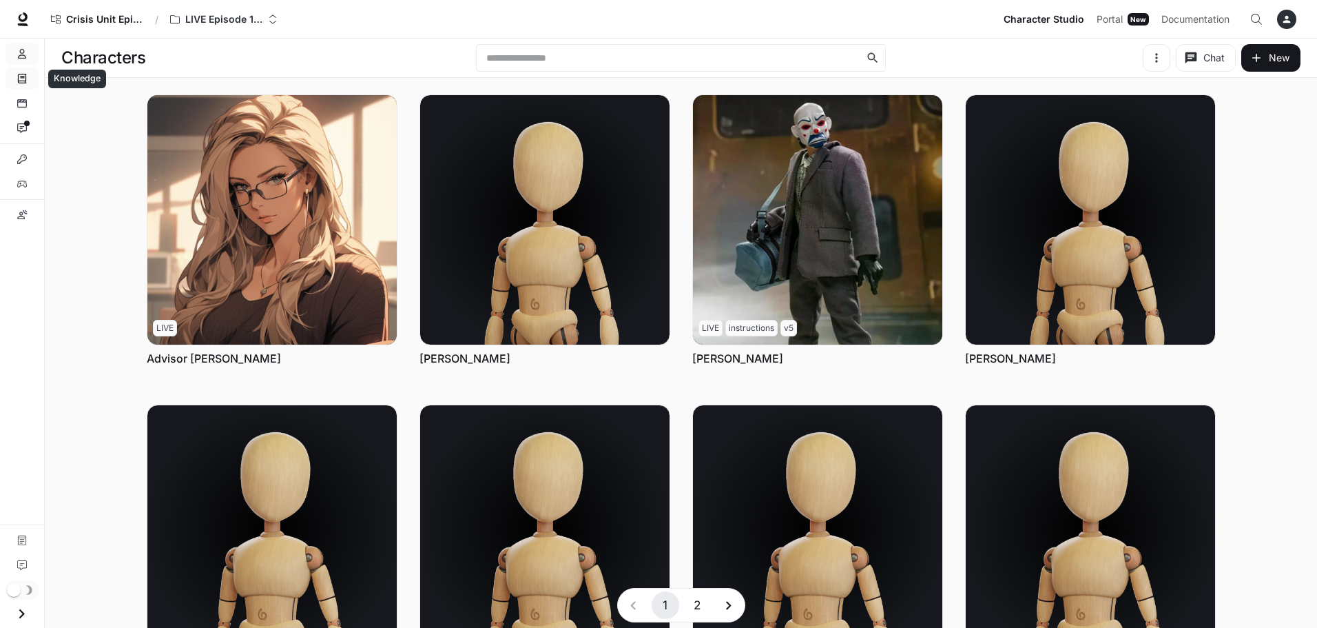
click at [19, 77] on icon "Knowledge" at bounding box center [22, 79] width 8 height 10
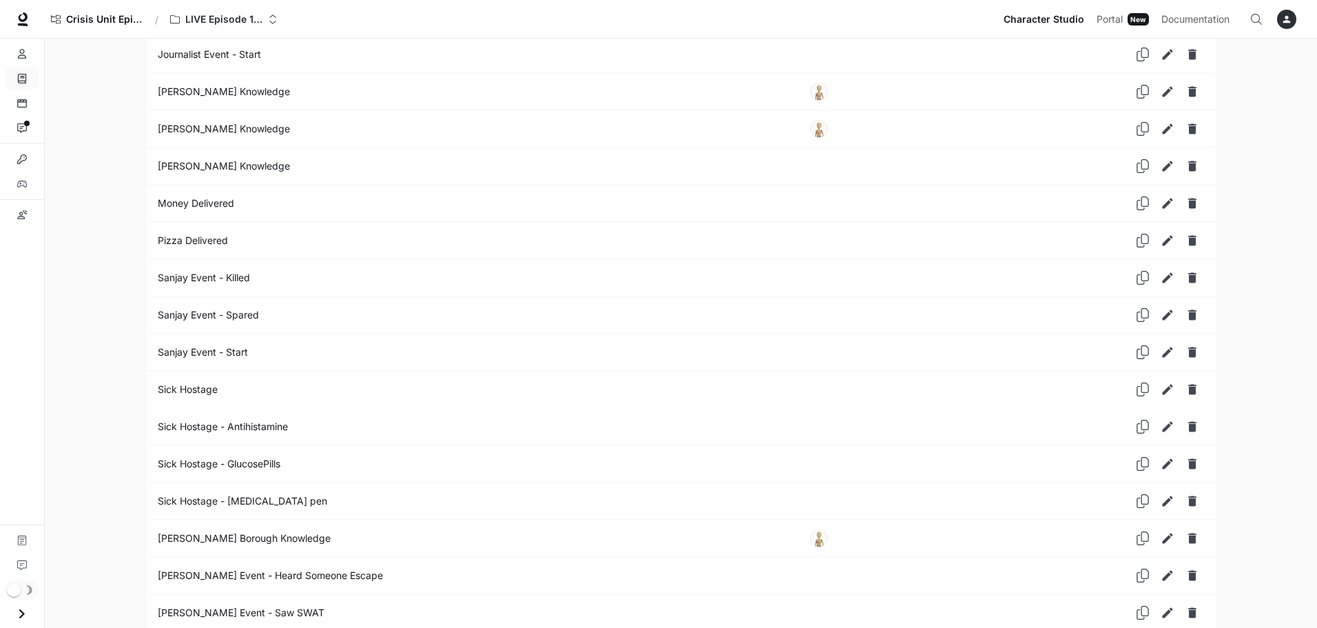
scroll to position [3237, 0]
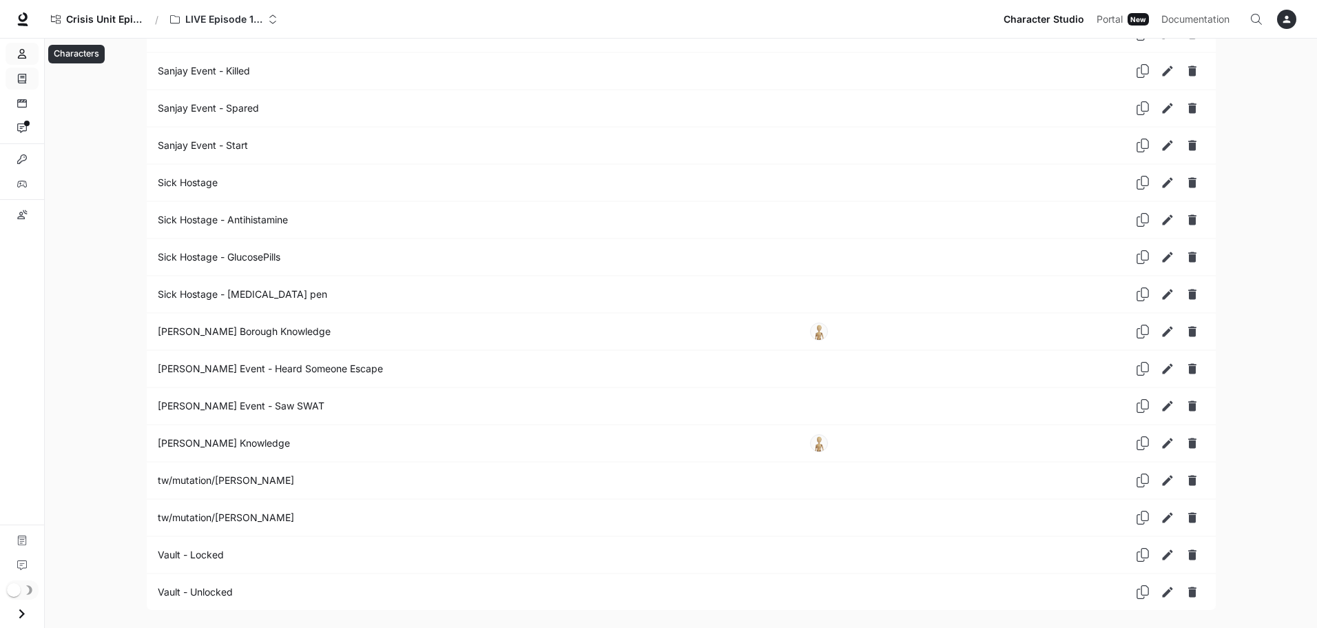
click at [29, 54] on link "Characters" at bounding box center [22, 54] width 33 height 22
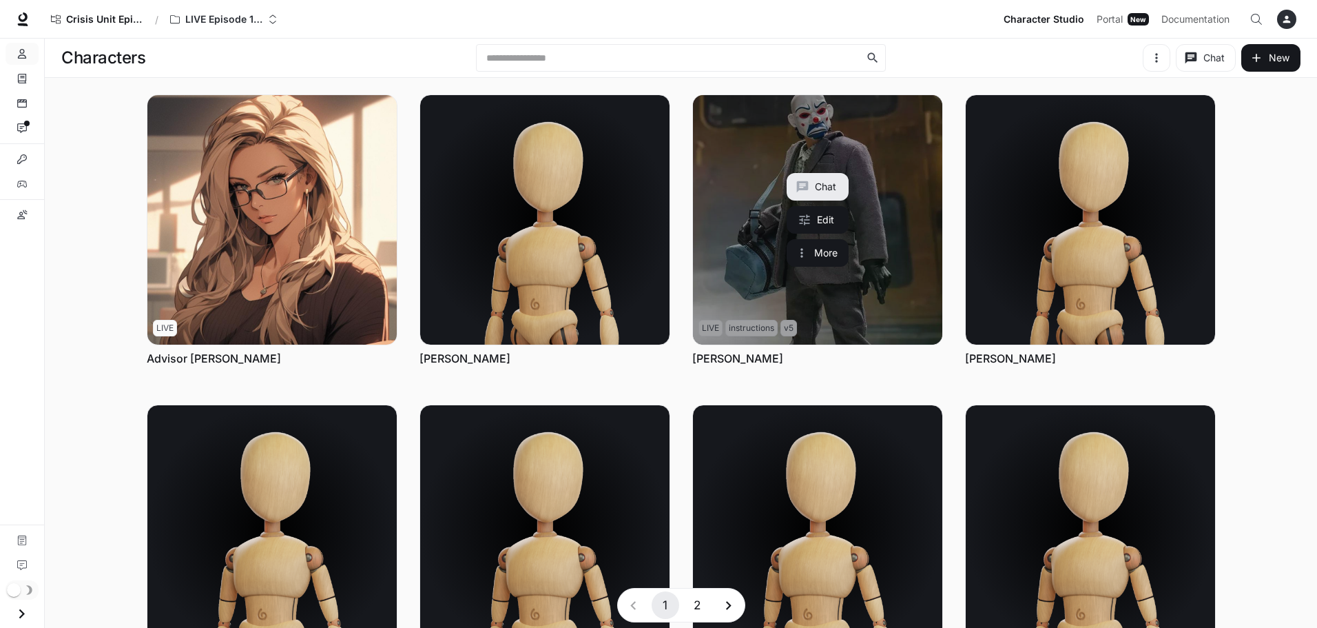
click at [898, 285] on link "Bryan Warren" at bounding box center [817, 219] width 249 height 249
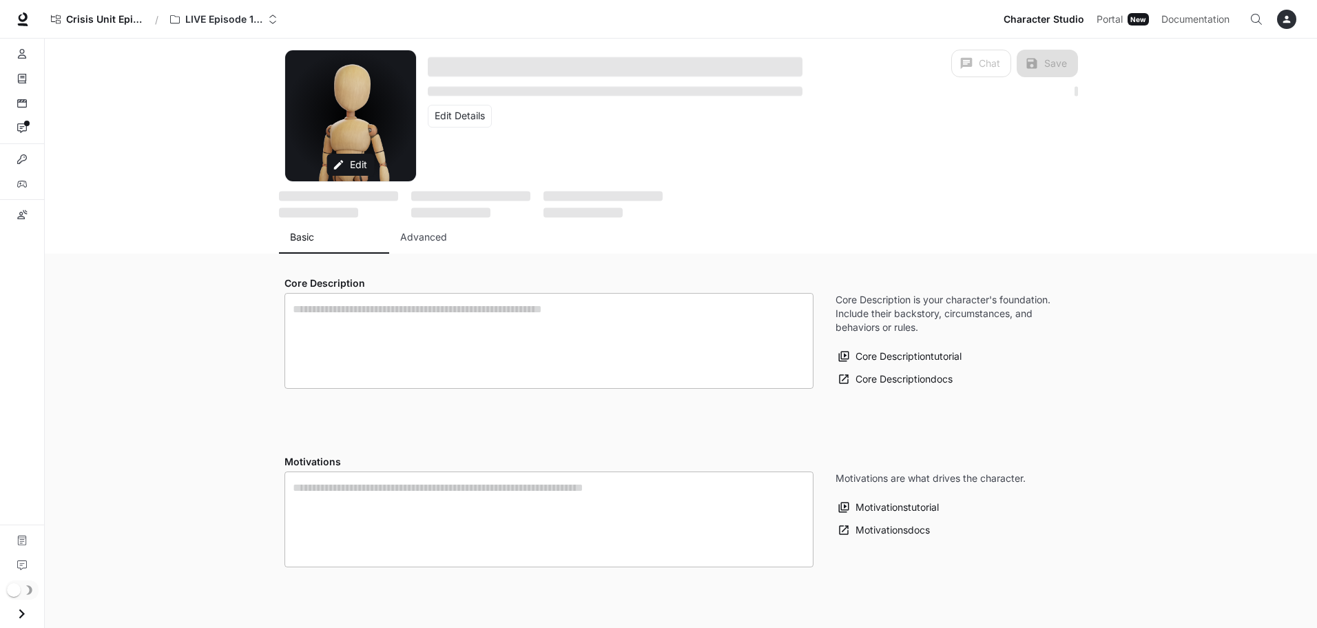
type textarea "**********"
type input "**********"
type input "*"
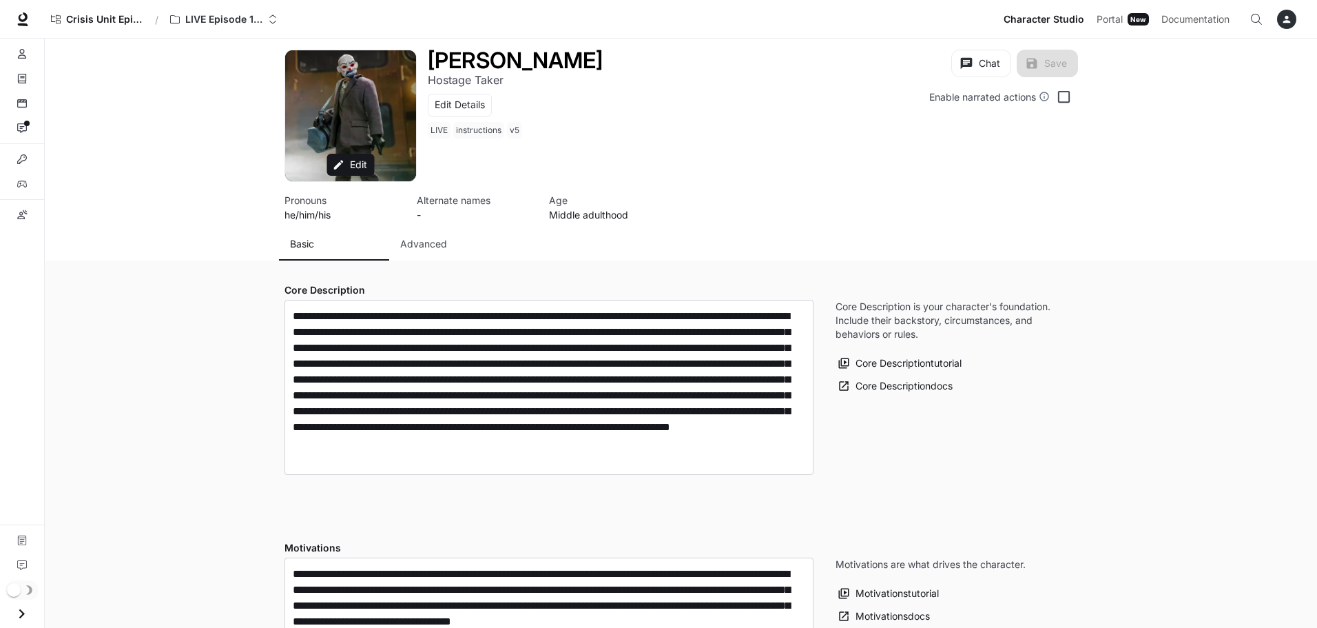
type input "**********"
click at [422, 236] on button "Advanced" at bounding box center [444, 243] width 110 height 33
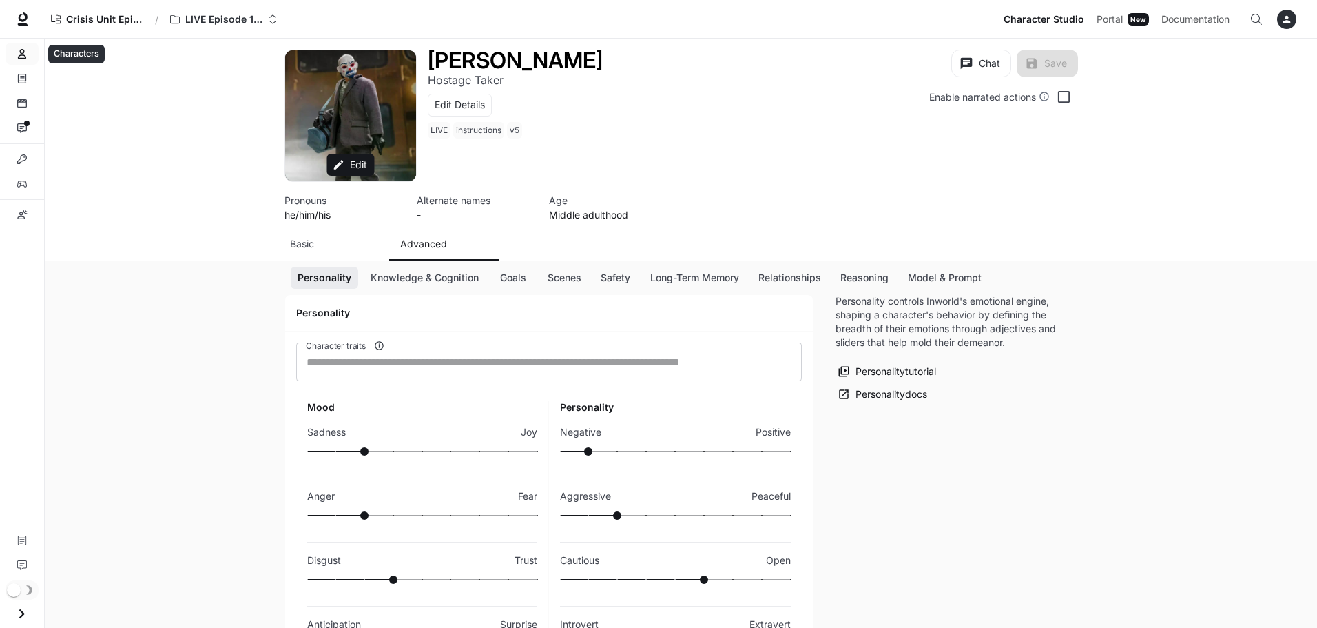
click at [25, 54] on icon "Characters" at bounding box center [22, 54] width 10 height 10
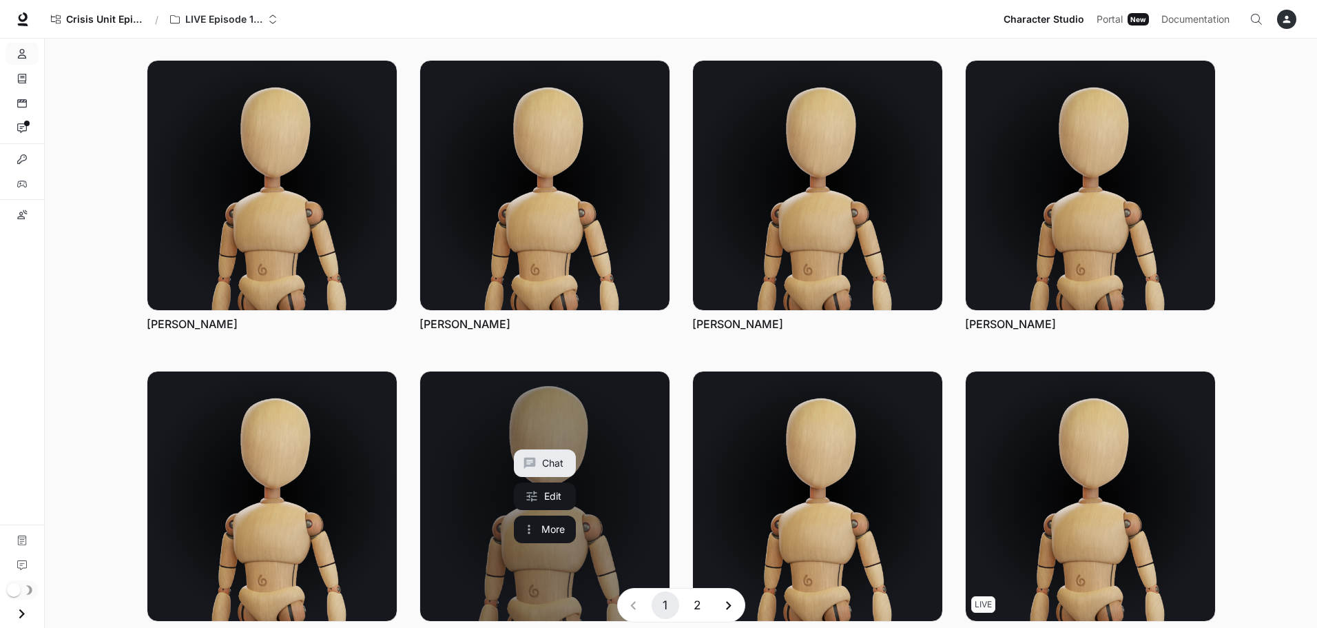
scroll to position [448, 0]
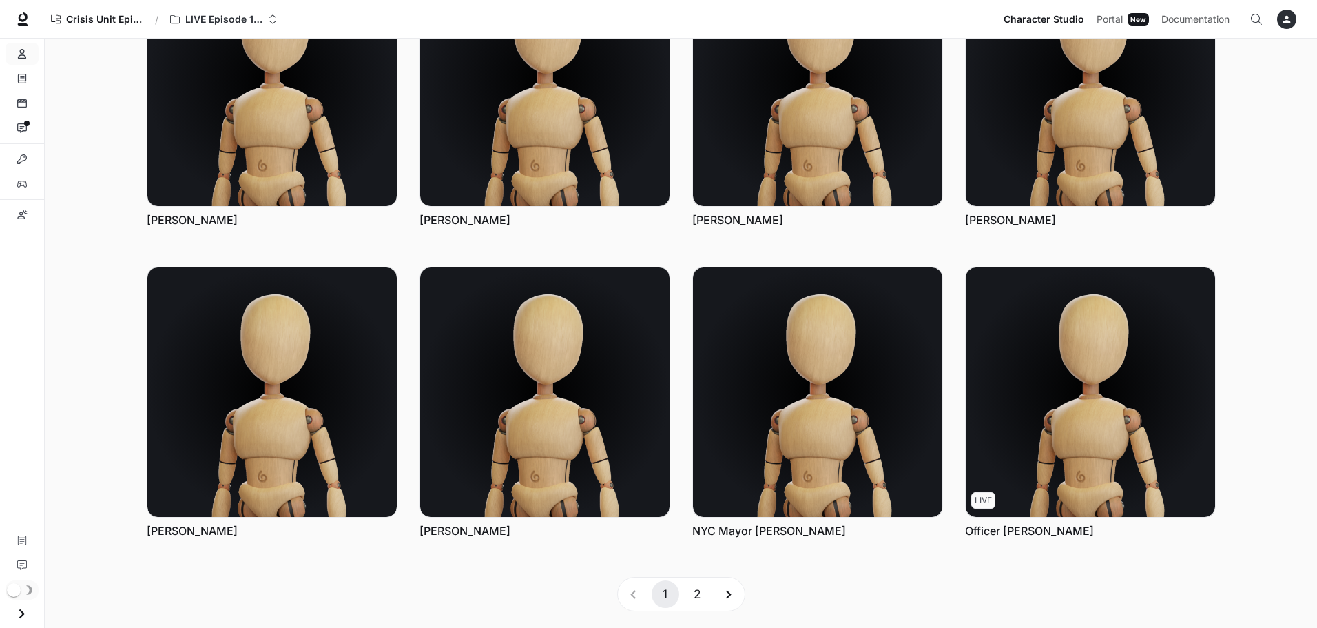
click at [696, 598] on button "2" at bounding box center [697, 594] width 28 height 28
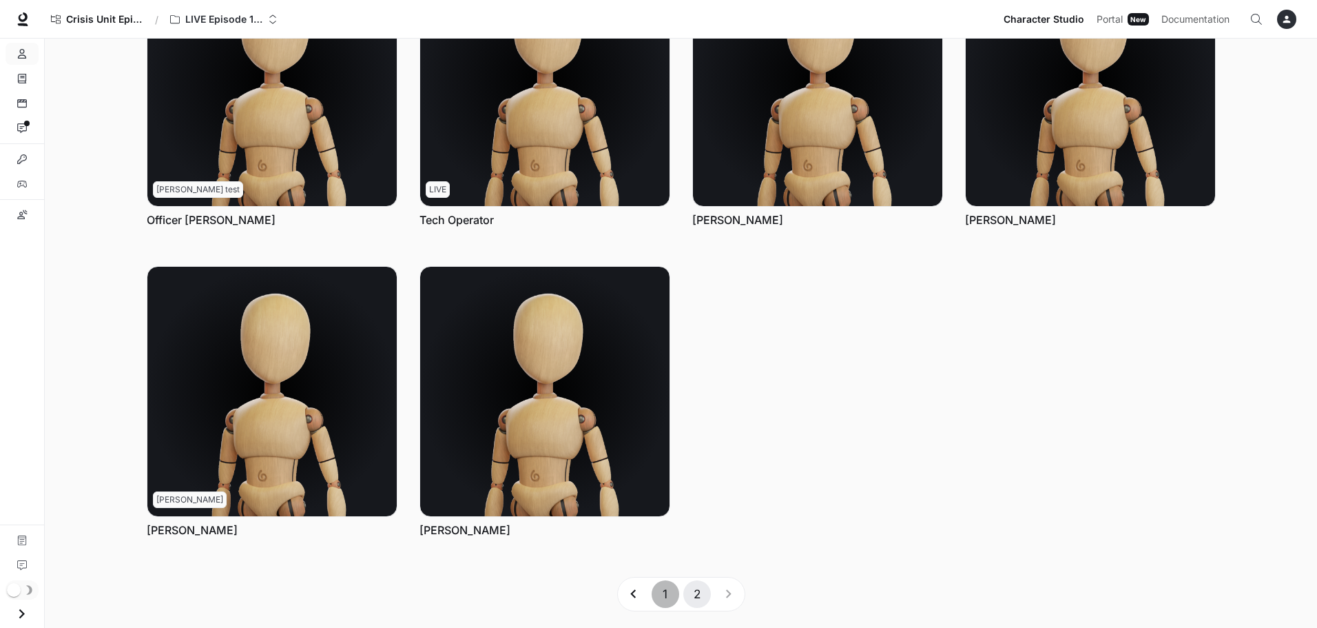
click at [666, 597] on button "1" at bounding box center [666, 594] width 28 height 28
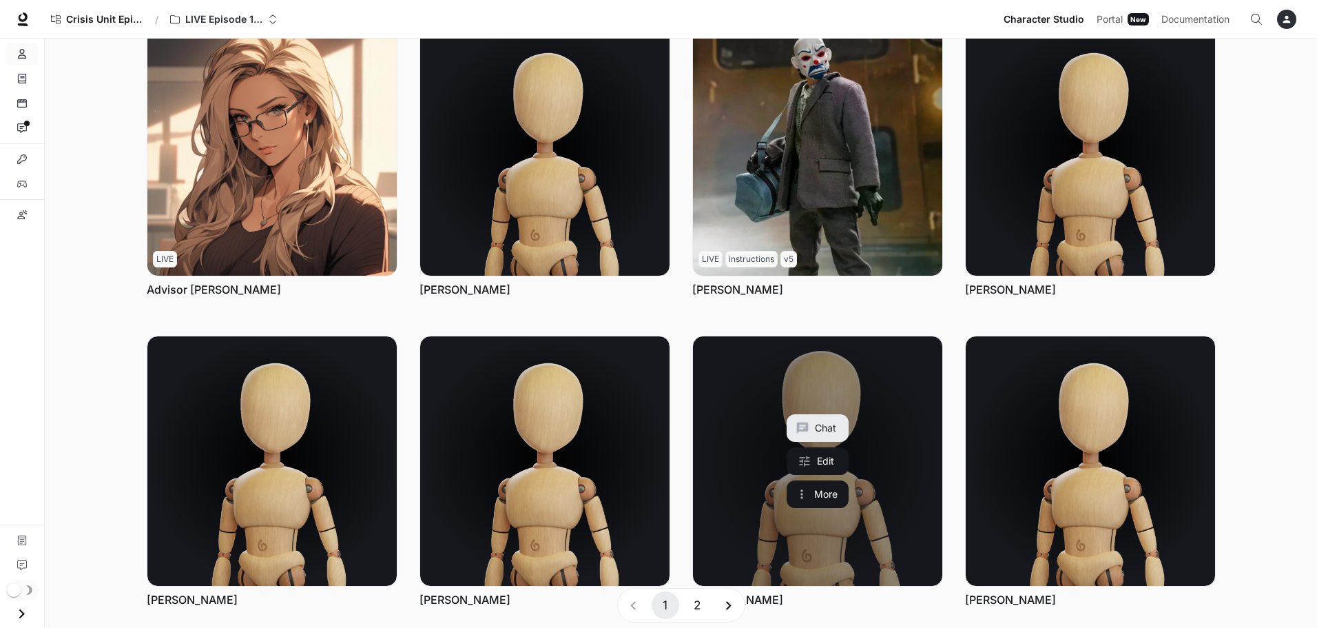
scroll to position [207, 0]
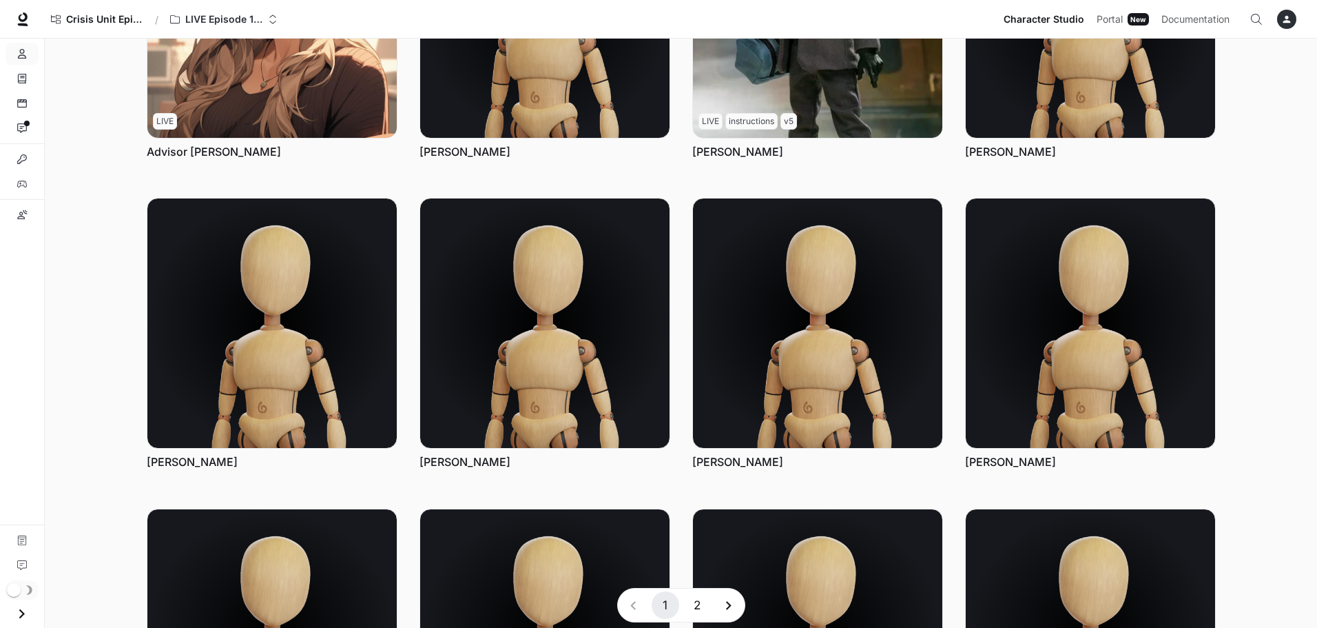
click at [79, 360] on main "Characters ​ Chat New Chat Edit More LIVE Advisor Clarke Chat Edit More Alan Ti…" at bounding box center [681, 350] width 1272 height 1037
click at [6, 437] on div "Characters Knowledge Scenes Interactions Integrations Variables Custom pronunci…" at bounding box center [22, 333] width 44 height 589
